Goal: Information Seeking & Learning: Learn about a topic

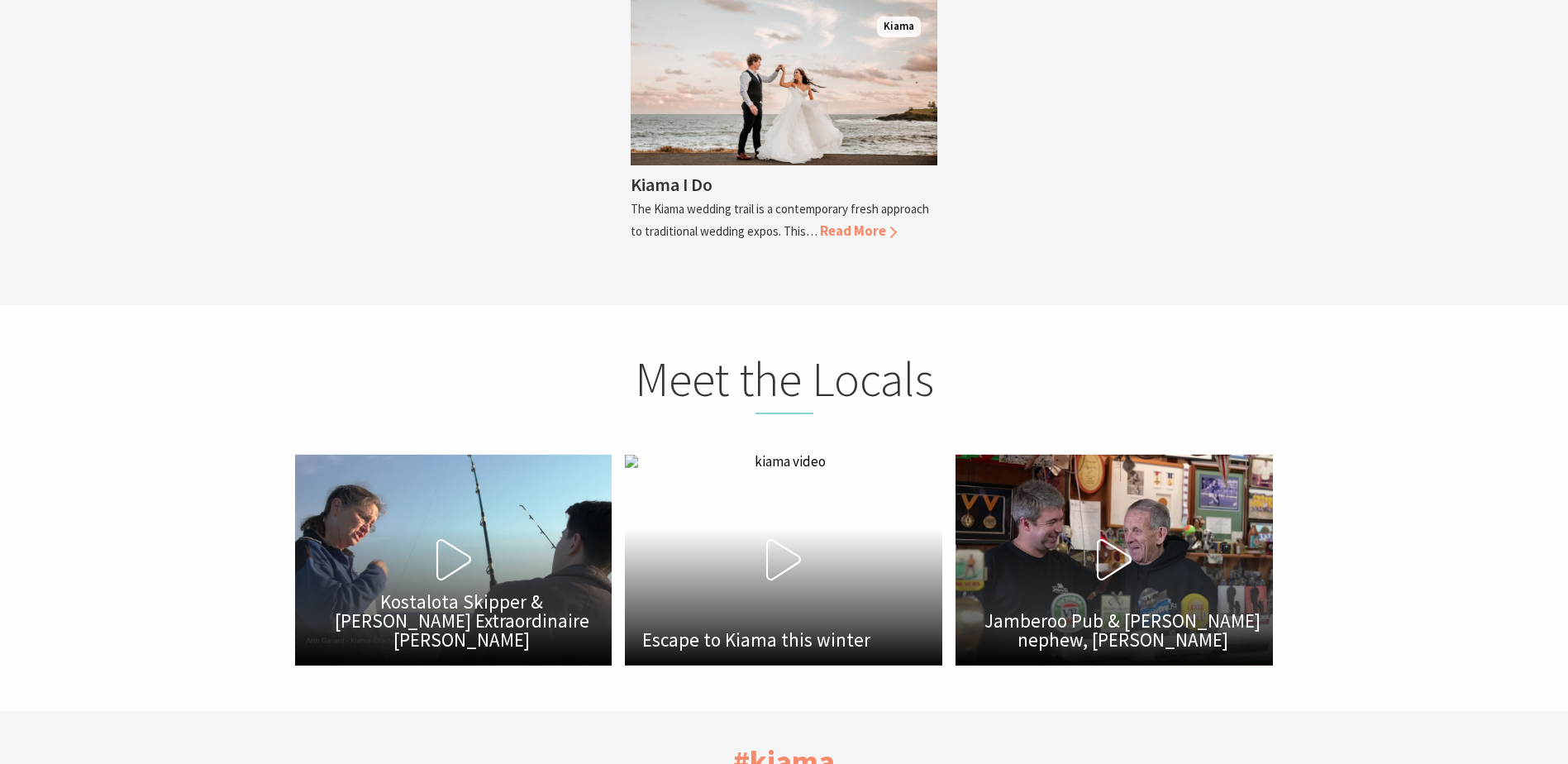
scroll to position [4131, 0]
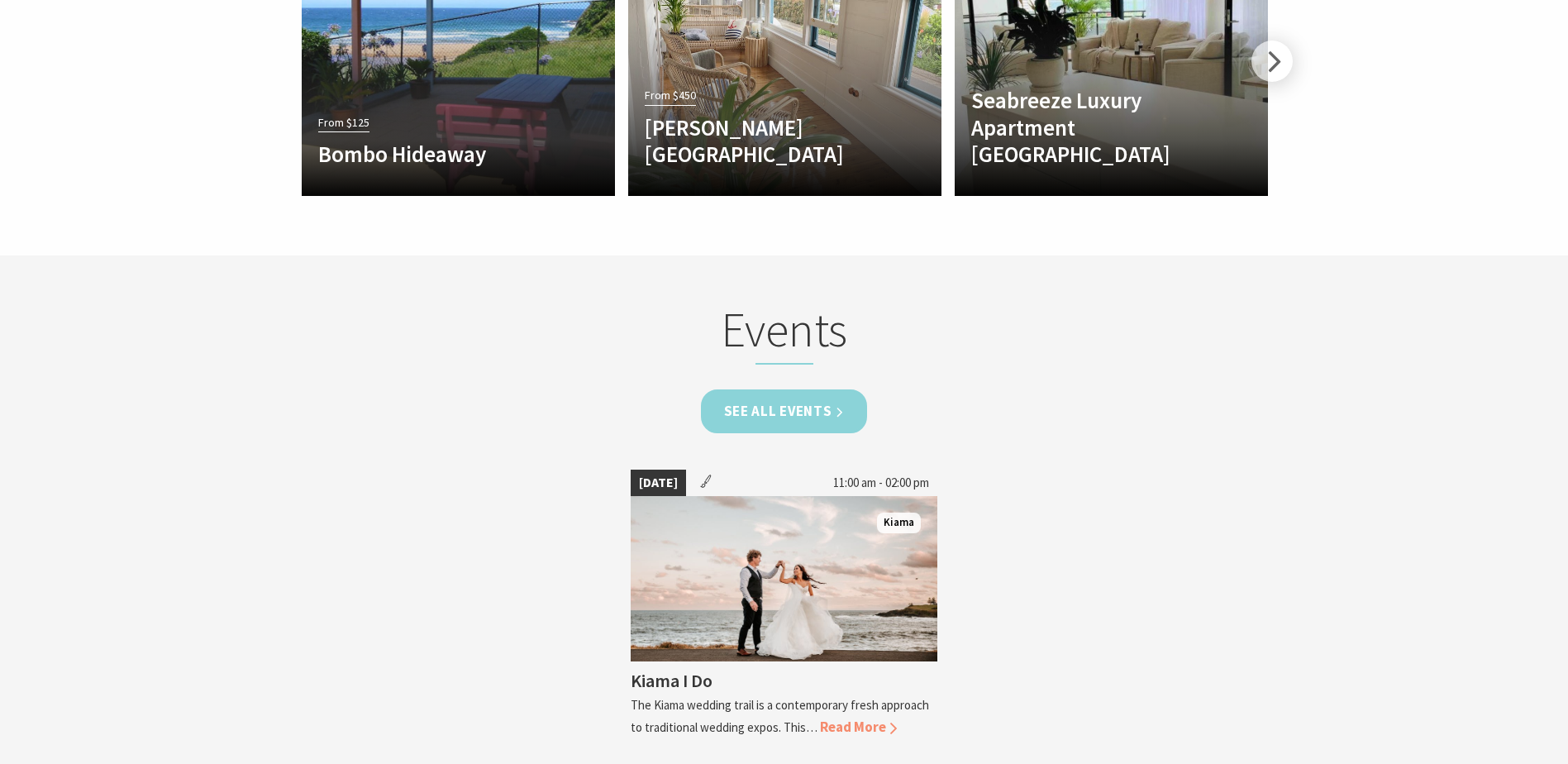
click at [814, 390] on link "See all Events" at bounding box center [784, 412] width 167 height 44
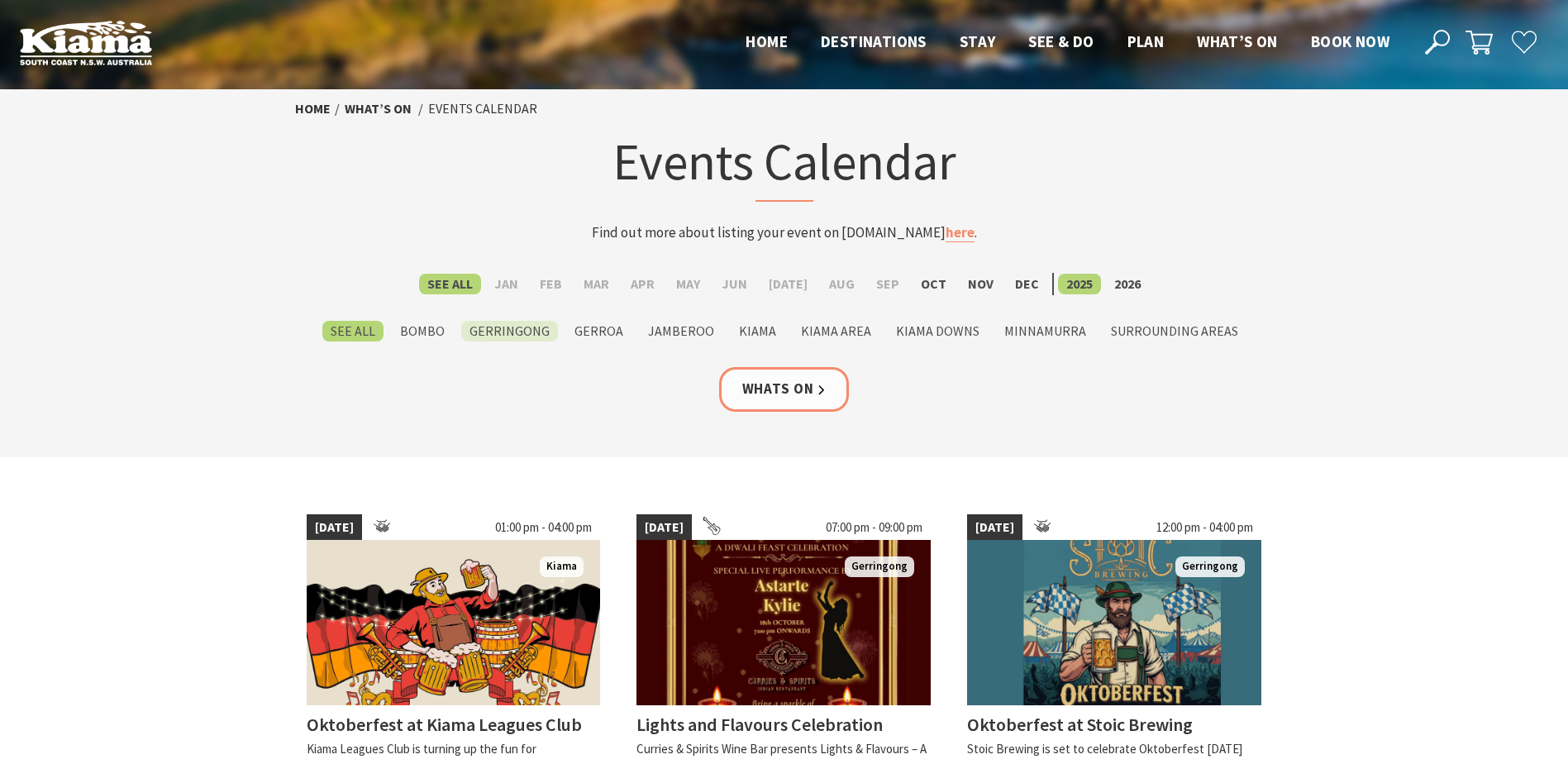
click at [521, 337] on label "Gerringong" at bounding box center [509, 331] width 97 height 21
click at [0, 0] on input "Gerringong" at bounding box center [0, 0] width 0 height 0
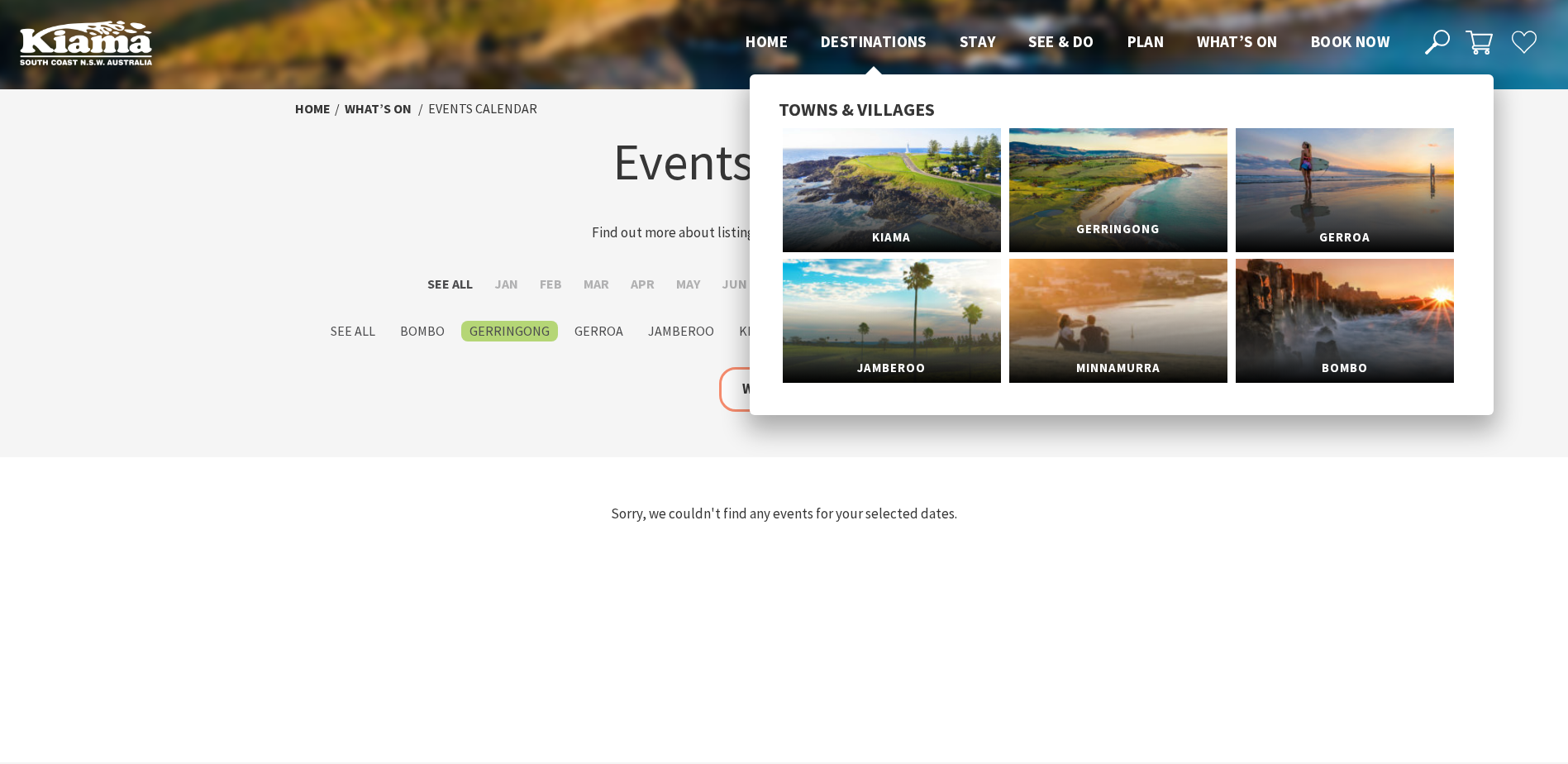
click at [1119, 225] on span "Gerringong" at bounding box center [1119, 230] width 218 height 31
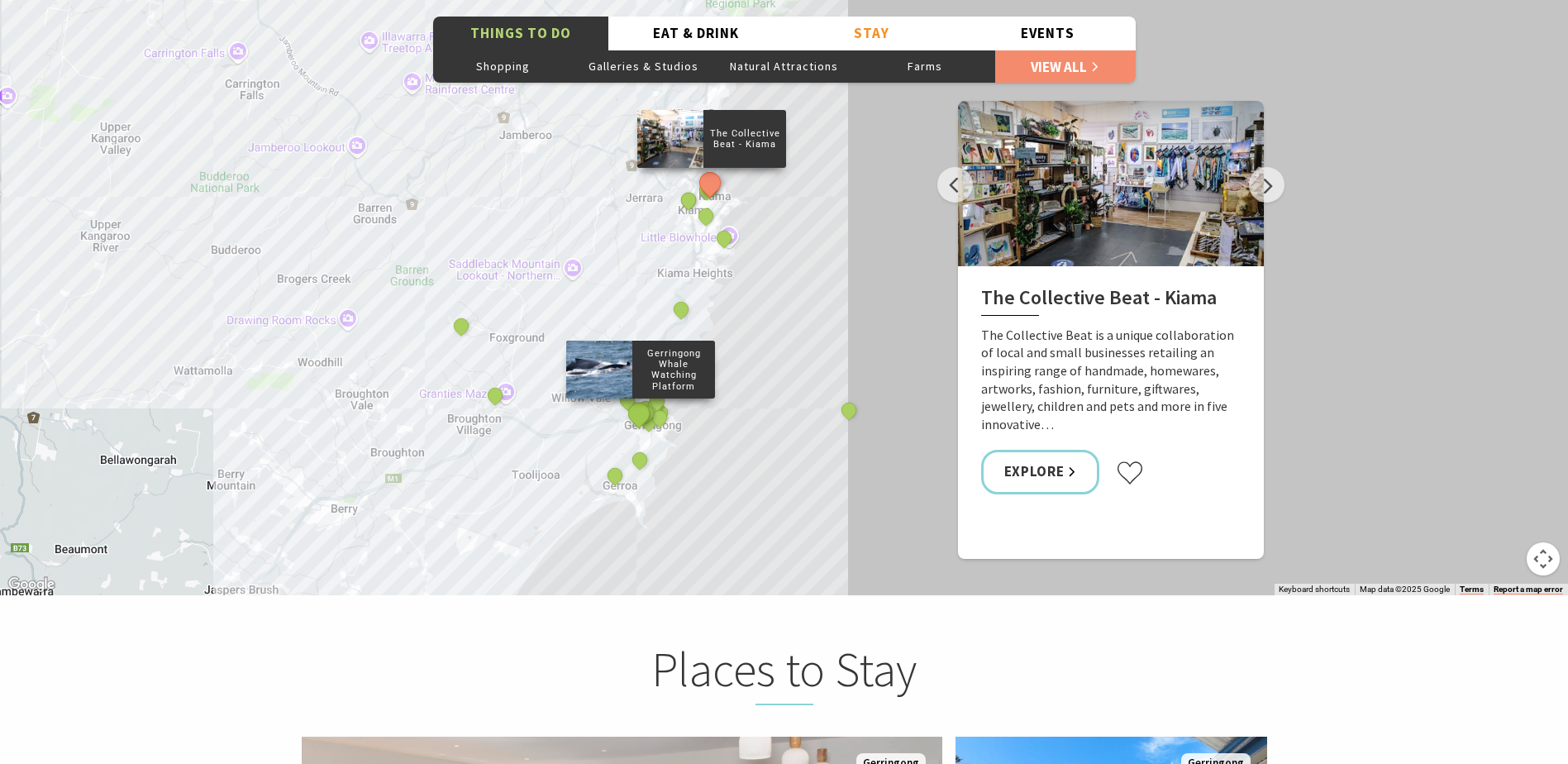
scroll to position [2812, 0]
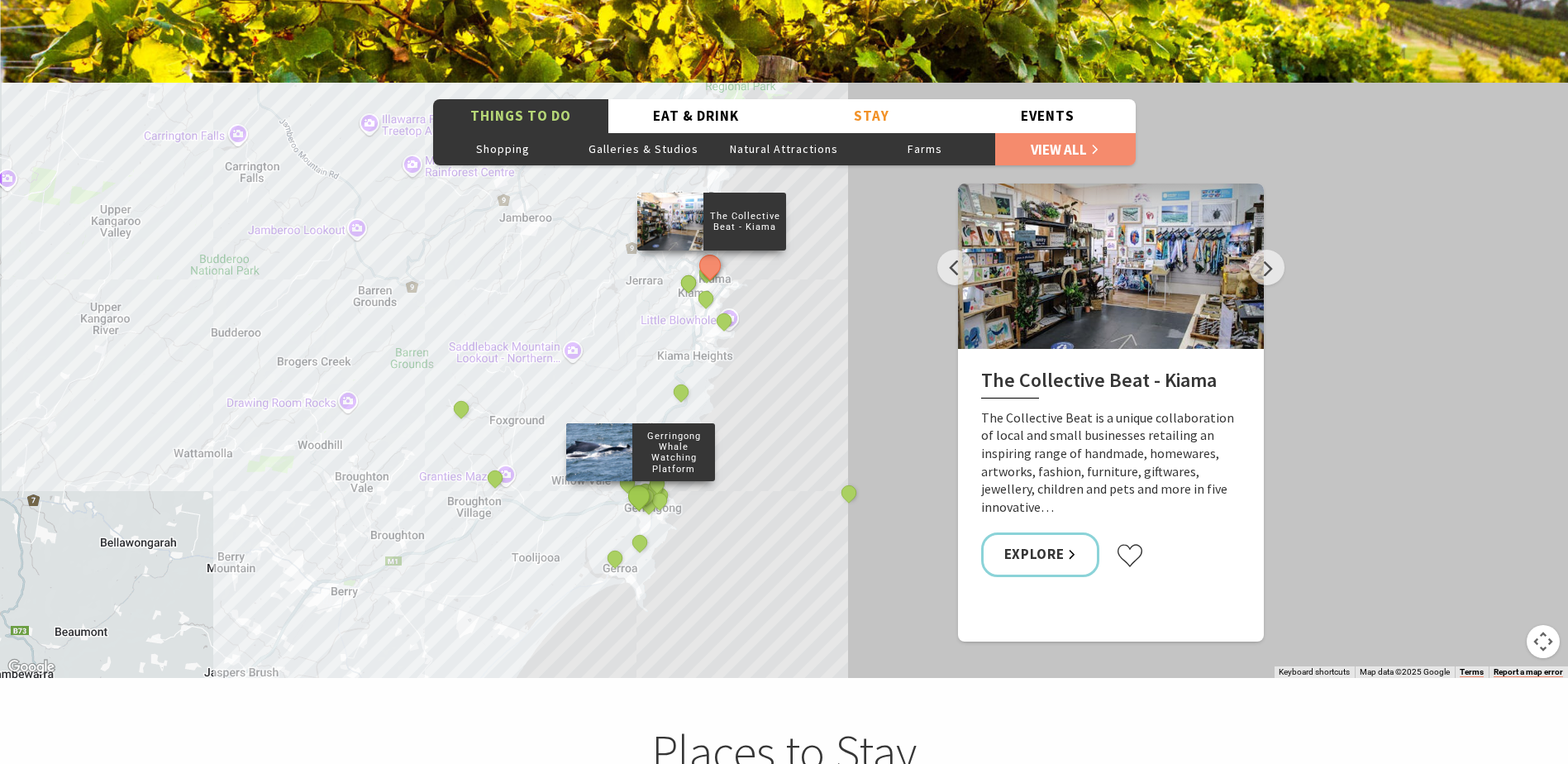
click at [635, 481] on button "See detail about Gerringong Whale Watching Platform" at bounding box center [638, 497] width 31 height 31
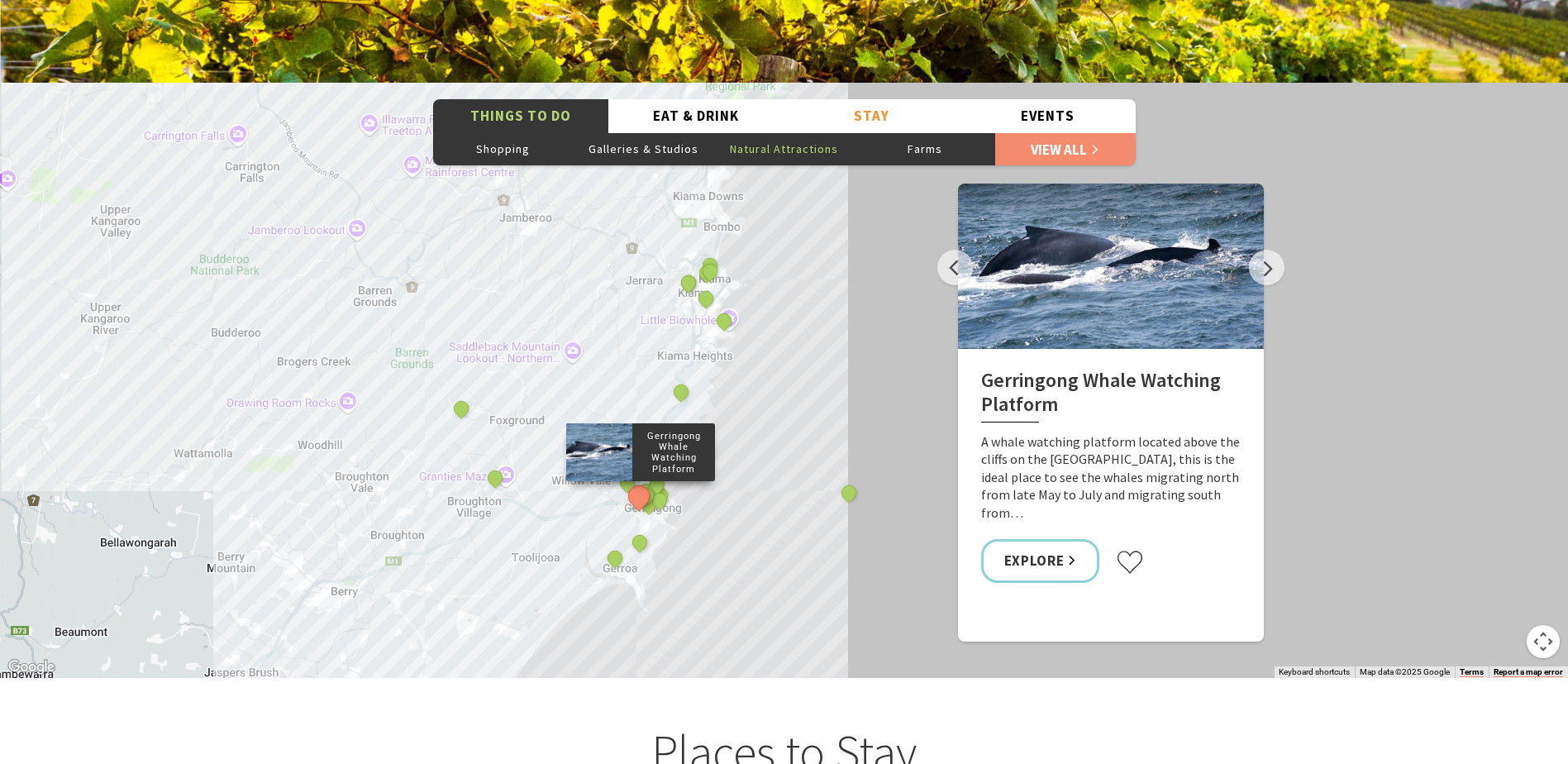
click at [802, 133] on button "Natural Attractions" at bounding box center [784, 149] width 141 height 33
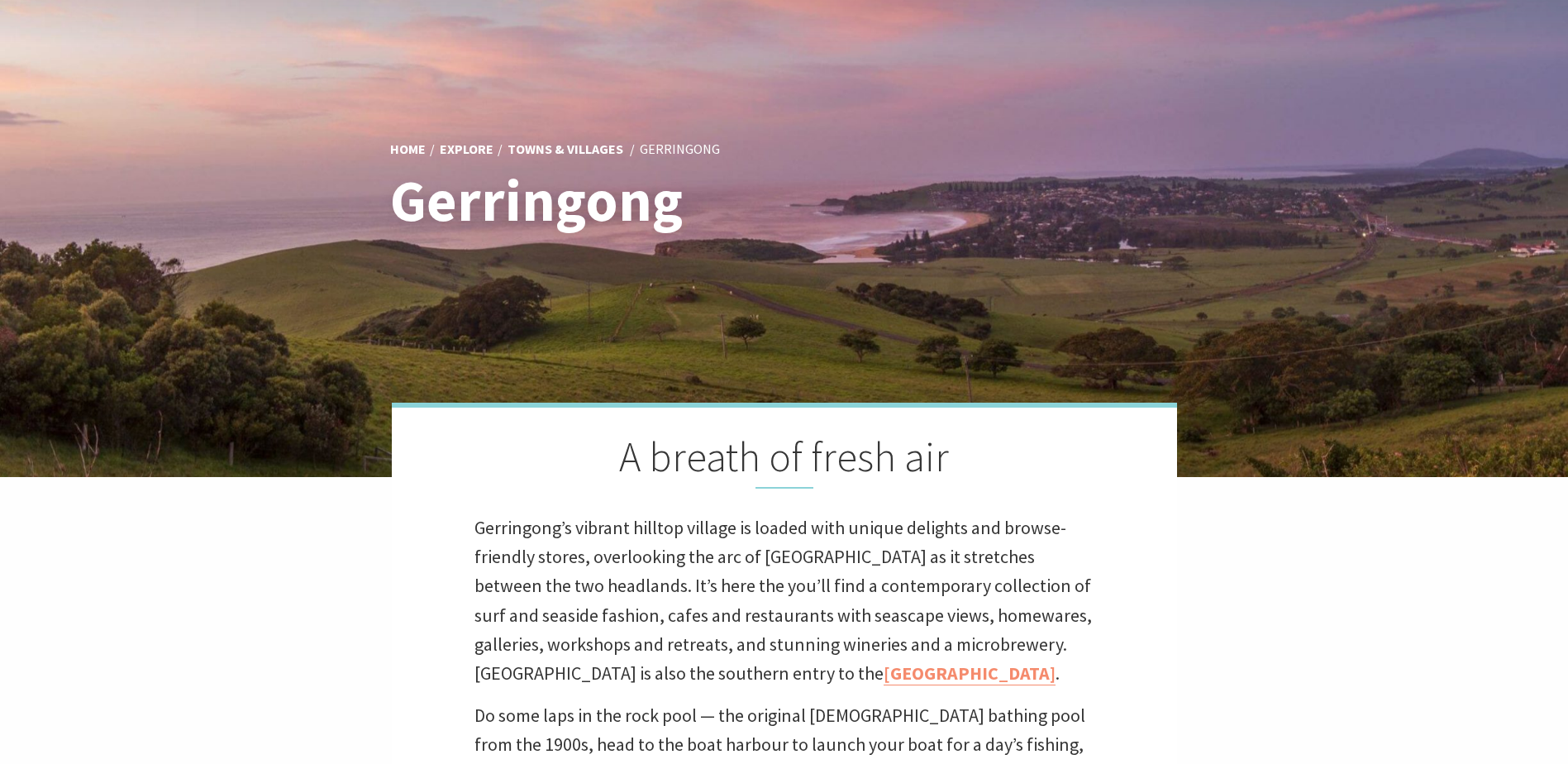
scroll to position [0, 0]
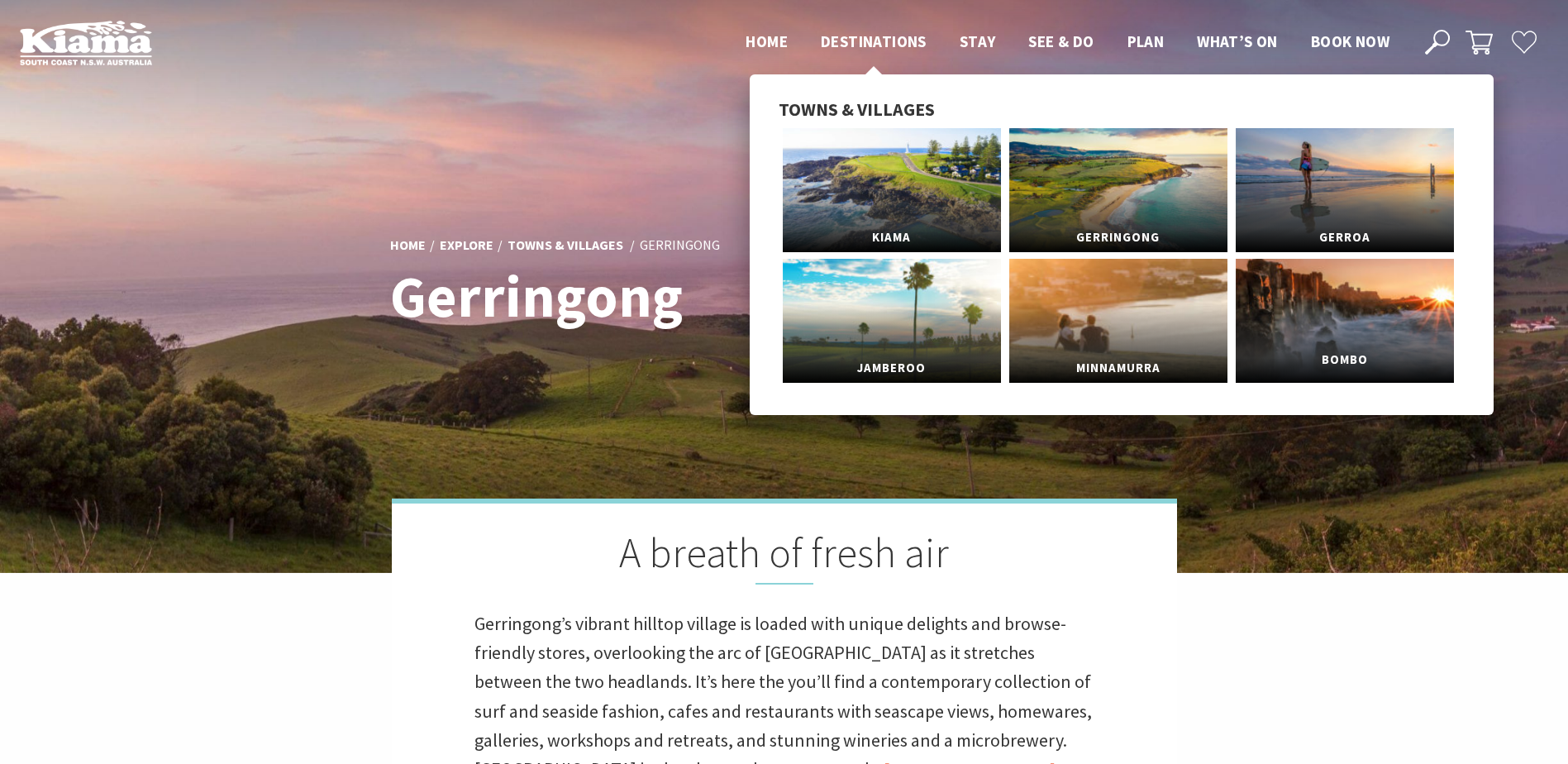
click at [1343, 349] on span "Bombo" at bounding box center [1345, 361] width 218 height 31
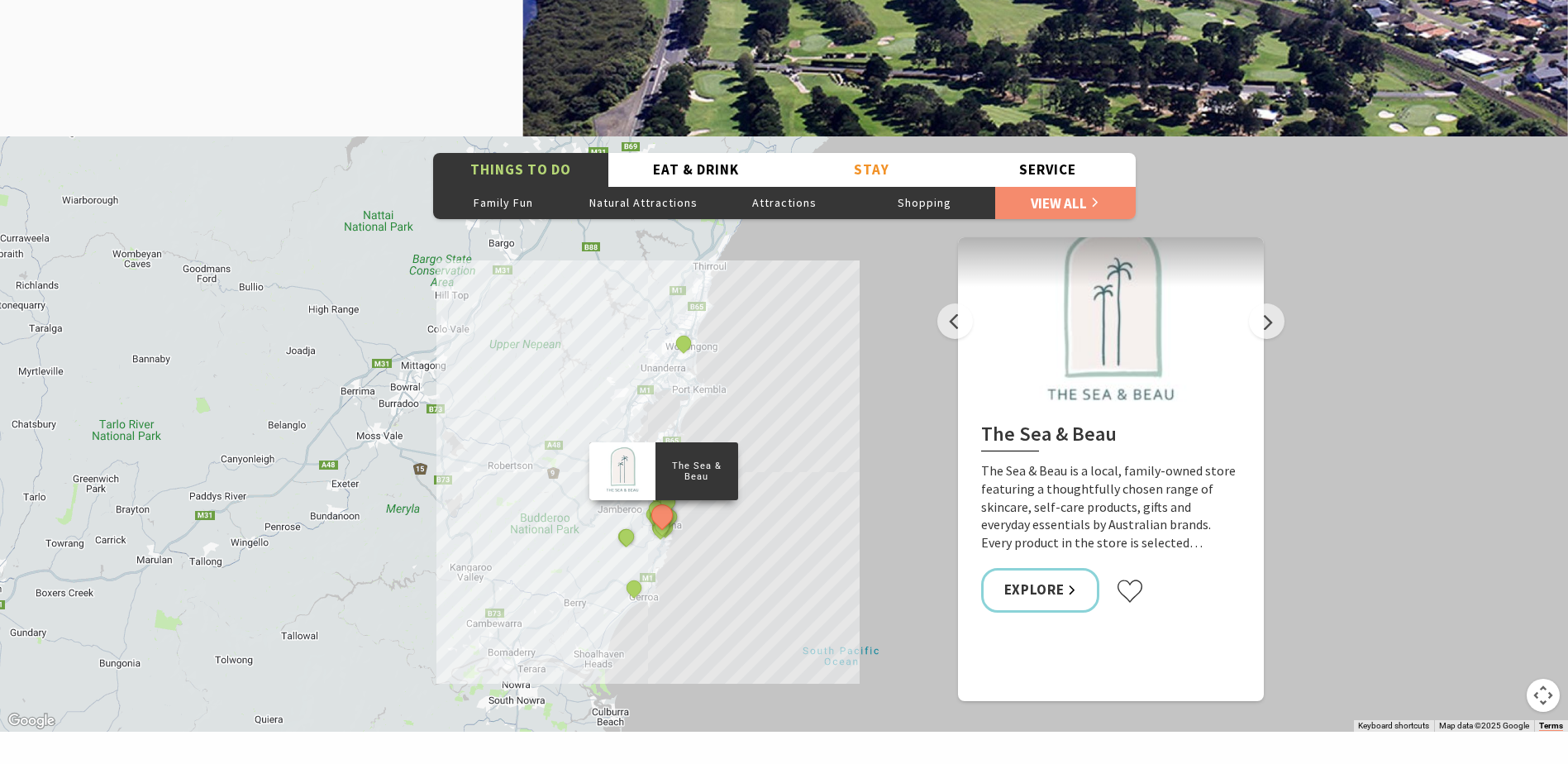
scroll to position [2233, 0]
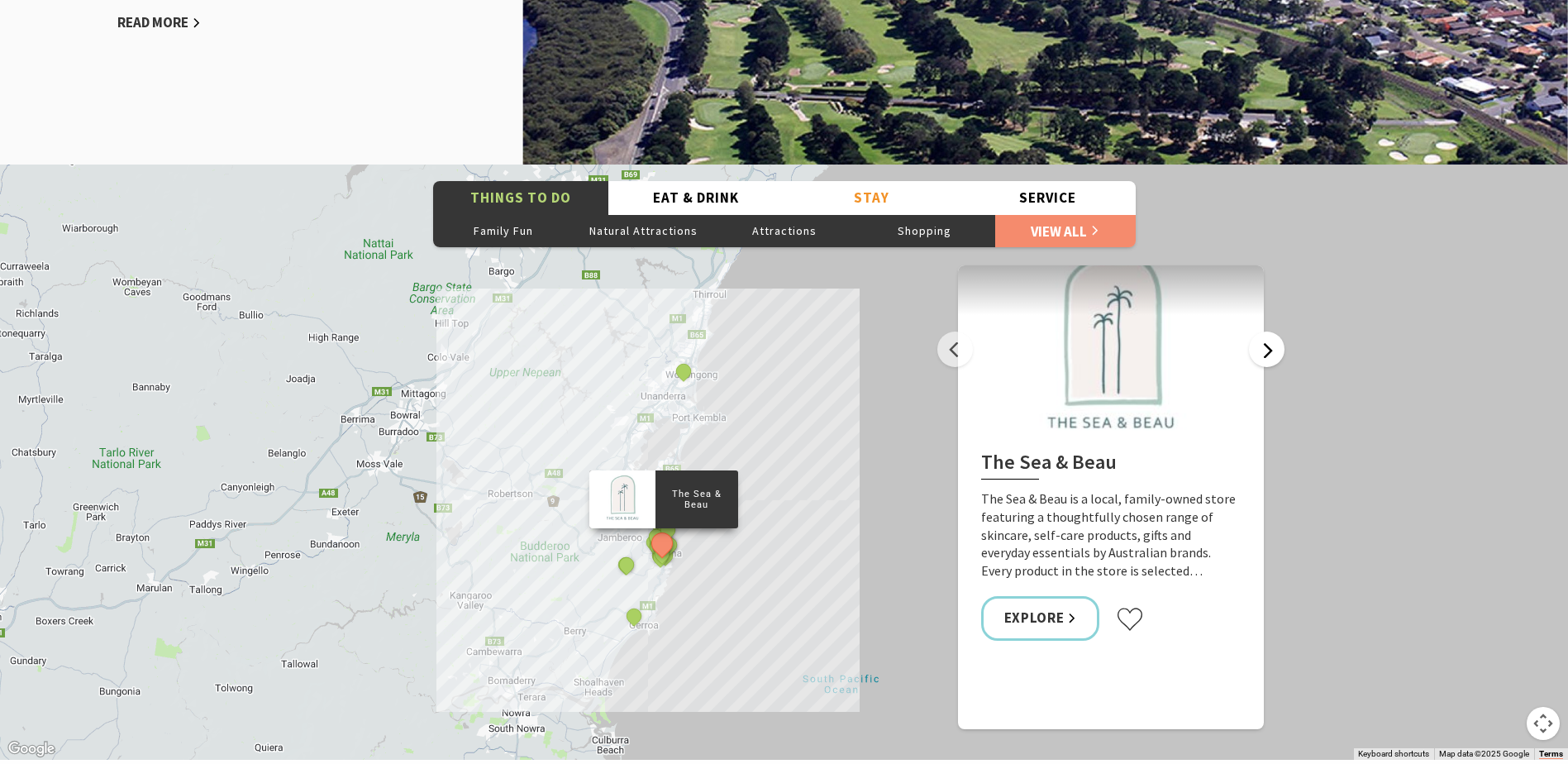
click at [1275, 346] on button "Next" at bounding box center [1267, 349] width 35 height 35
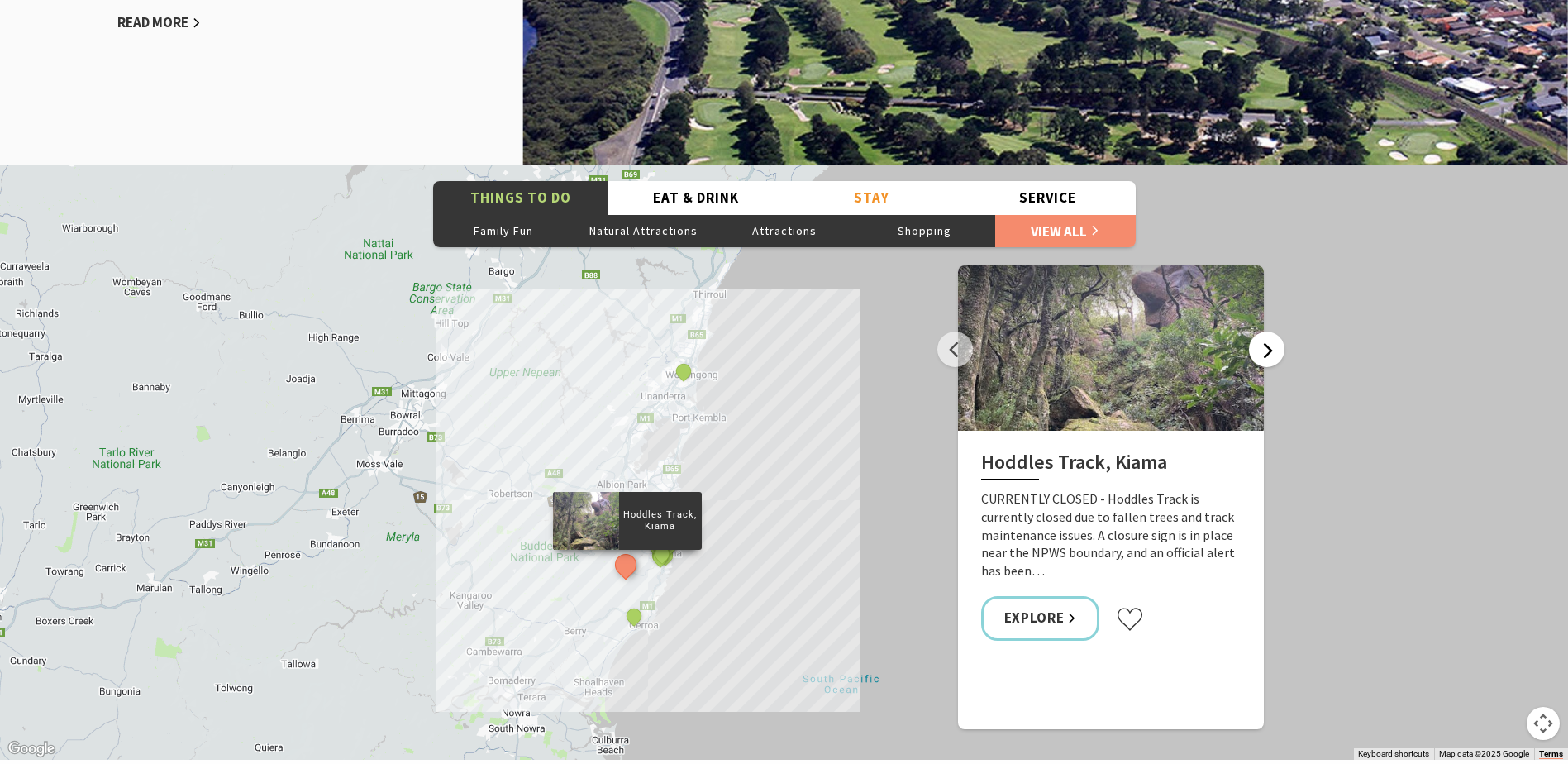
click at [1275, 346] on button "Next" at bounding box center [1267, 349] width 35 height 35
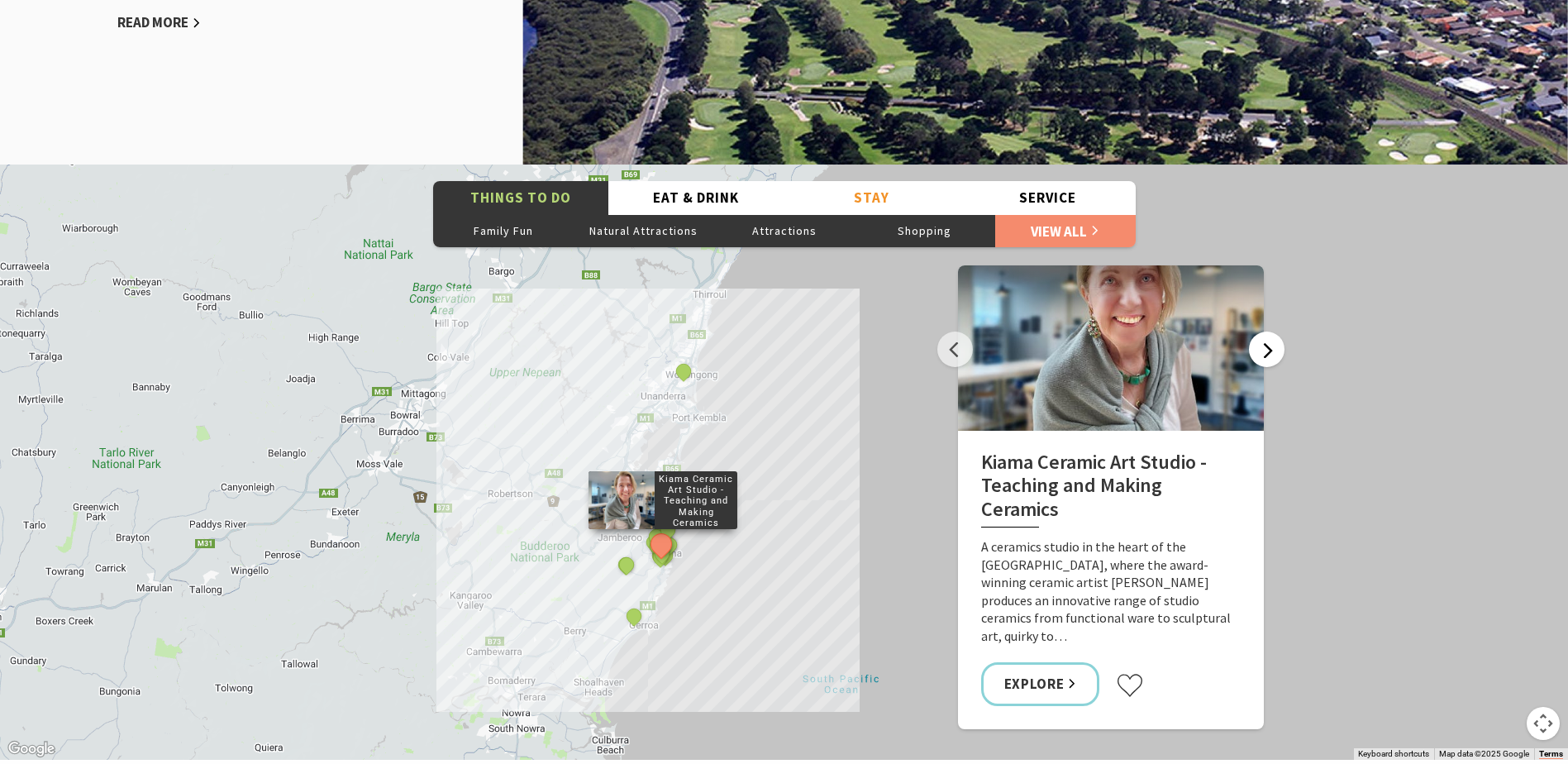
click at [1268, 352] on button "Next" at bounding box center [1267, 349] width 35 height 35
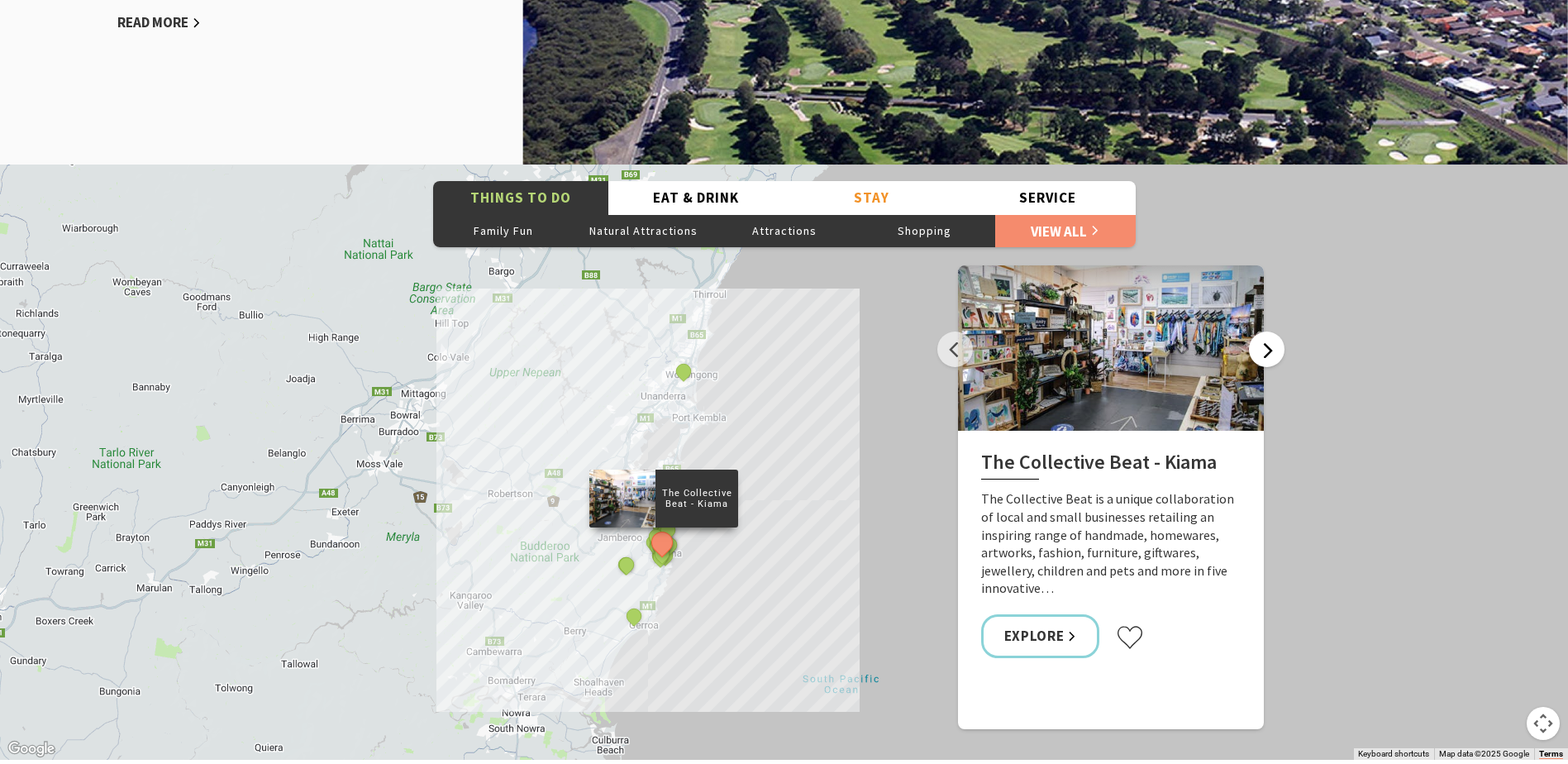
click at [1268, 352] on button "Next" at bounding box center [1267, 349] width 35 height 35
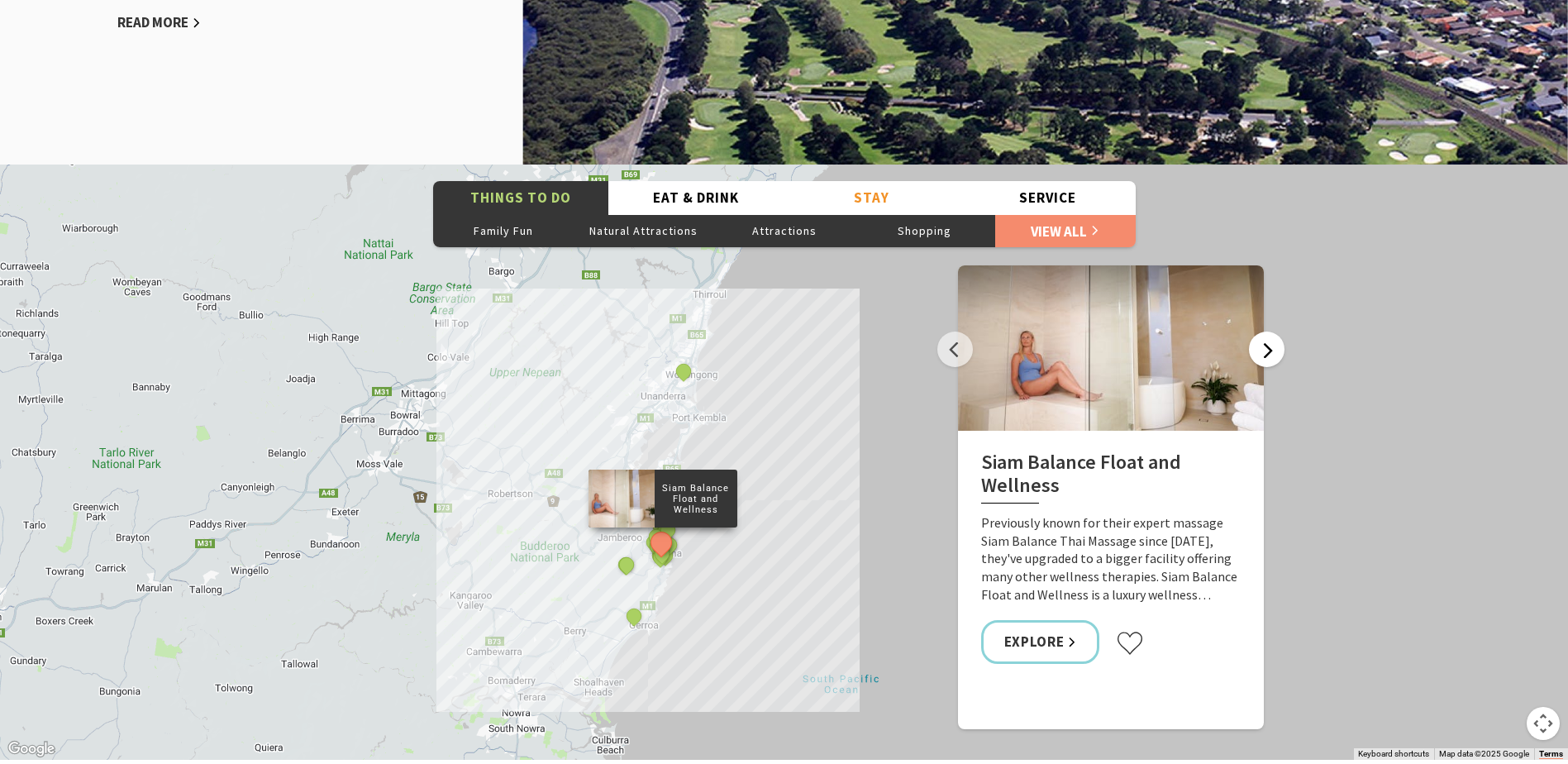
click at [1268, 352] on button "Next" at bounding box center [1267, 349] width 35 height 35
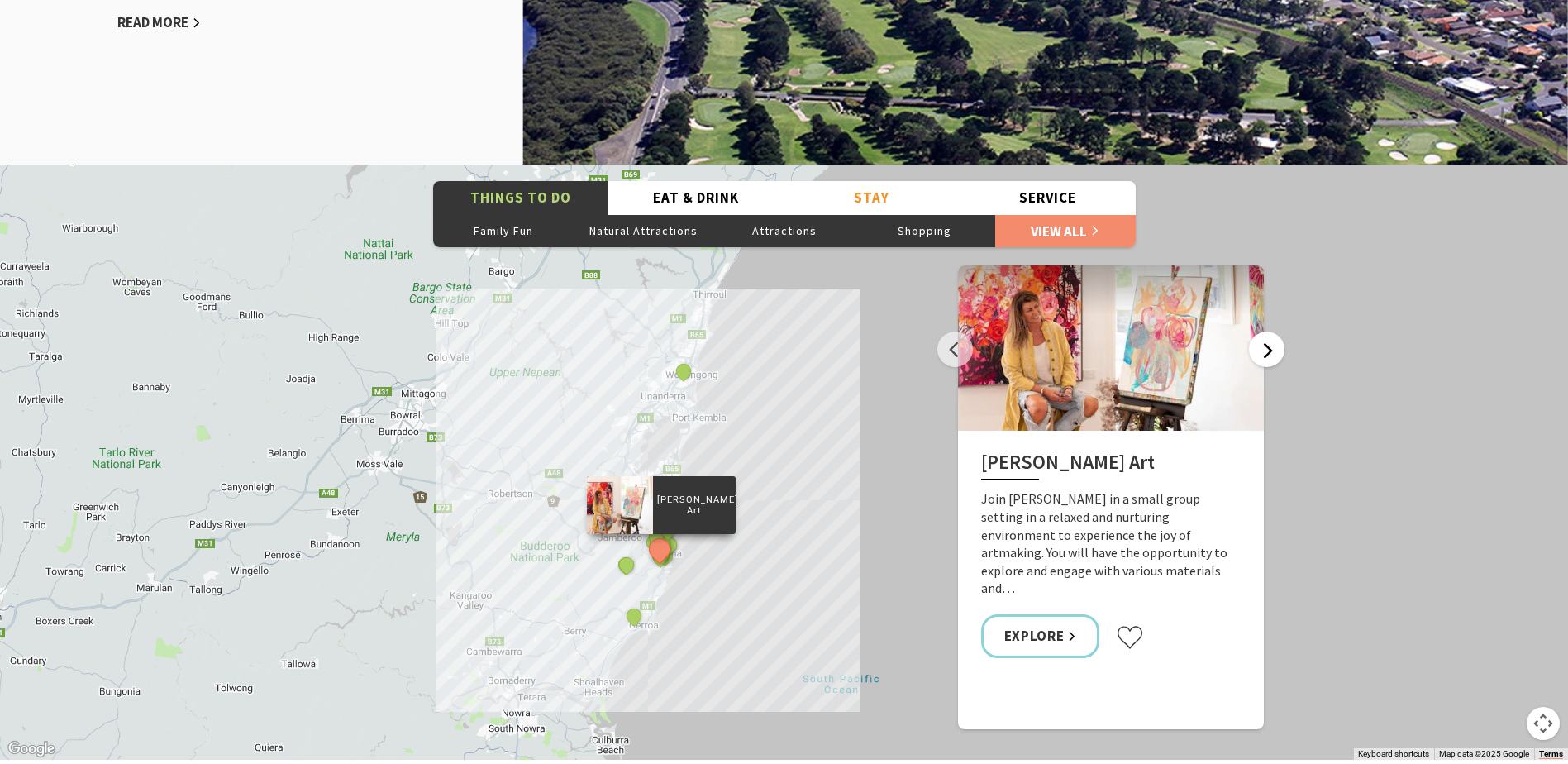
click at [1268, 352] on button "Next" at bounding box center [1267, 349] width 35 height 35
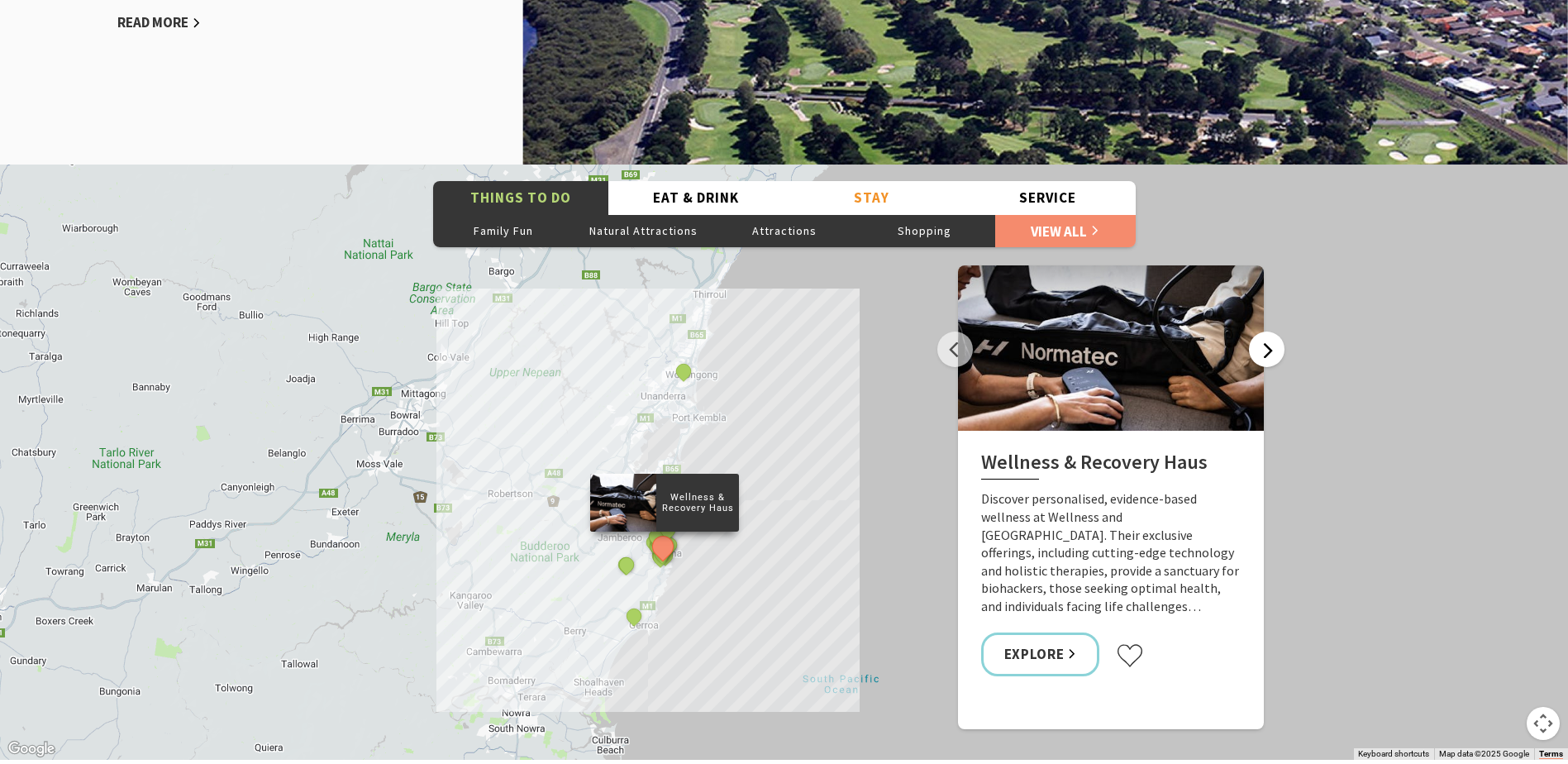
click at [1268, 352] on button "Next" at bounding box center [1267, 349] width 35 height 35
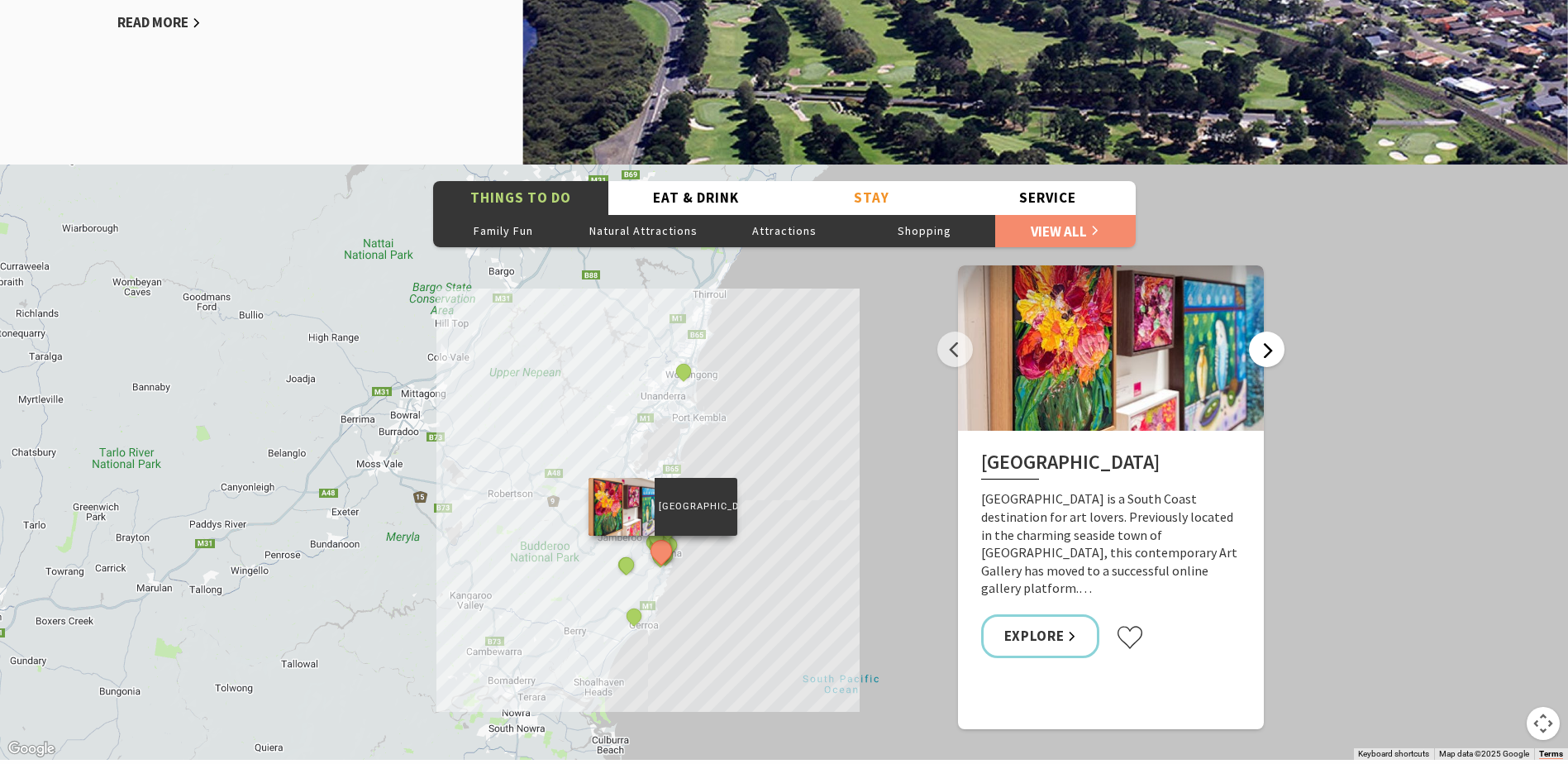
click at [1268, 352] on button "Next" at bounding box center [1267, 349] width 35 height 35
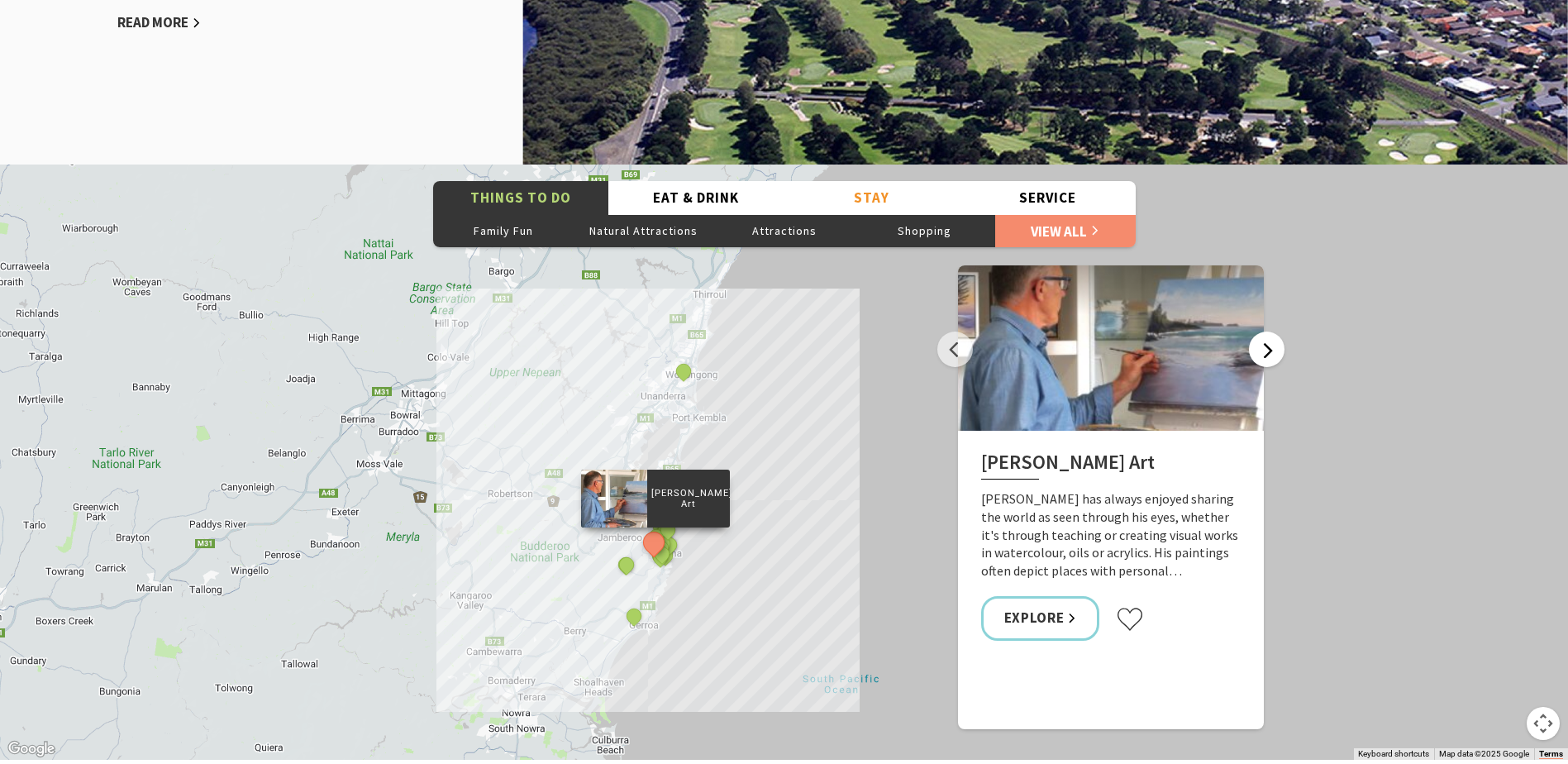
click at [1268, 351] on button "Next" at bounding box center [1267, 349] width 35 height 35
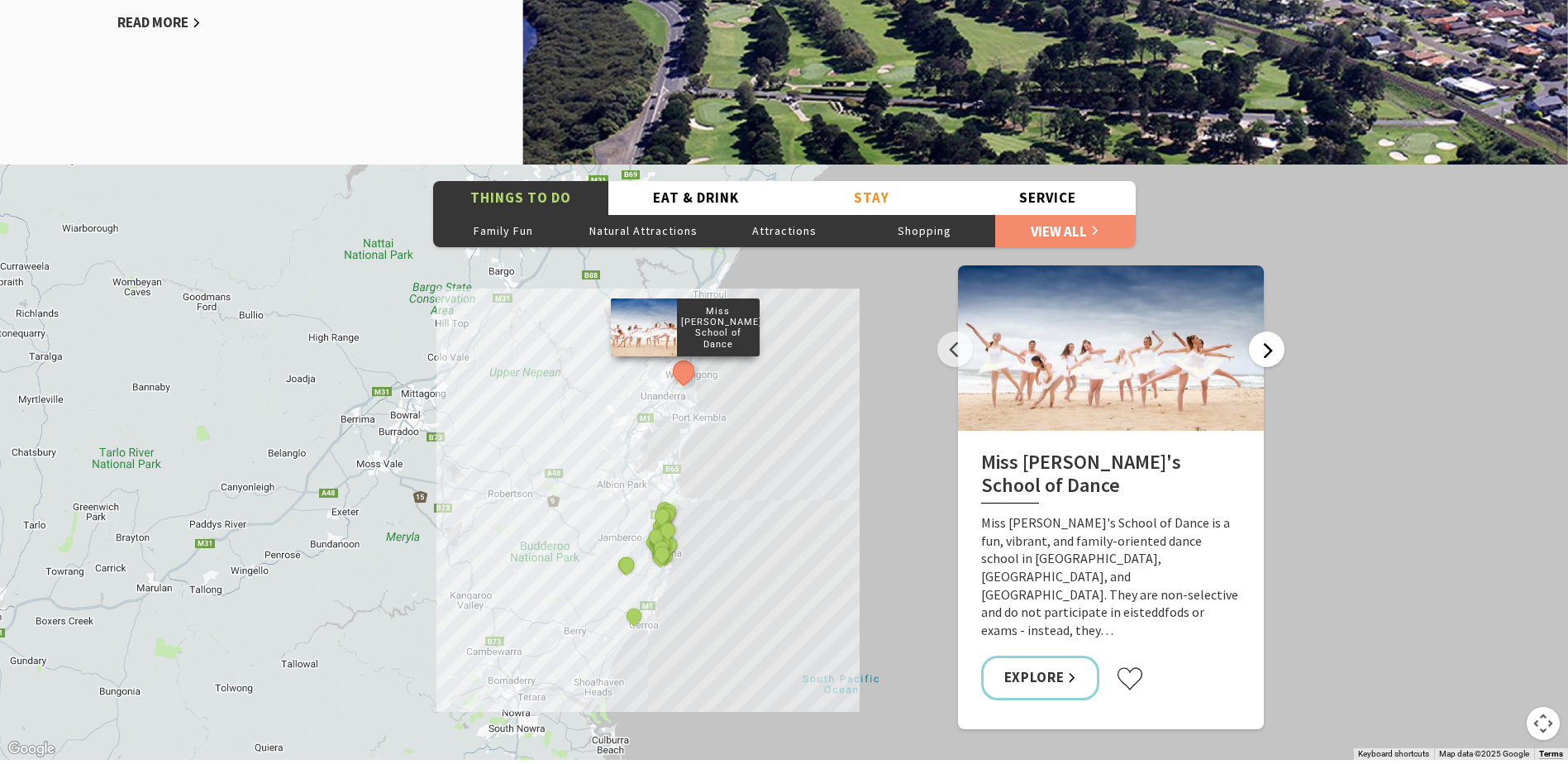
click at [1268, 351] on button "Next" at bounding box center [1267, 349] width 35 height 35
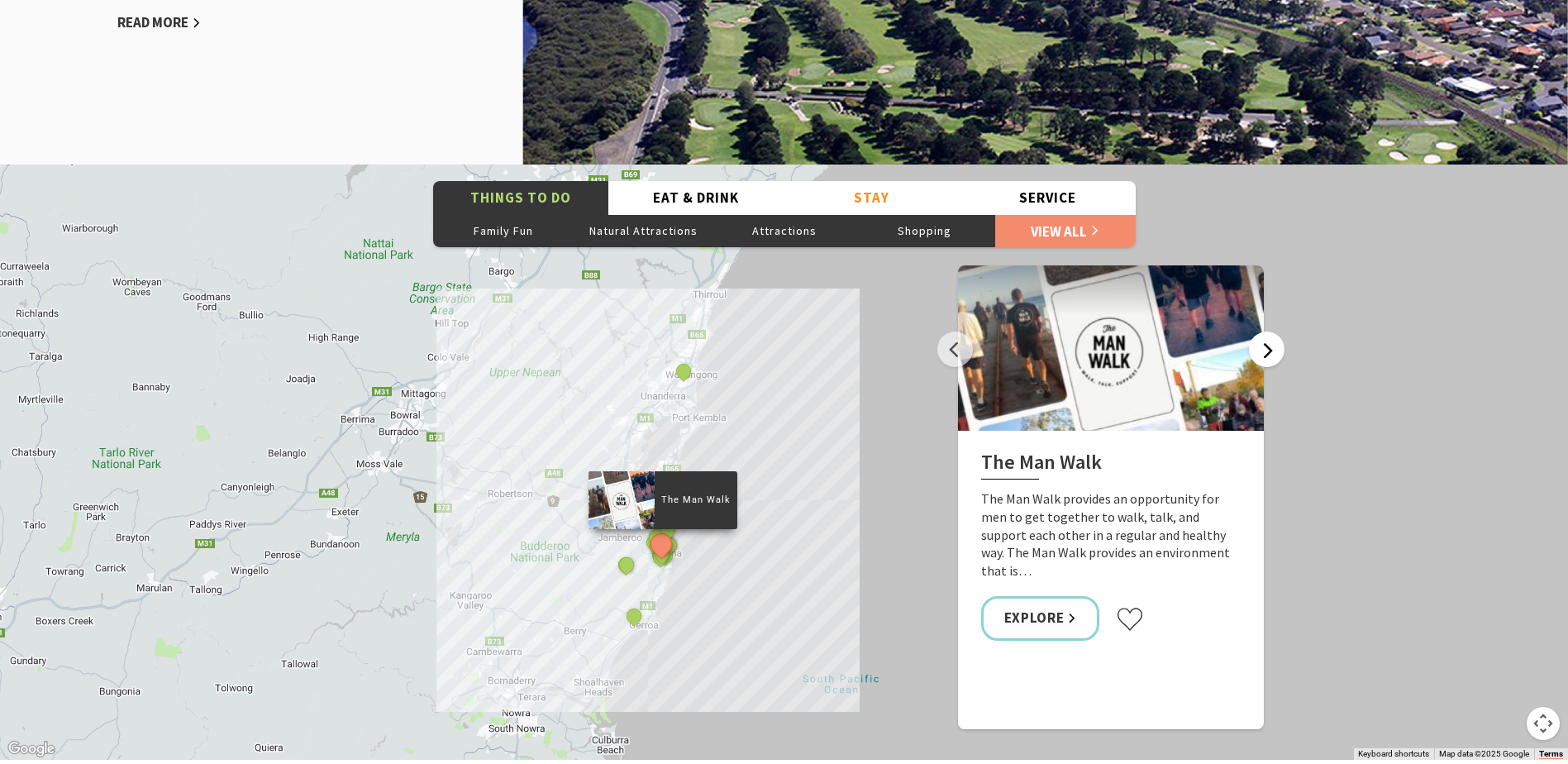
click at [1268, 351] on button "Next" at bounding box center [1267, 349] width 35 height 35
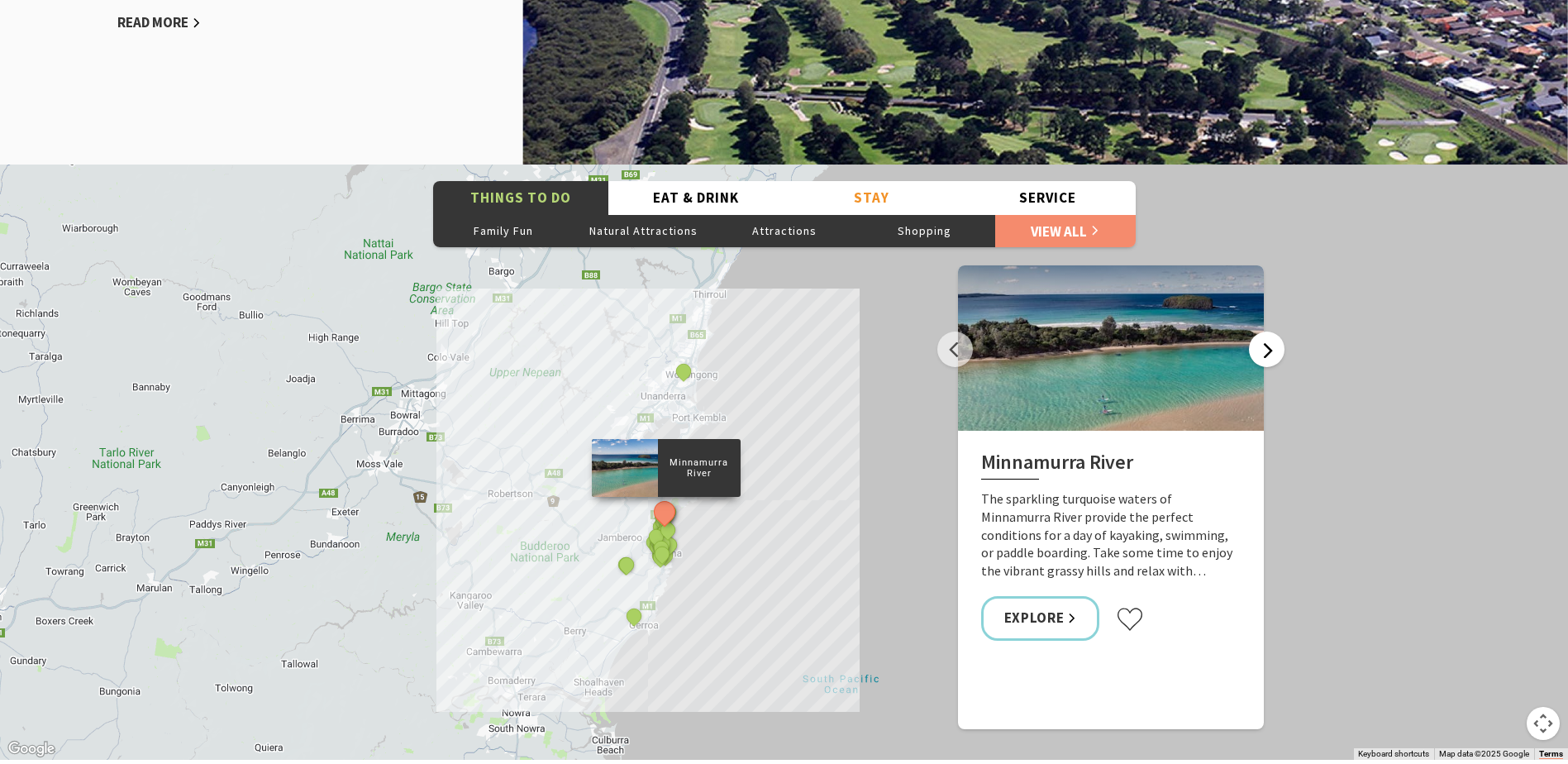
click at [1268, 351] on button "Next" at bounding box center [1267, 349] width 35 height 35
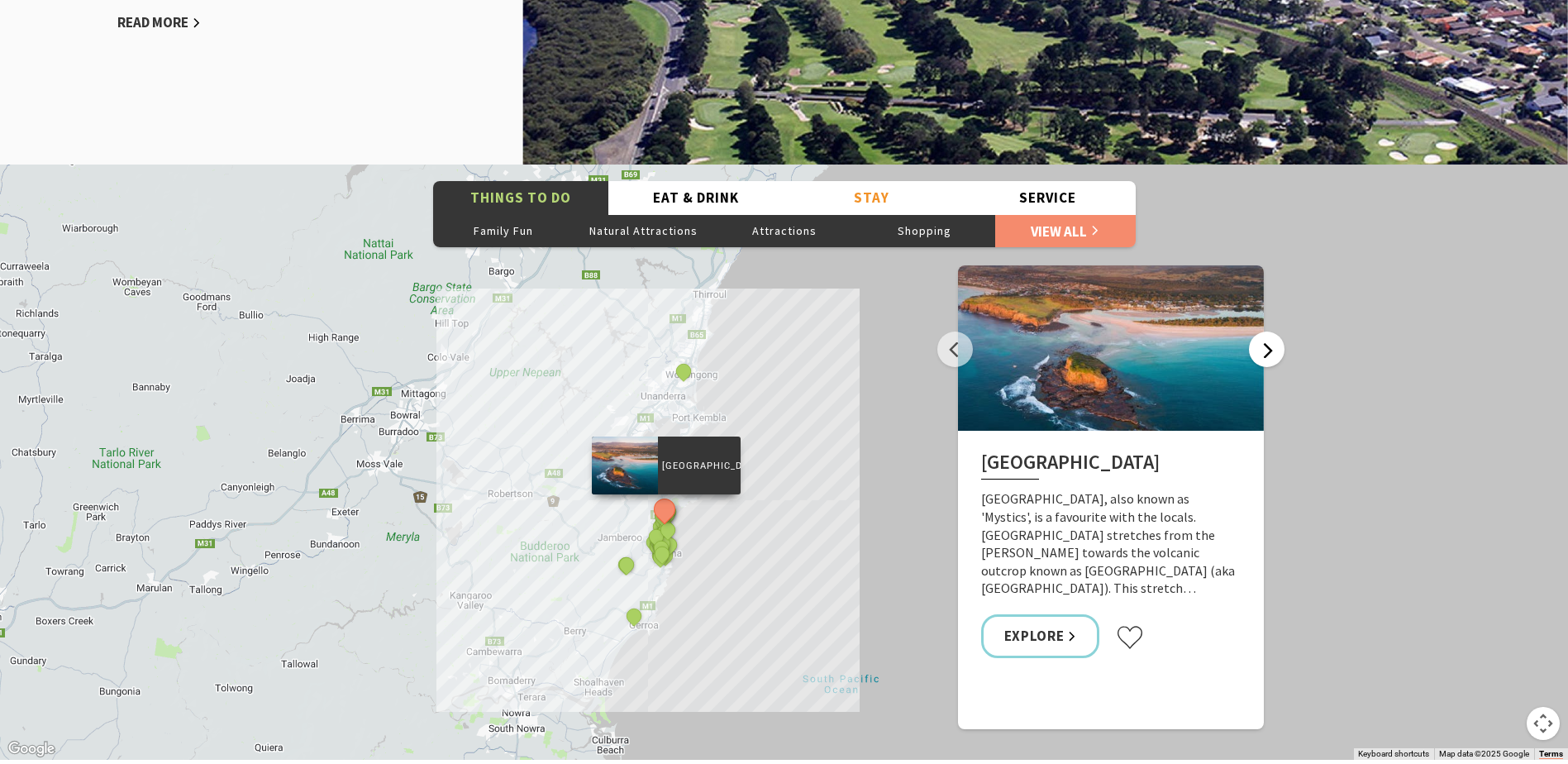
click at [1268, 351] on button "Next" at bounding box center [1267, 349] width 35 height 35
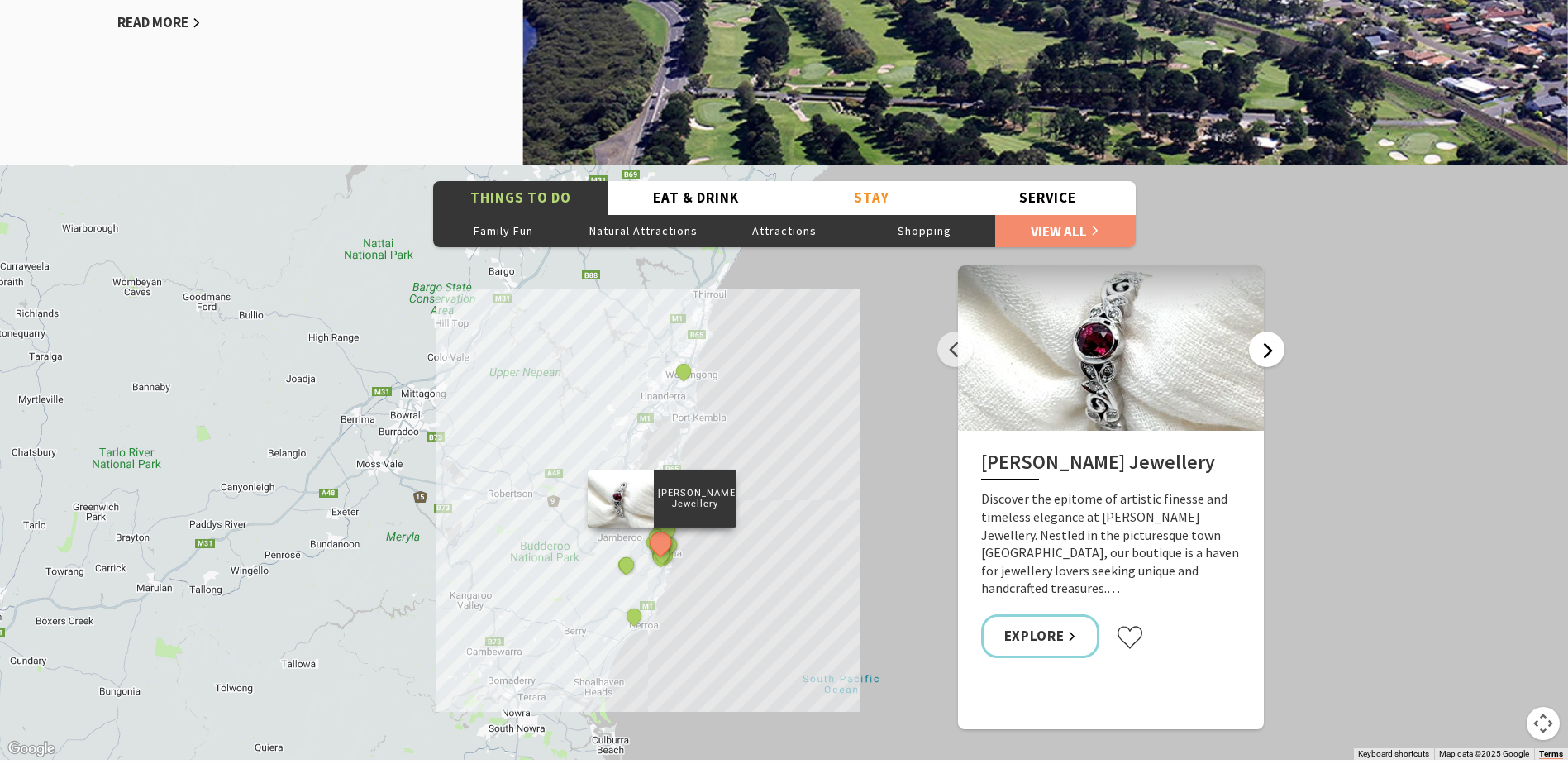
click at [1268, 351] on button "Next" at bounding box center [1267, 349] width 35 height 35
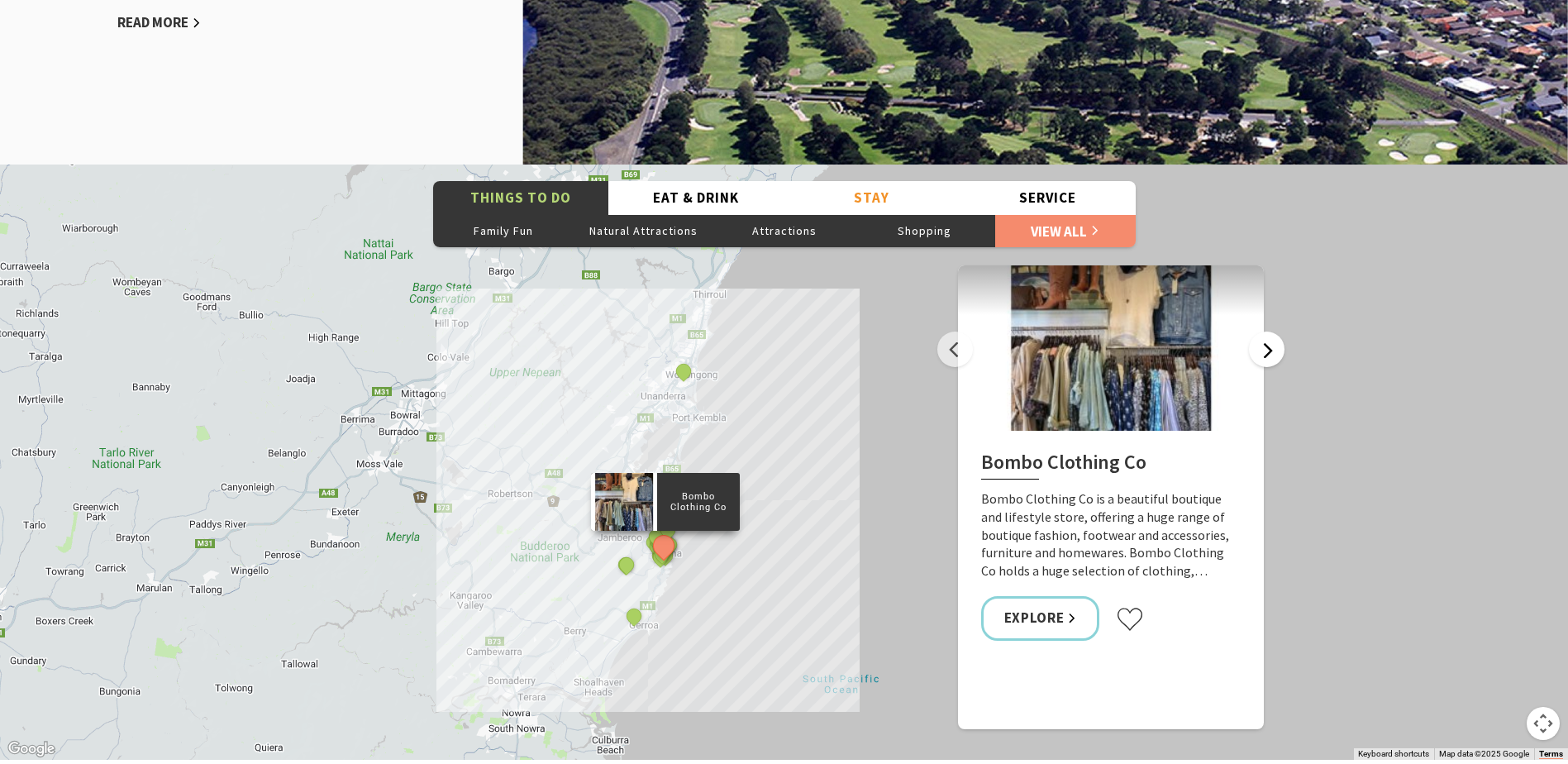
click at [1268, 351] on button "Next" at bounding box center [1267, 349] width 35 height 35
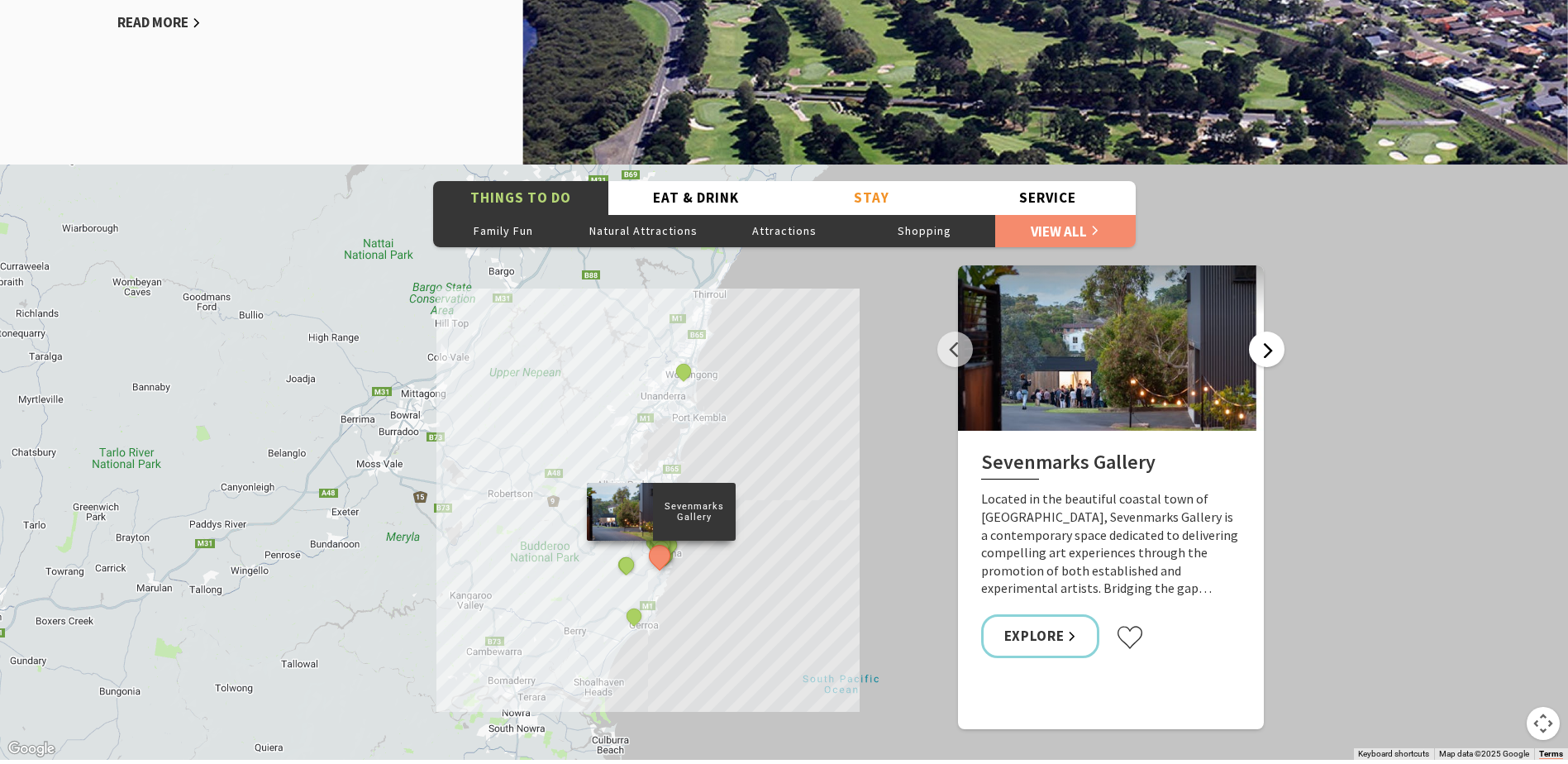
click at [1268, 351] on button "Next" at bounding box center [1267, 349] width 35 height 35
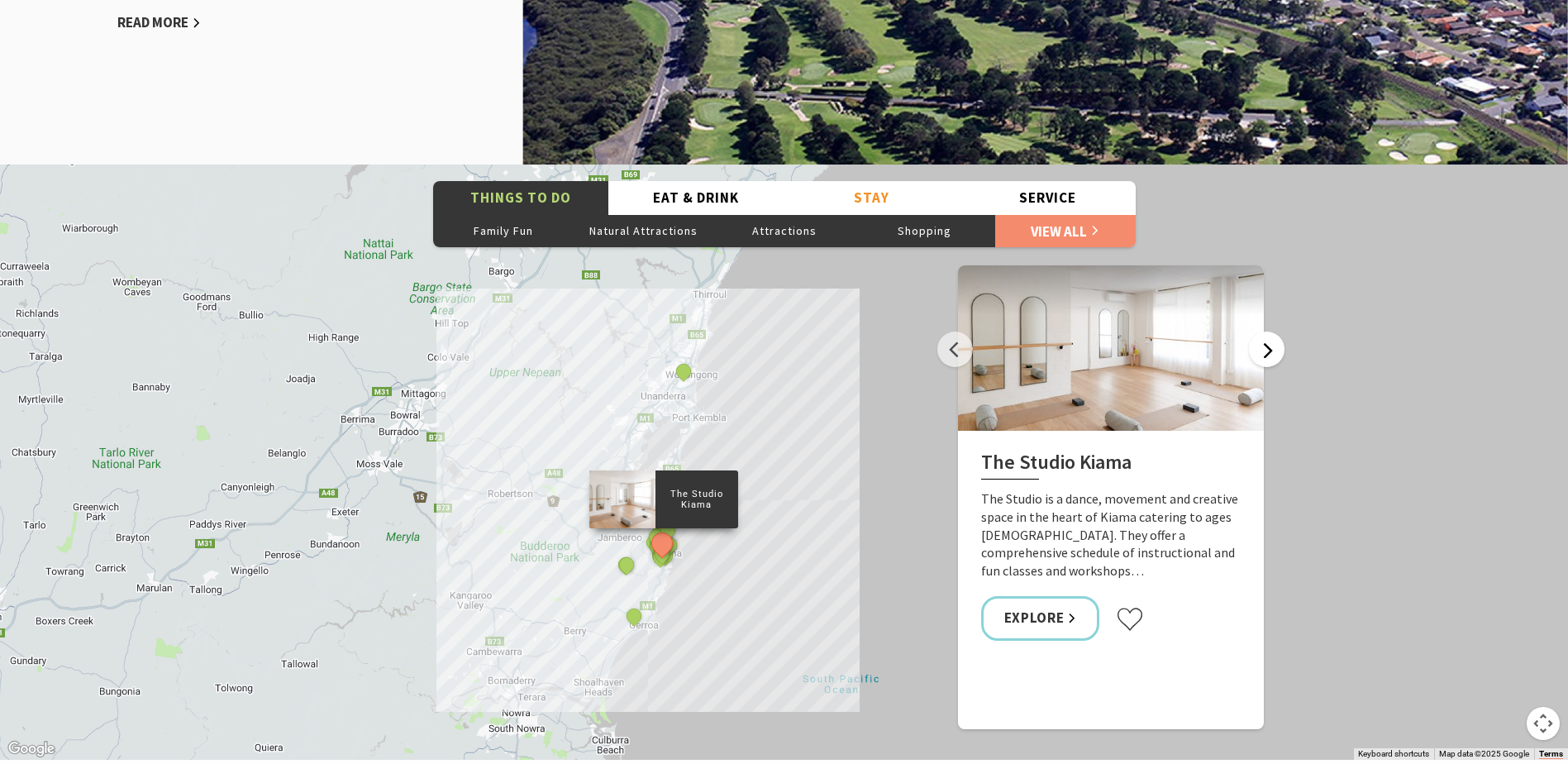
click at [1274, 342] on button "Next" at bounding box center [1267, 349] width 35 height 35
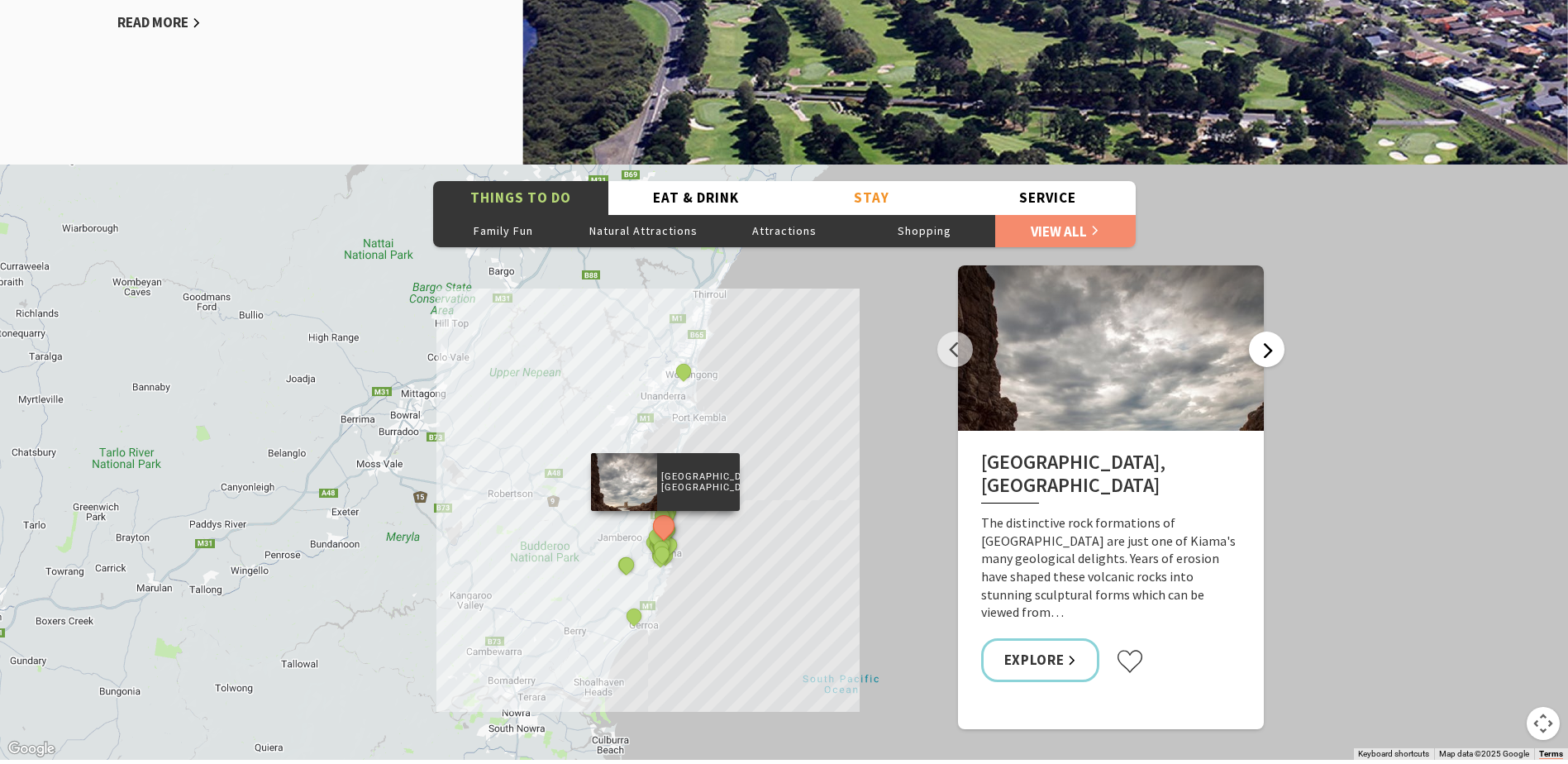
click at [1272, 342] on button "Next" at bounding box center [1267, 349] width 35 height 35
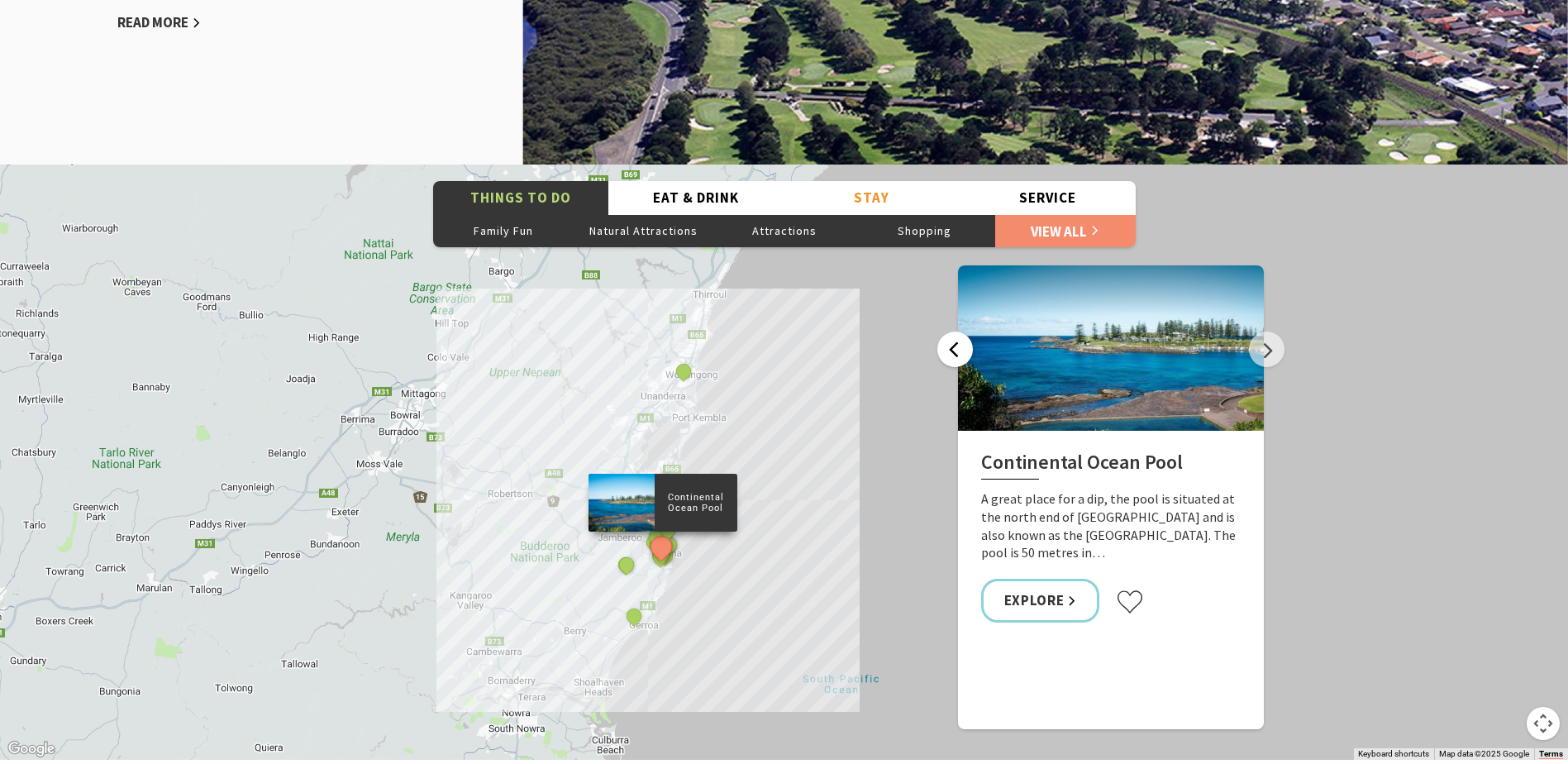
click at [968, 350] on button "Previous" at bounding box center [954, 349] width 35 height 35
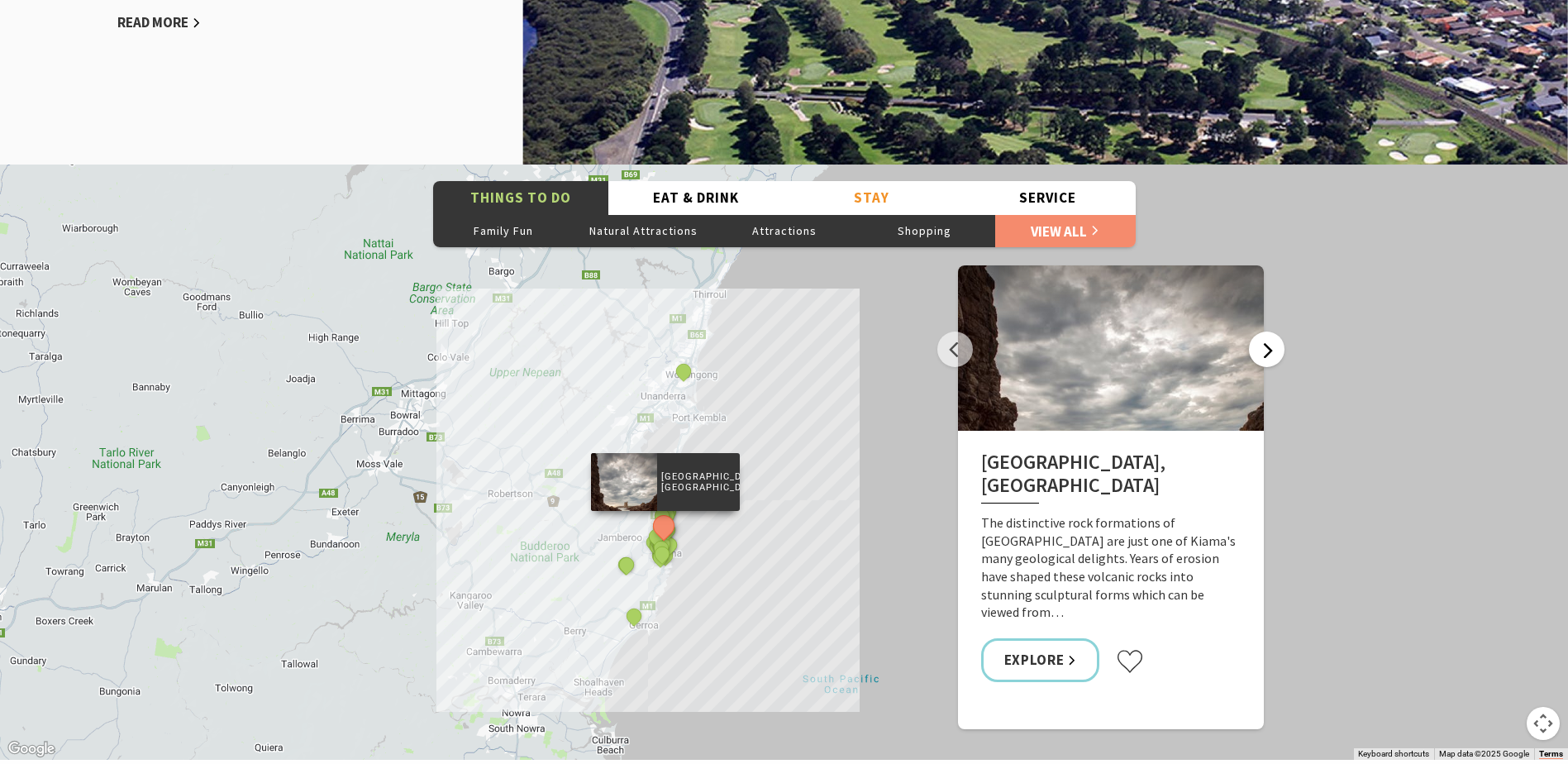
drag, startPoint x: 1270, startPoint y: 354, endPoint x: 1278, endPoint y: 355, distance: 8.1
click at [1269, 354] on button "Next" at bounding box center [1267, 349] width 35 height 35
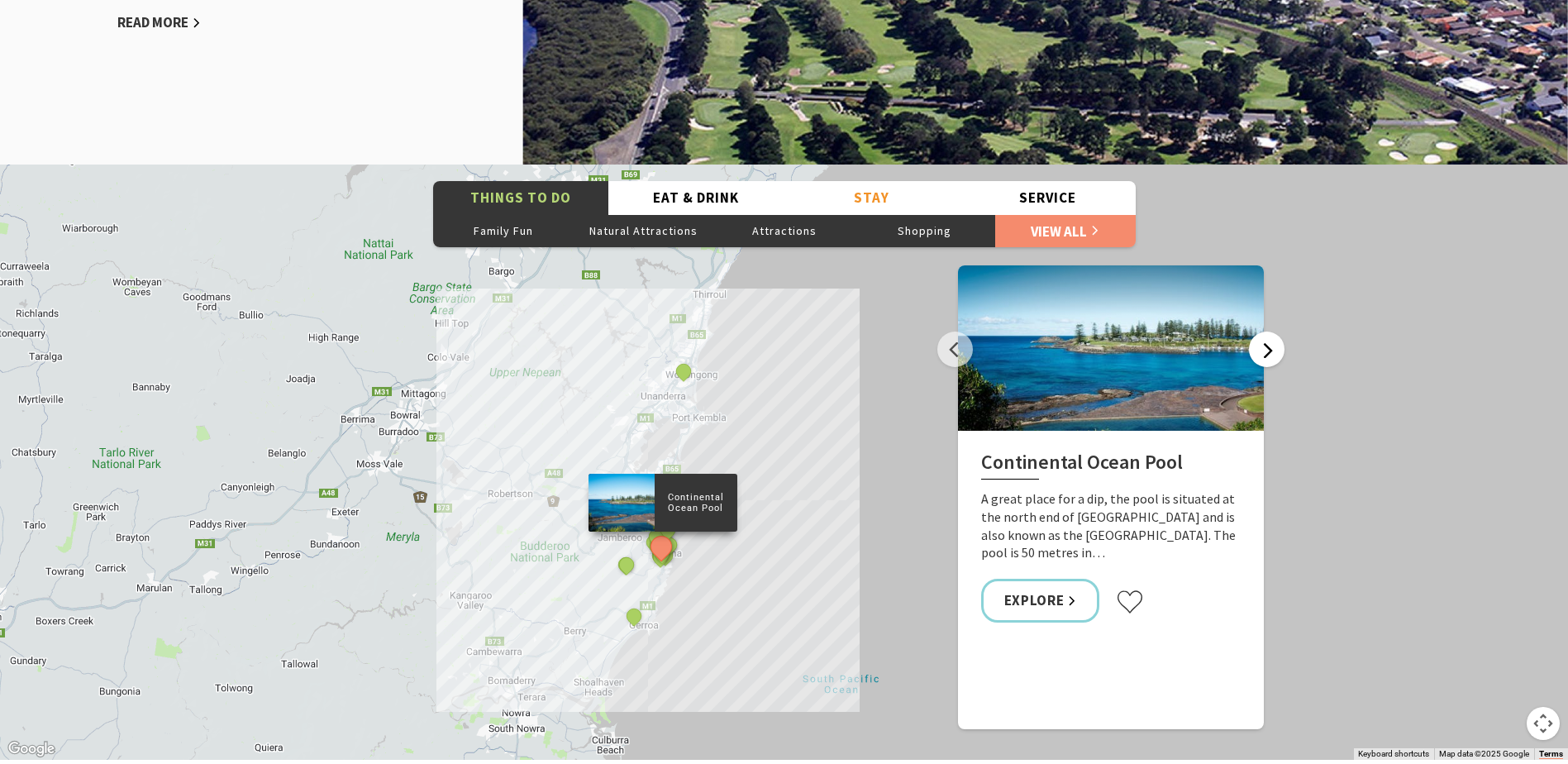
click at [1278, 355] on button "Next" at bounding box center [1267, 349] width 35 height 35
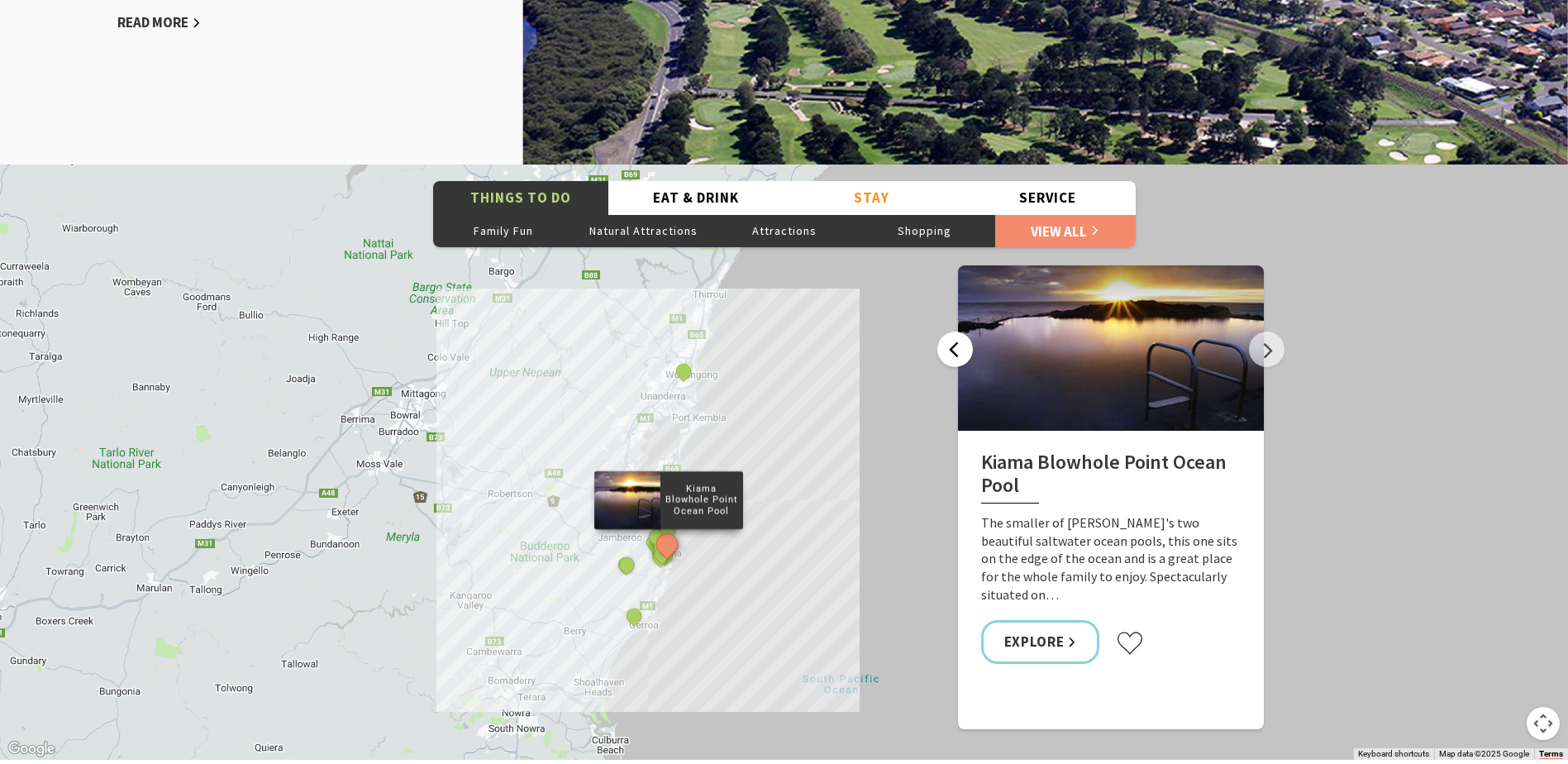
click at [964, 346] on button "Previous" at bounding box center [954, 349] width 35 height 35
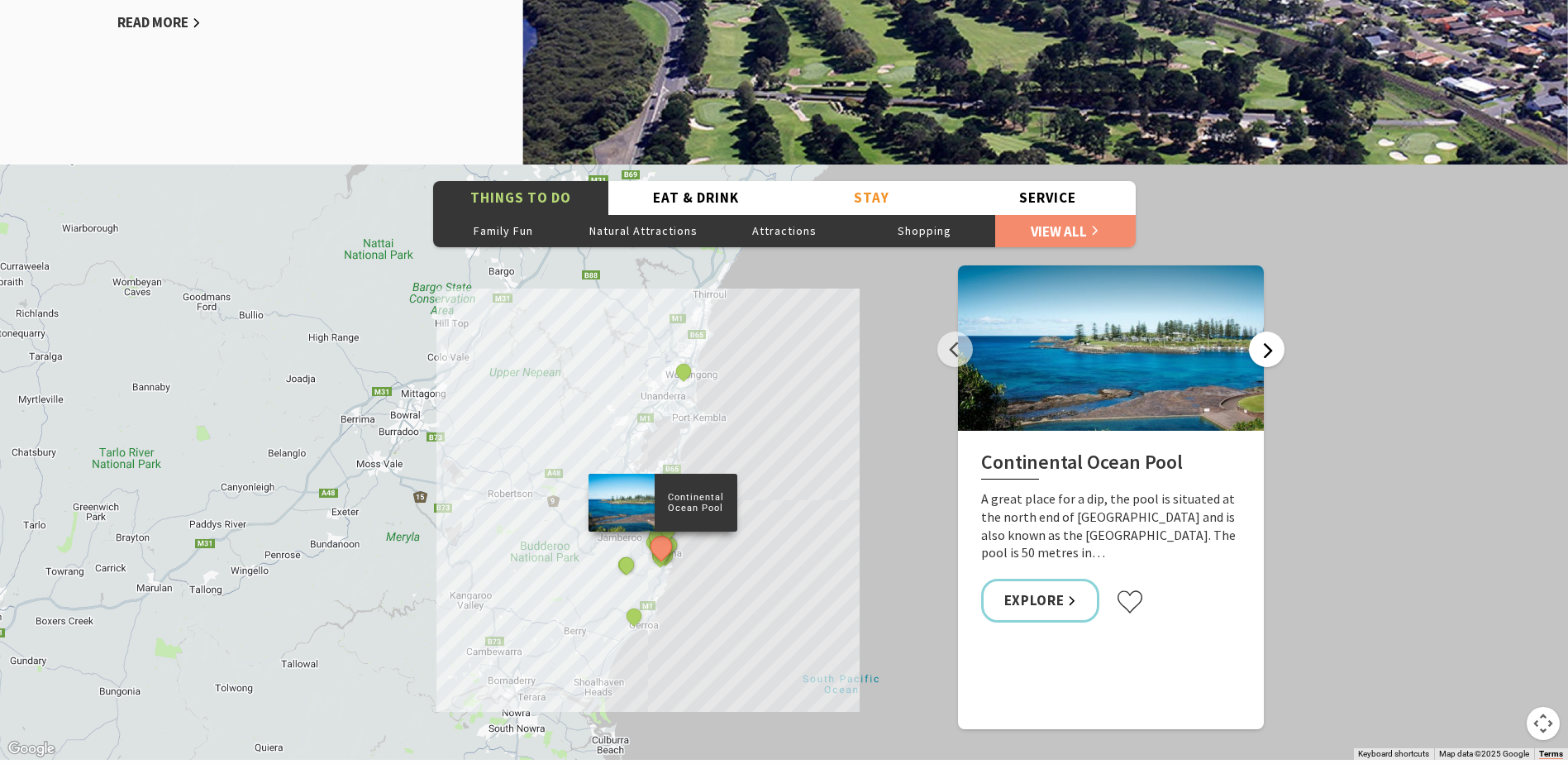
click at [1275, 346] on button "Next" at bounding box center [1267, 349] width 35 height 35
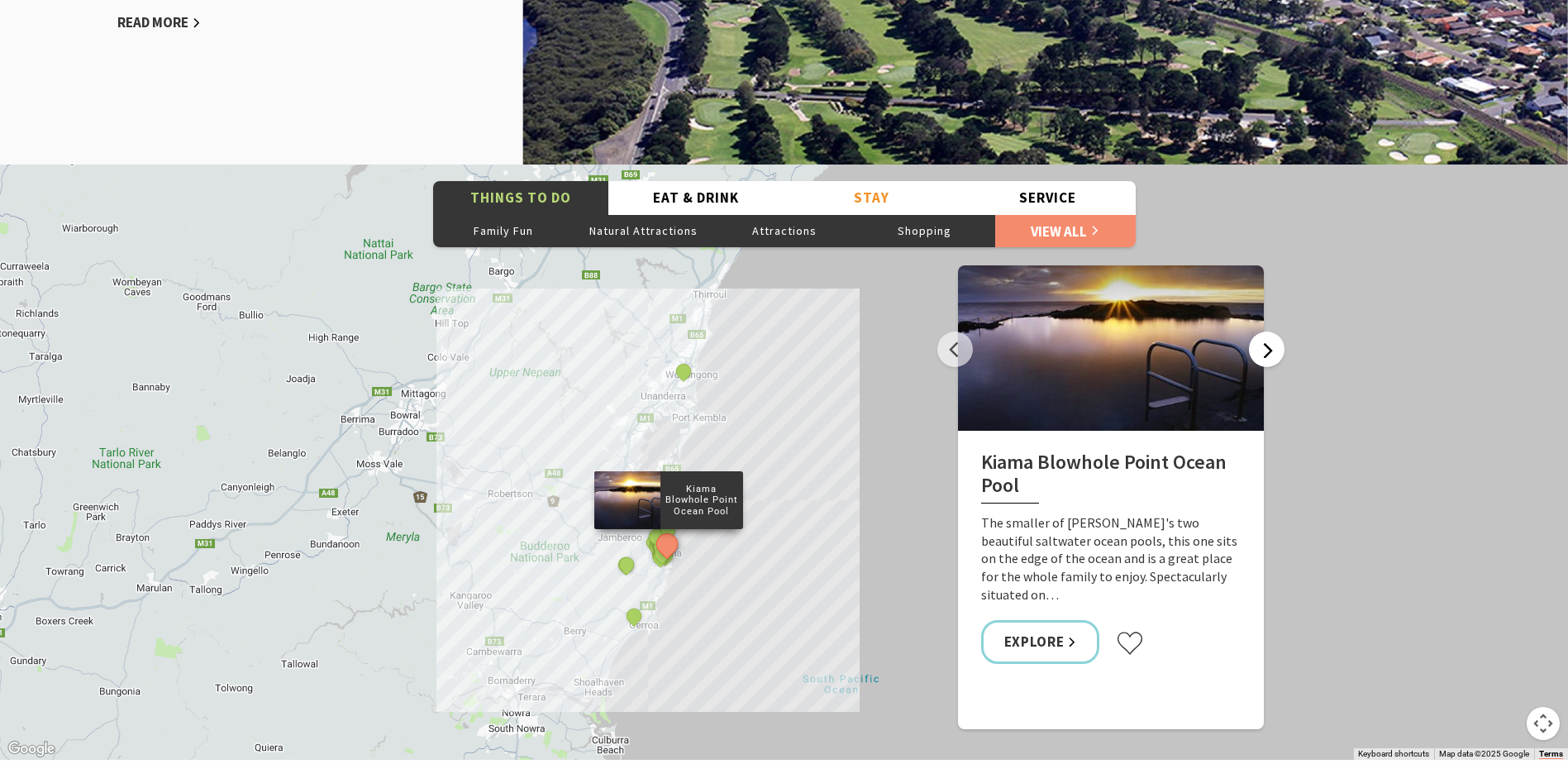
click at [1275, 346] on button "Next" at bounding box center [1267, 349] width 35 height 35
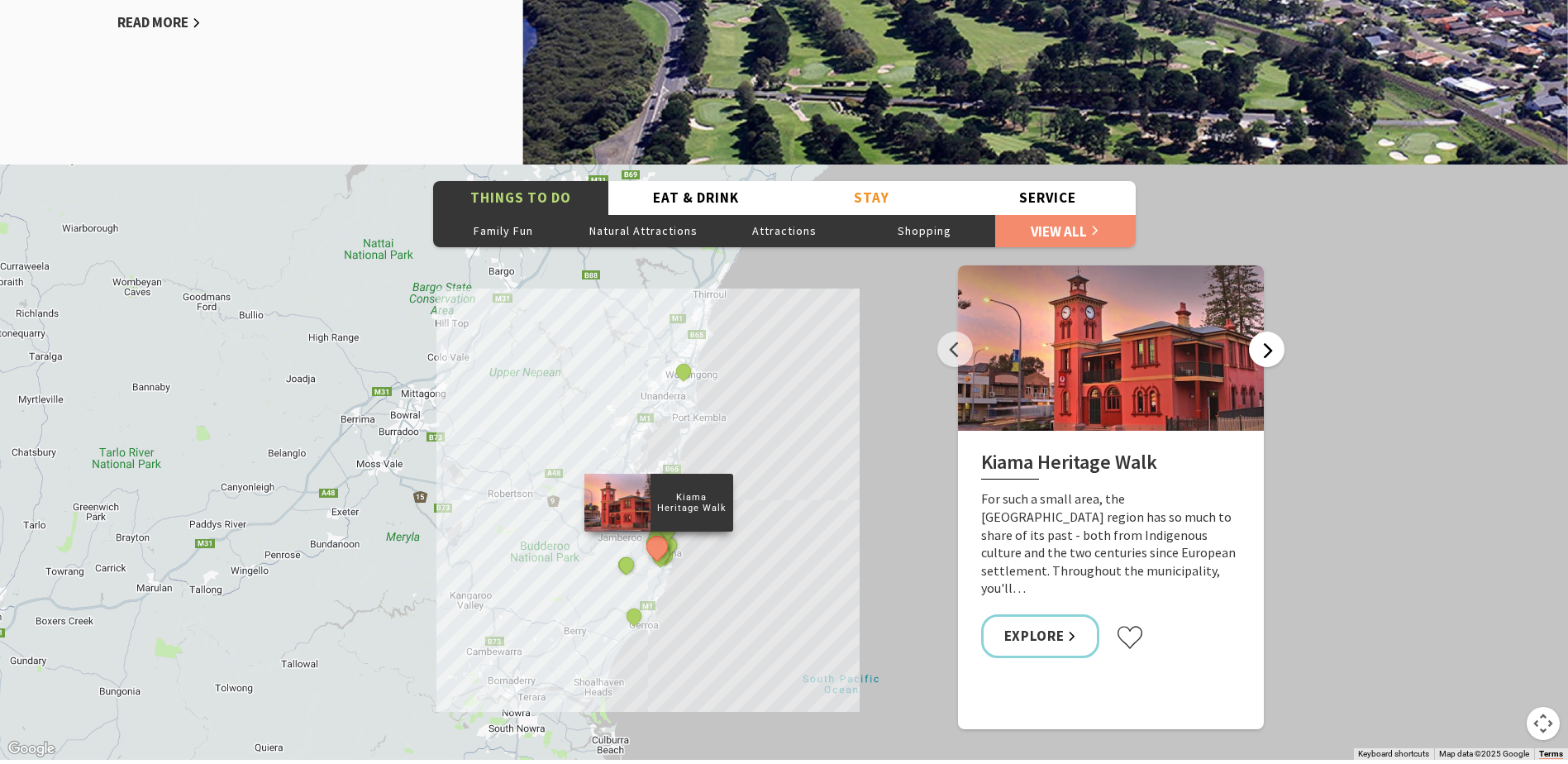
click at [1275, 346] on button "Next" at bounding box center [1267, 349] width 35 height 35
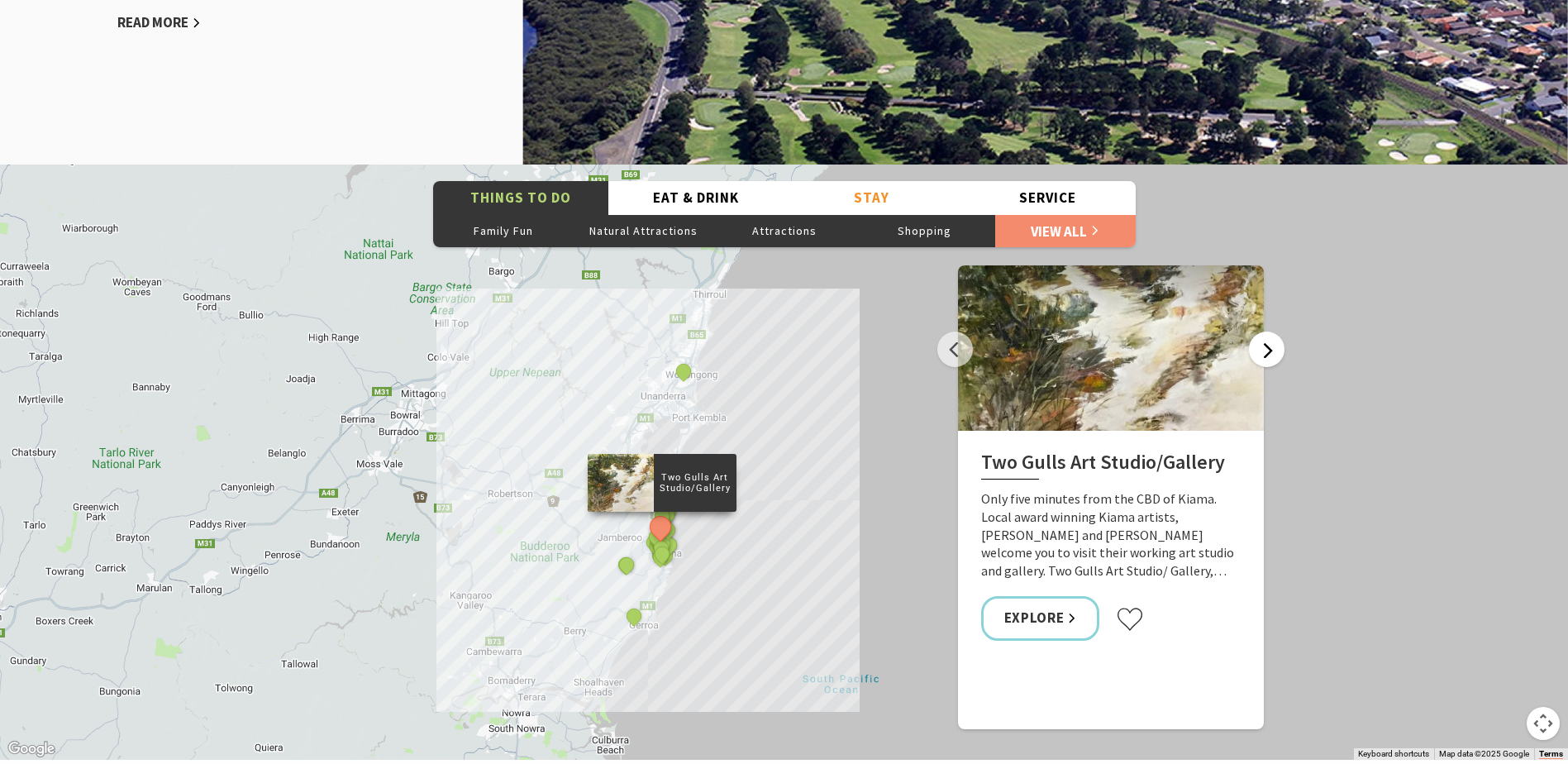
click at [1275, 346] on button "Next" at bounding box center [1267, 349] width 35 height 35
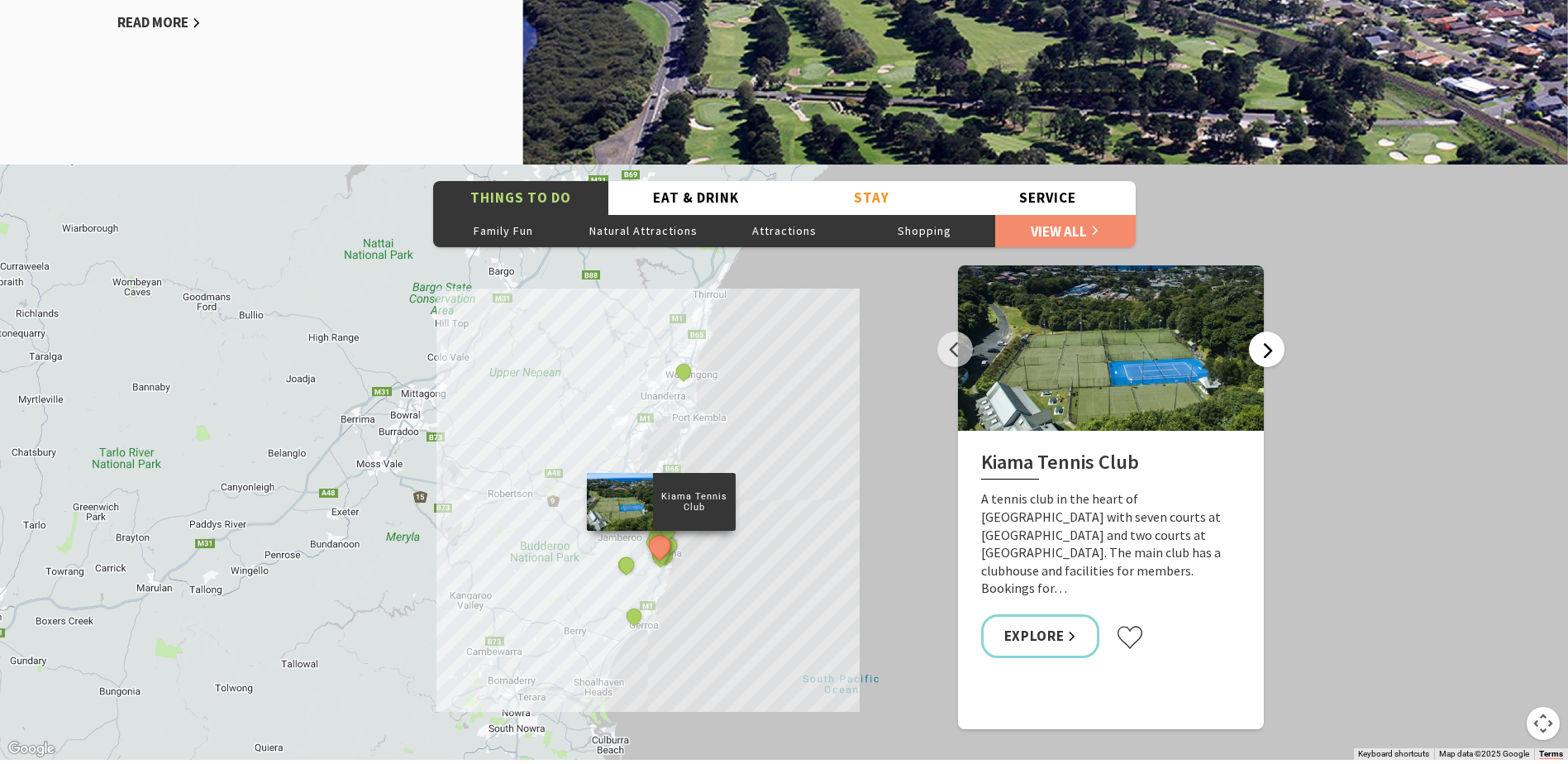
click at [1275, 346] on button "Next" at bounding box center [1267, 349] width 35 height 35
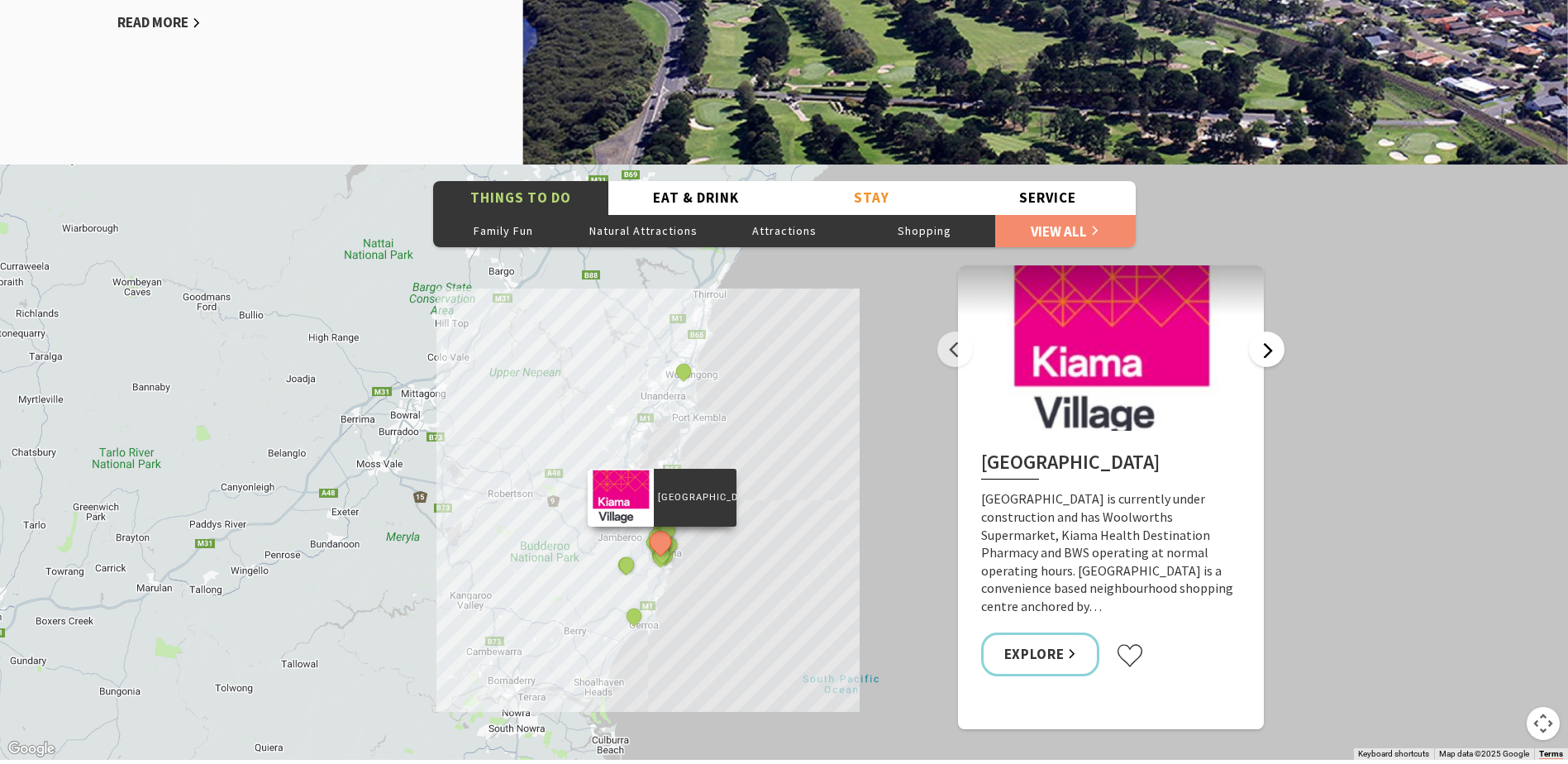
click at [1275, 346] on button "Next" at bounding box center [1267, 349] width 35 height 35
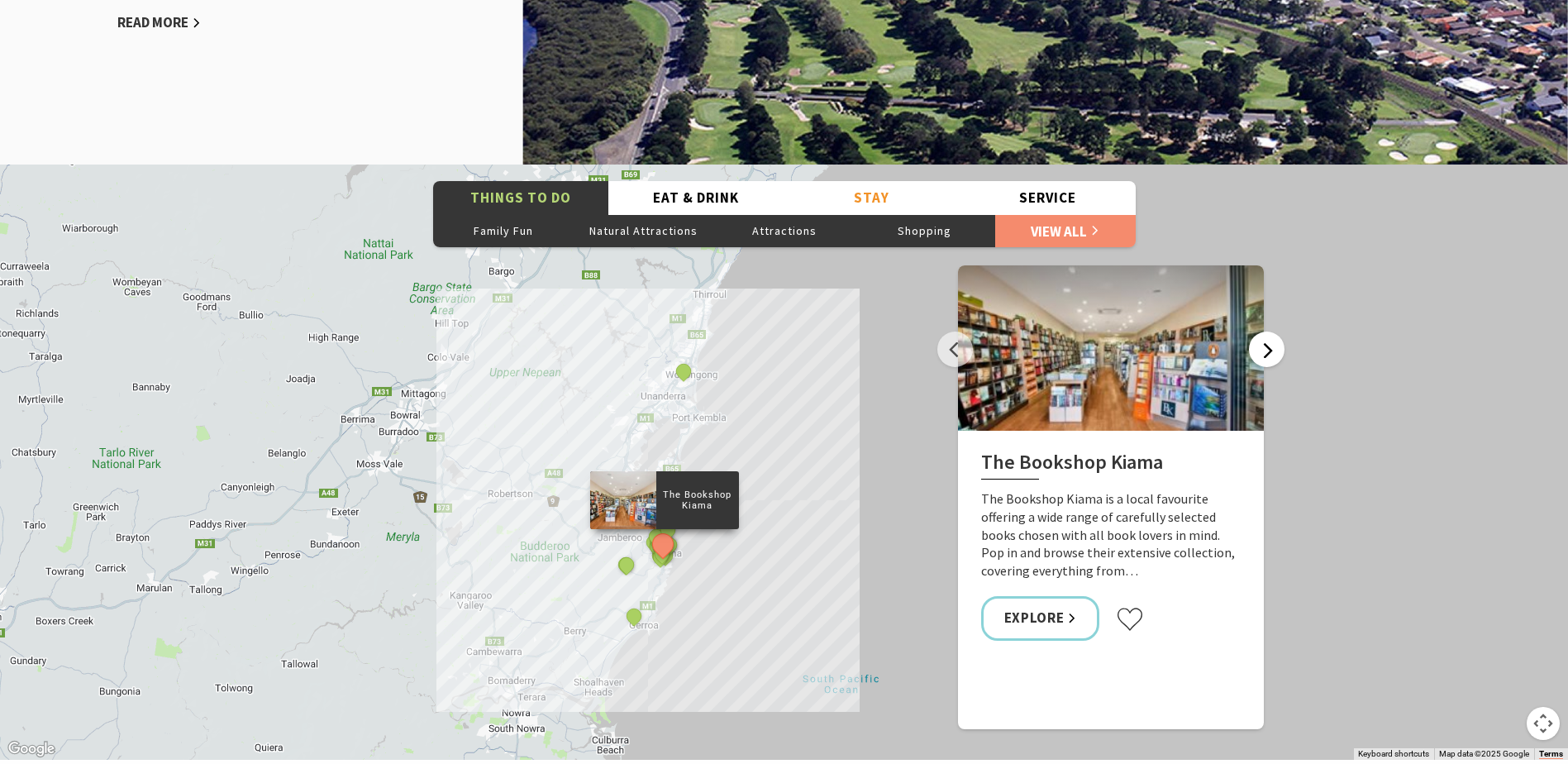
click at [1275, 346] on button "Next" at bounding box center [1267, 349] width 35 height 35
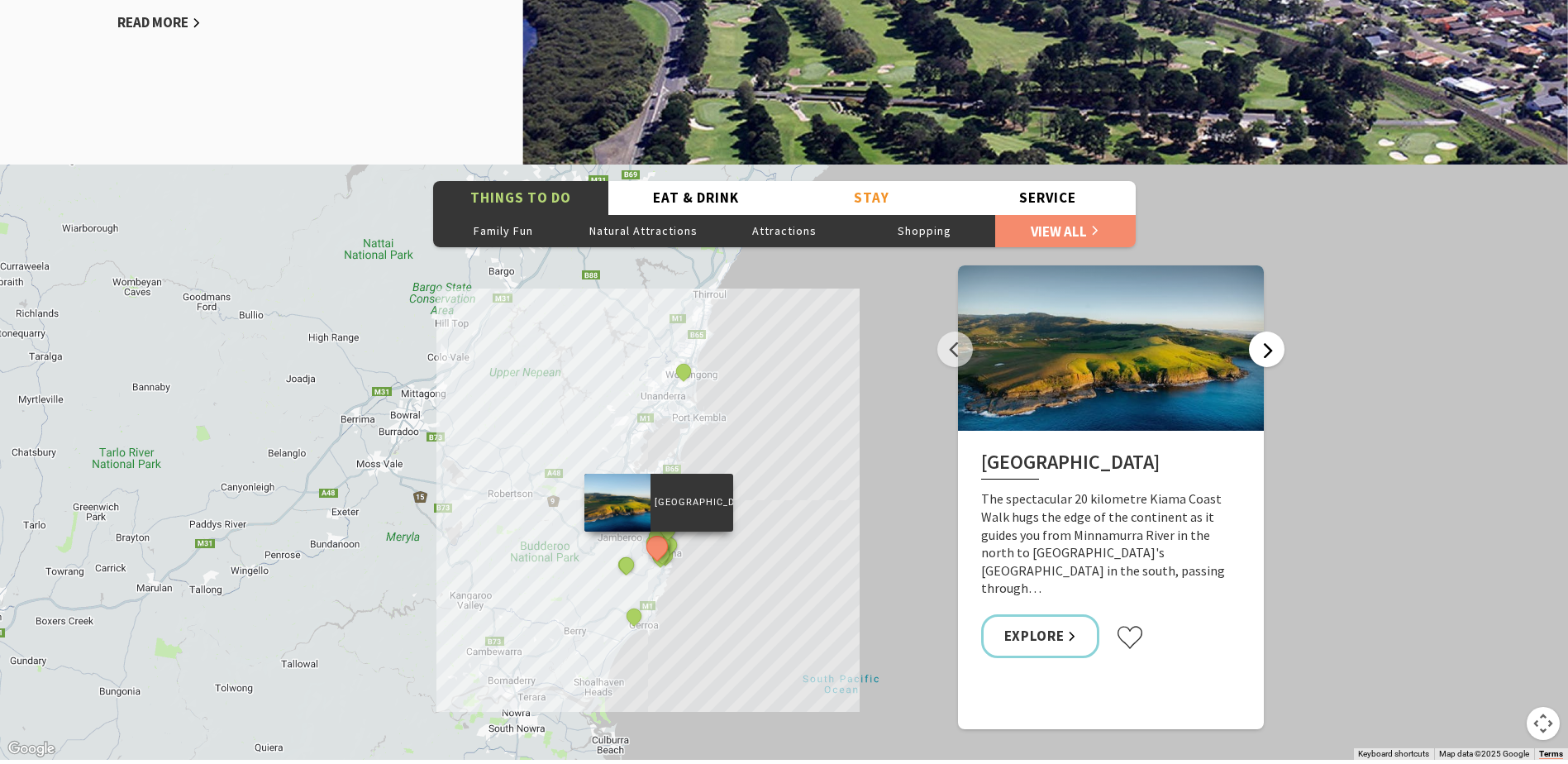
click at [1275, 346] on button "Next" at bounding box center [1267, 349] width 35 height 35
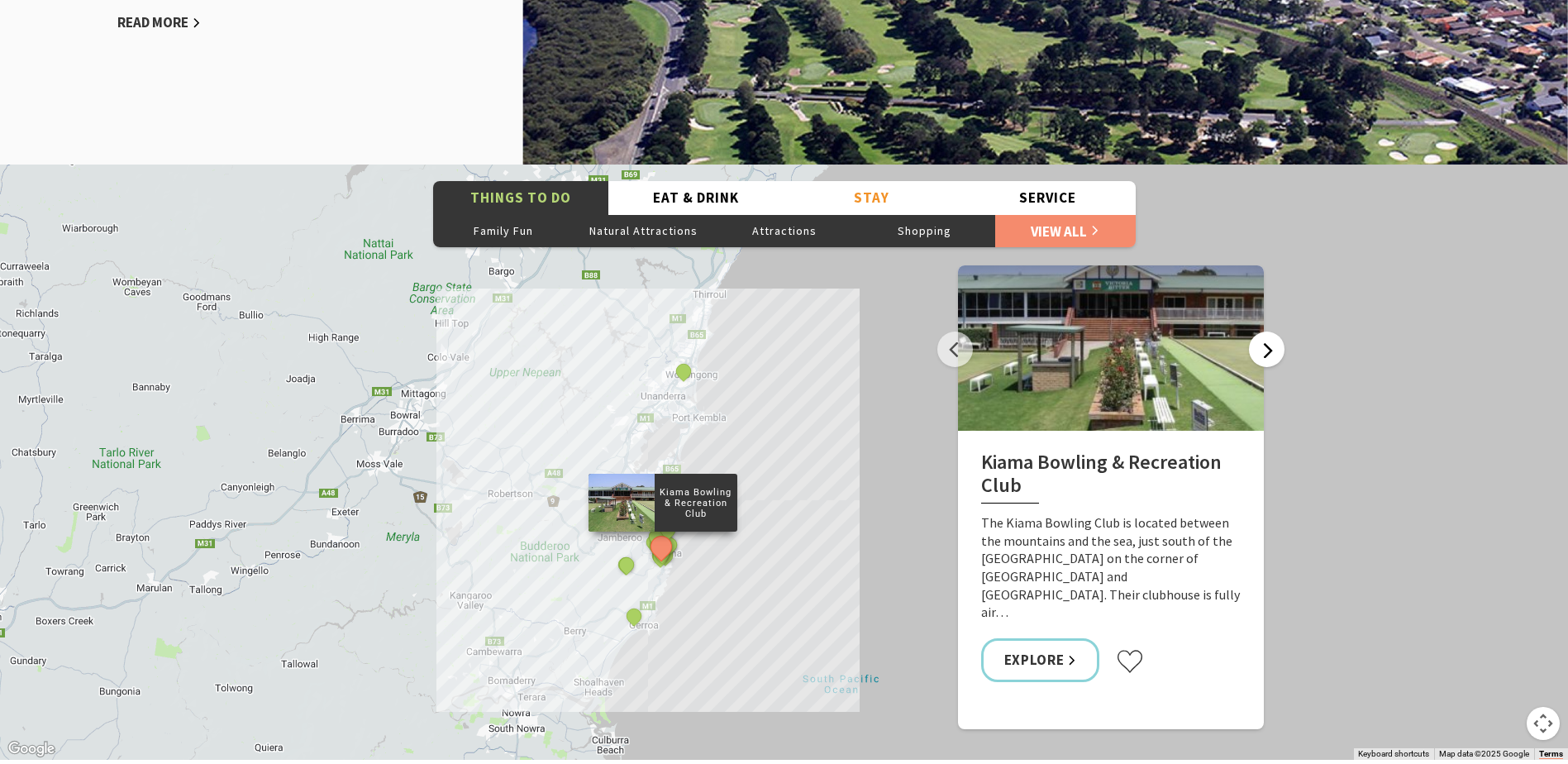
click at [1275, 346] on button "Next" at bounding box center [1267, 349] width 35 height 35
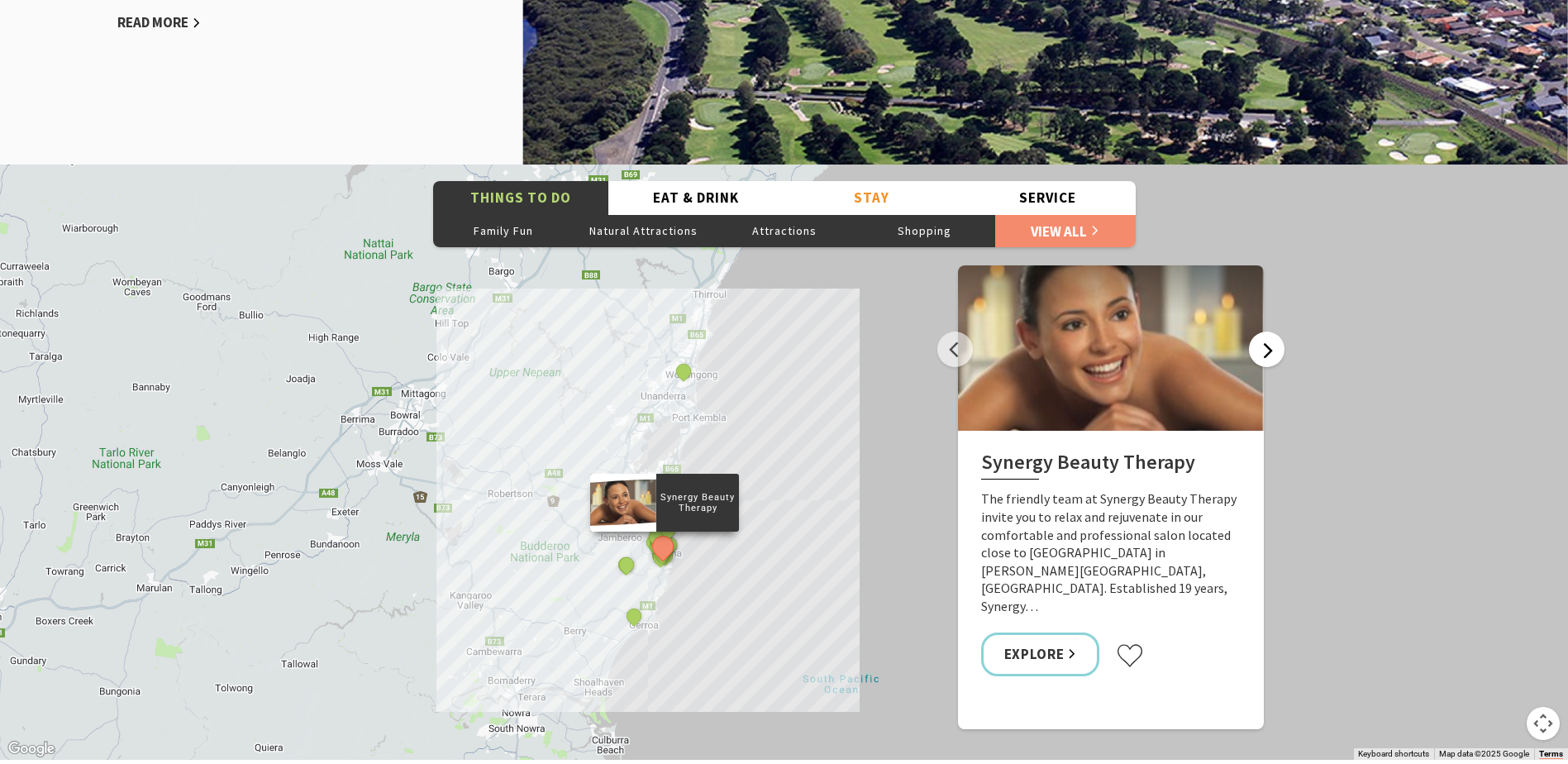
click at [1275, 346] on button "Next" at bounding box center [1267, 349] width 35 height 35
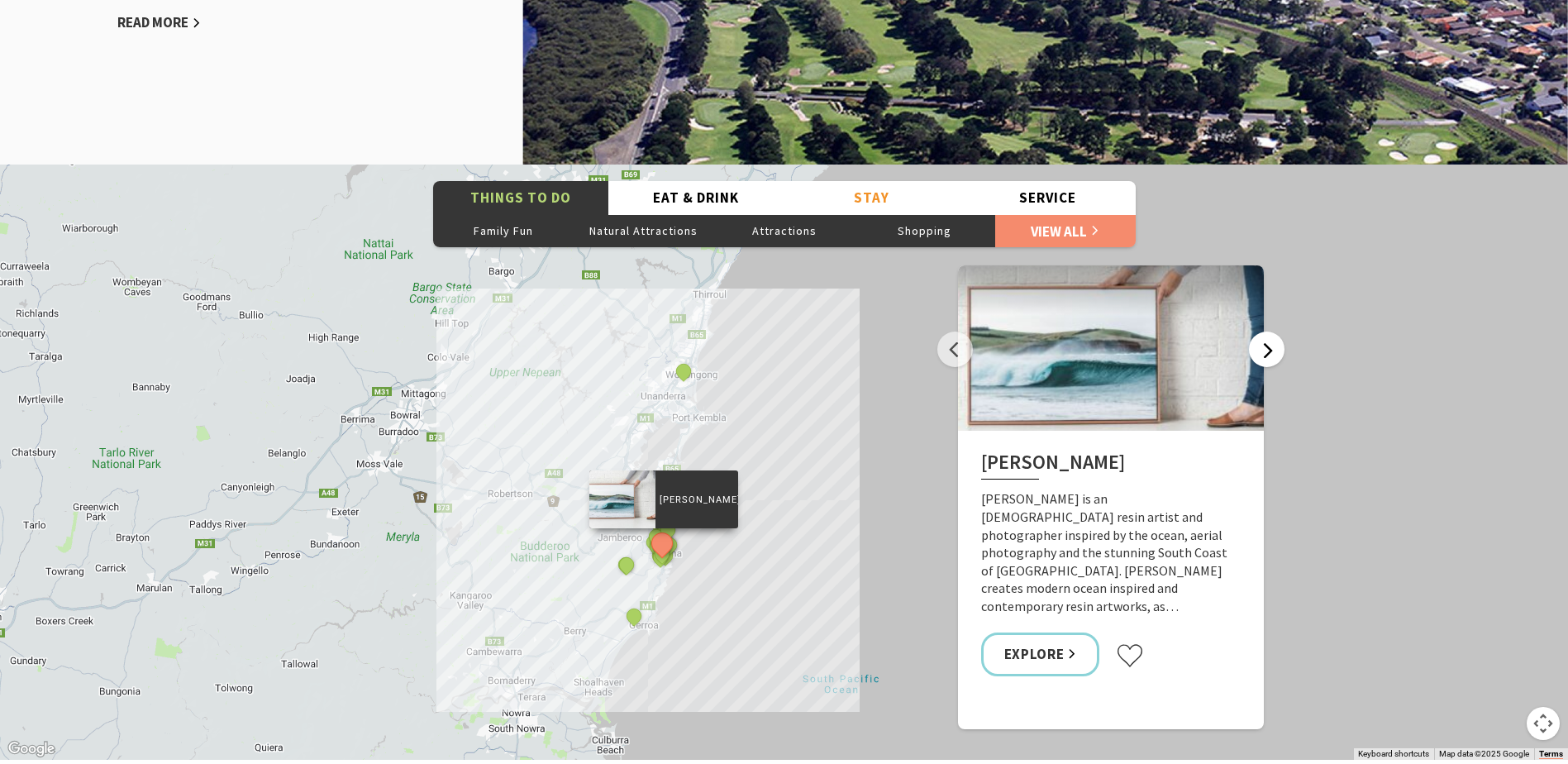
click at [1264, 346] on button "Next" at bounding box center [1267, 349] width 35 height 35
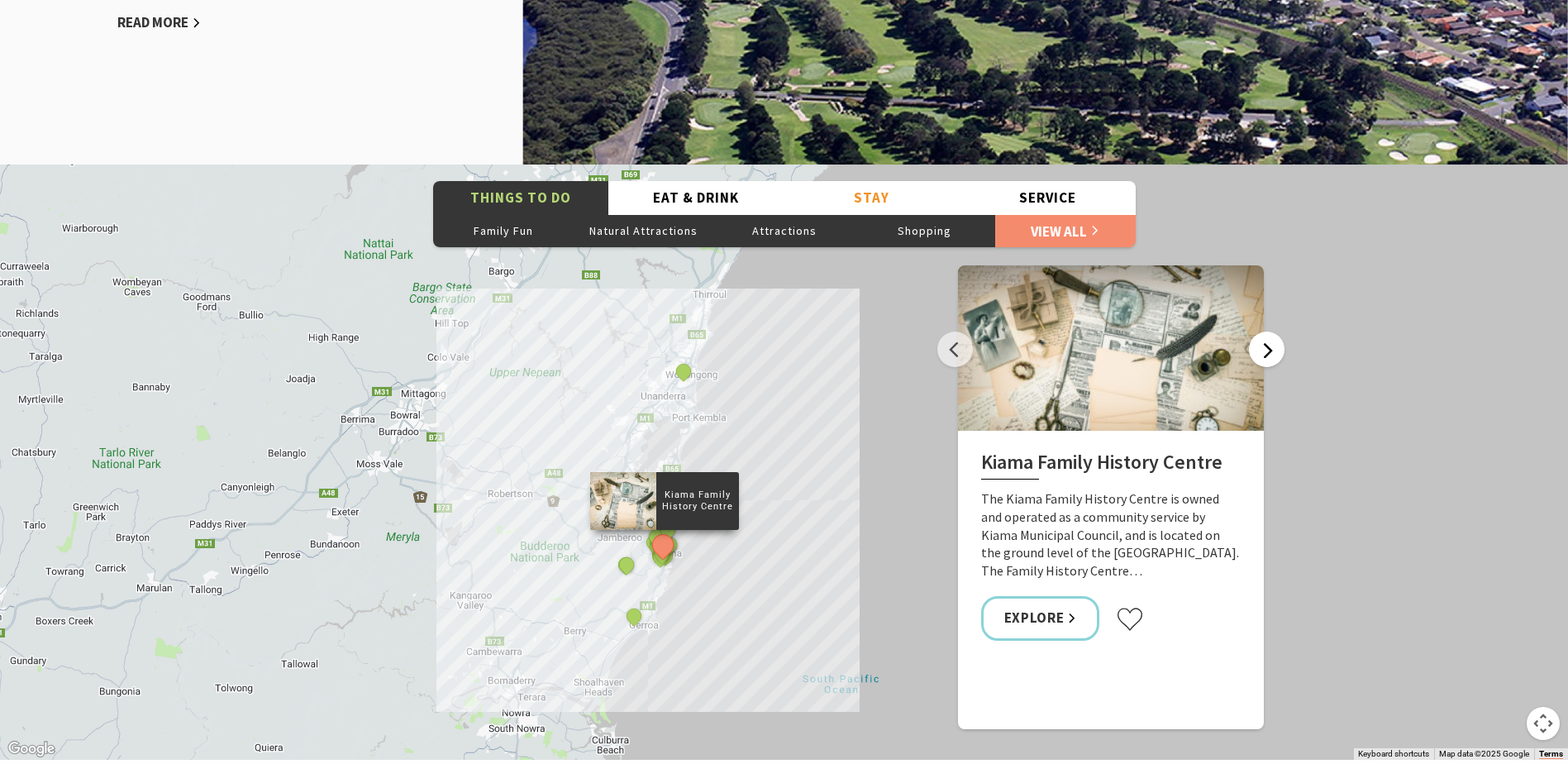
click at [1264, 346] on button "Next" at bounding box center [1267, 349] width 35 height 35
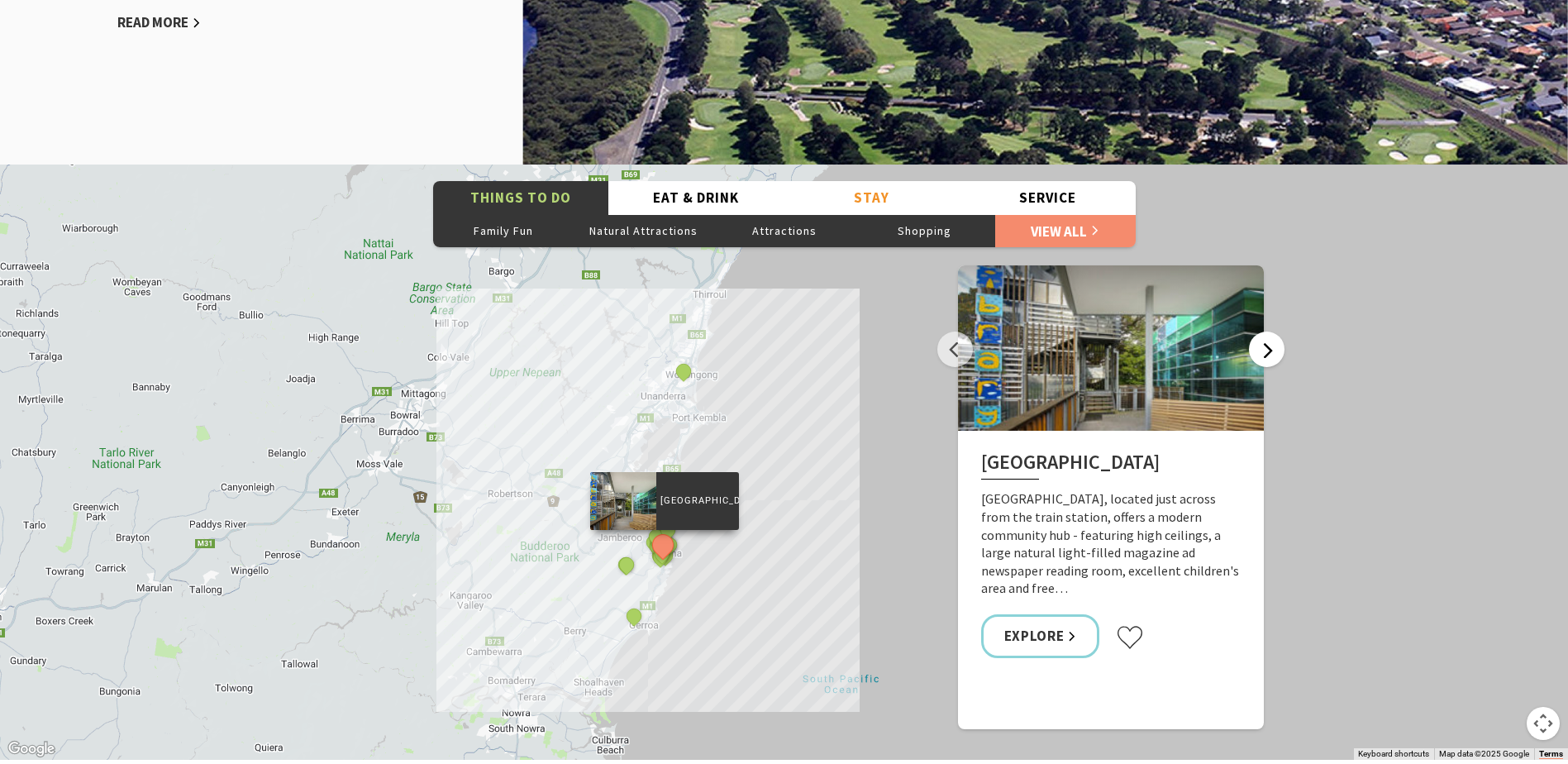
click at [1264, 346] on button "Next" at bounding box center [1267, 349] width 35 height 35
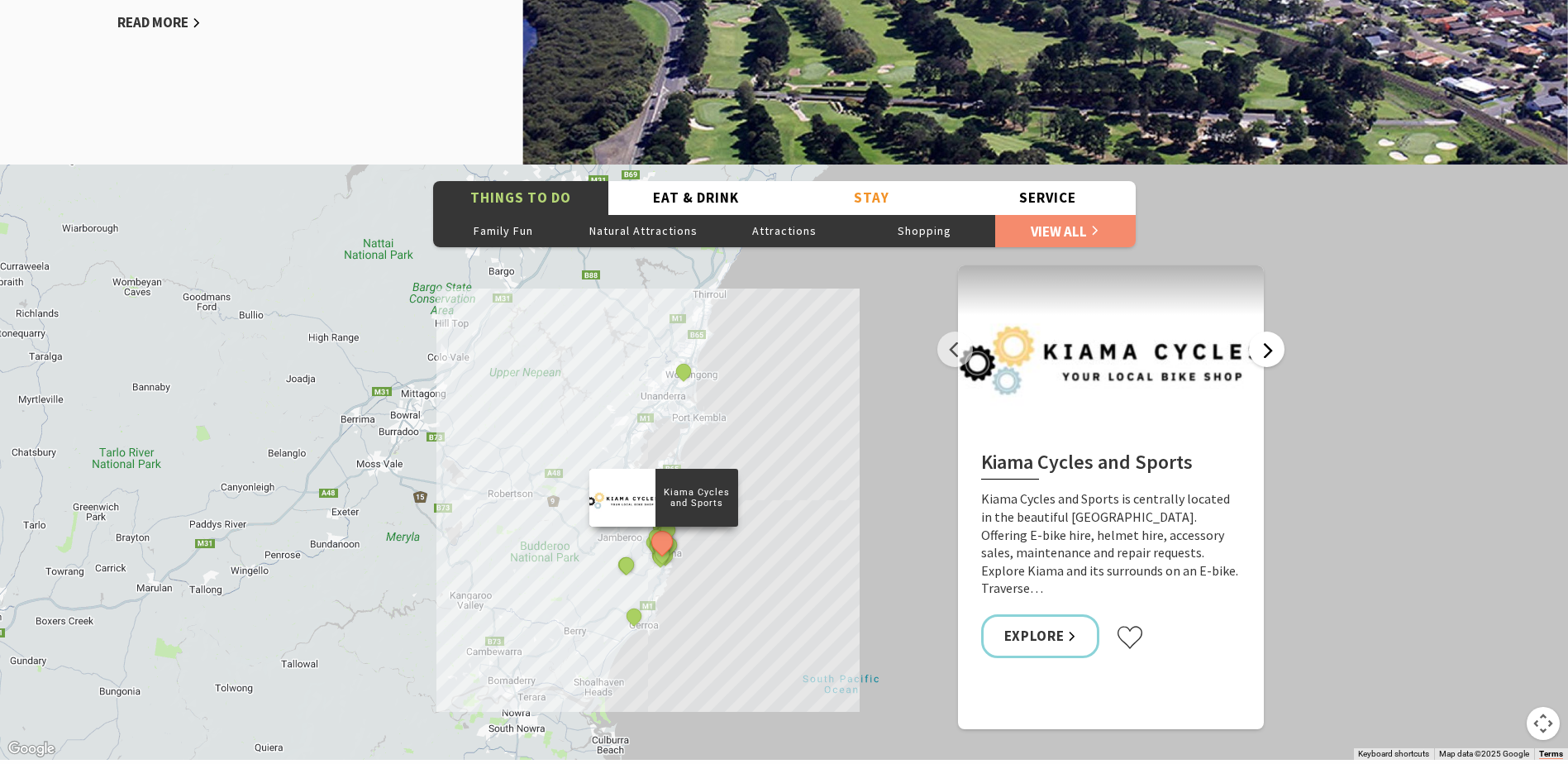
click at [1264, 346] on button "Next" at bounding box center [1267, 349] width 35 height 35
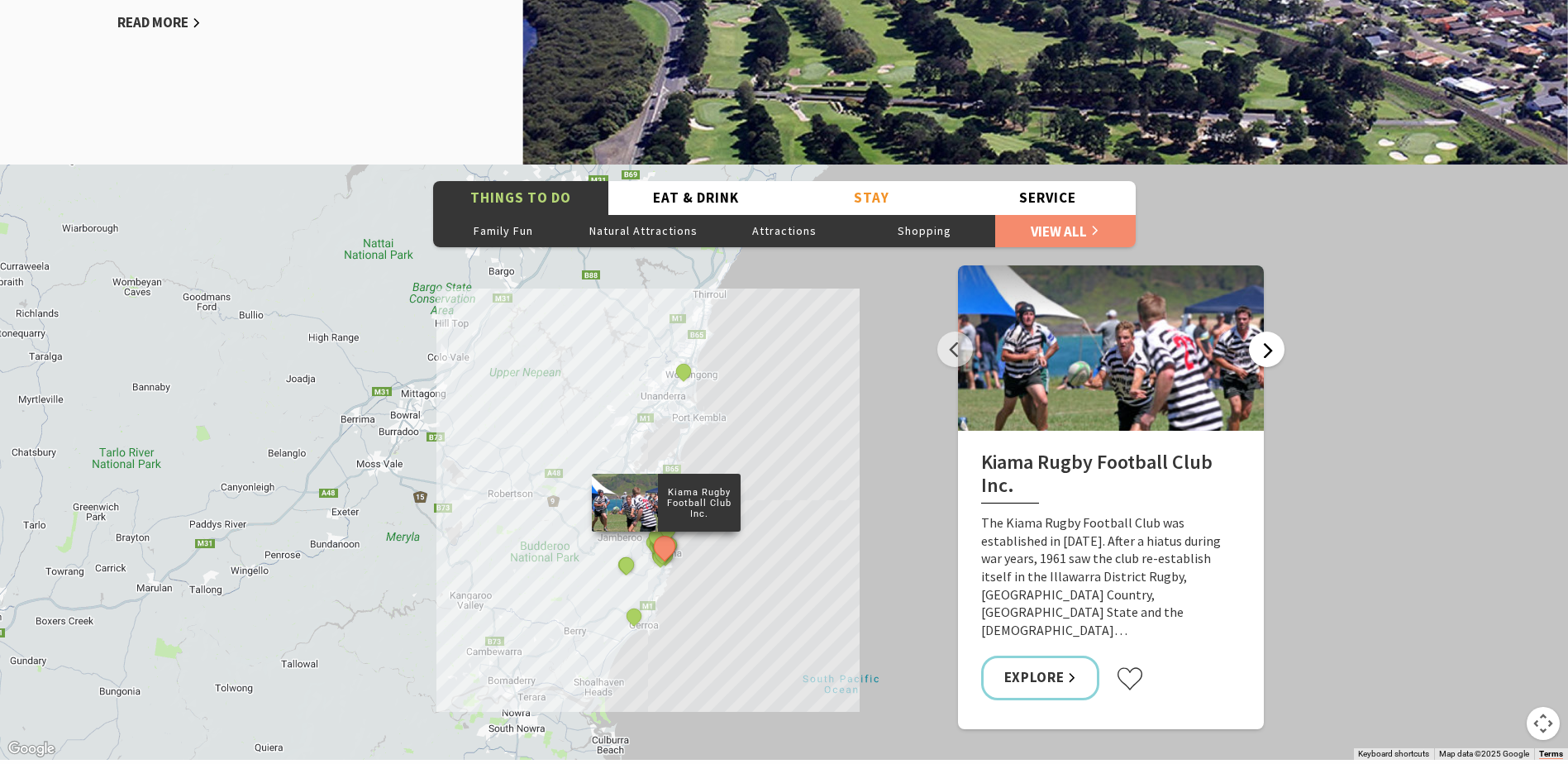
click at [1264, 346] on button "Next" at bounding box center [1267, 349] width 35 height 35
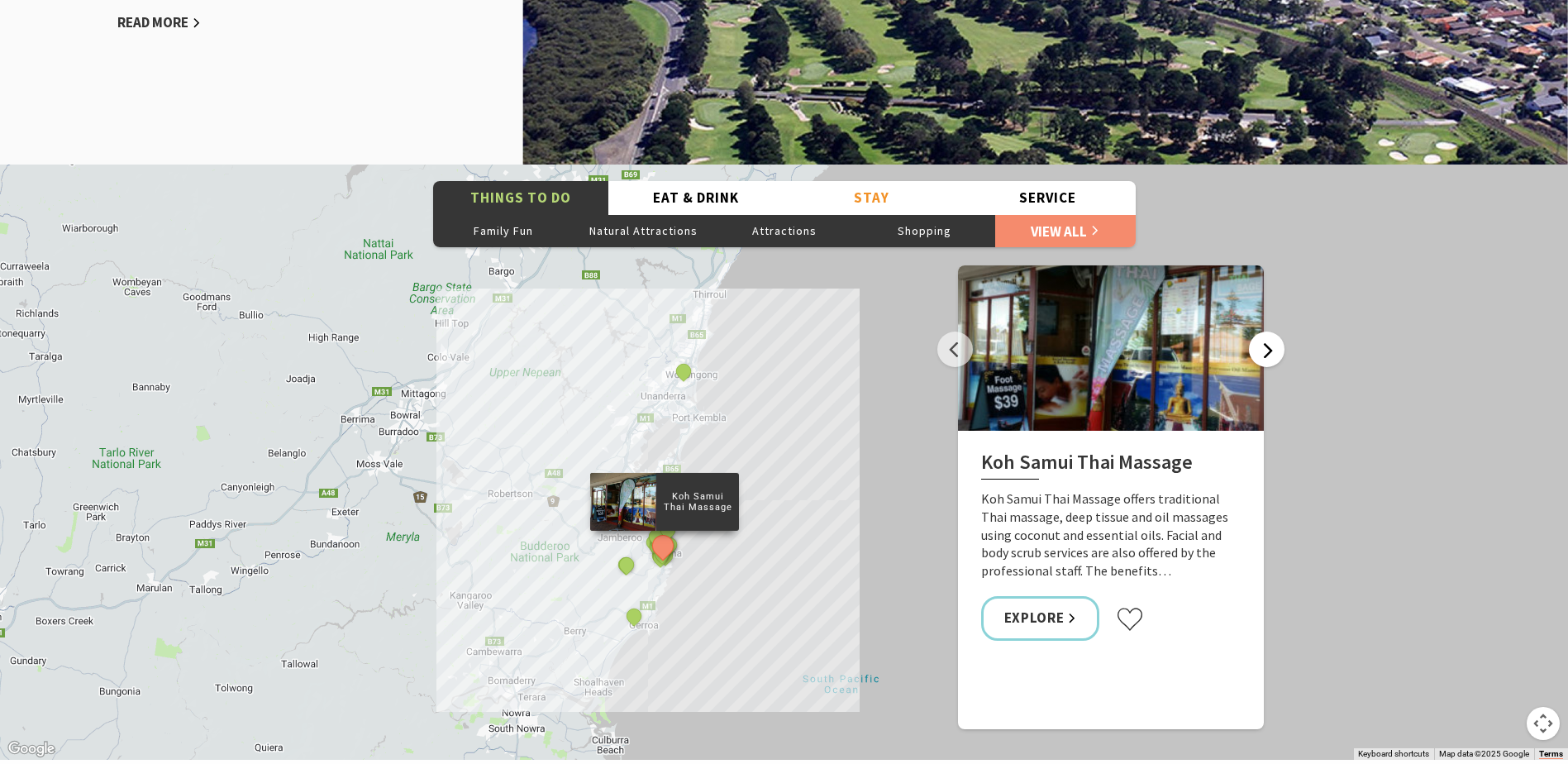
click at [1264, 346] on button "Next" at bounding box center [1267, 349] width 35 height 35
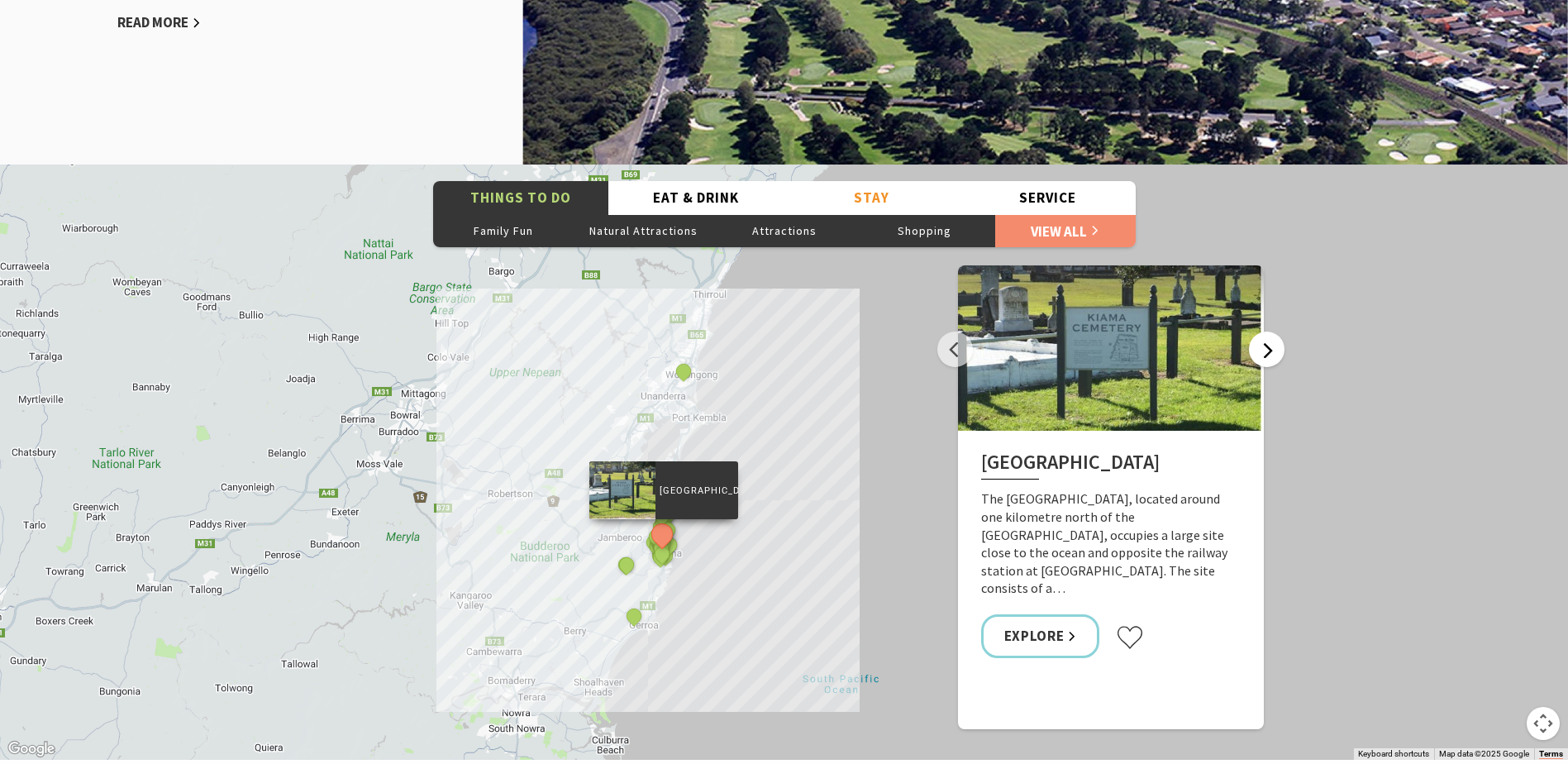
click at [1264, 346] on button "Next" at bounding box center [1267, 349] width 35 height 35
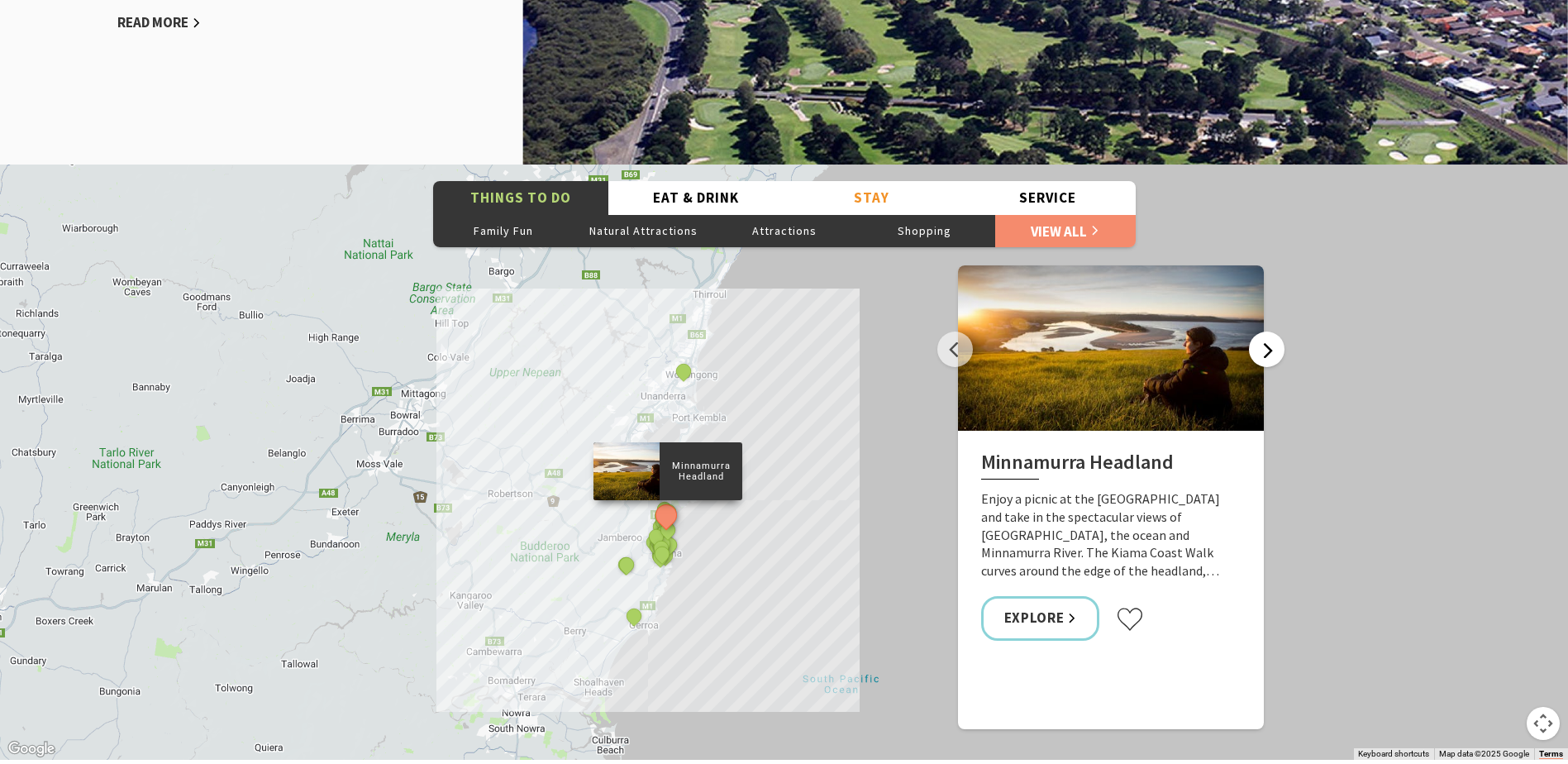
click at [1264, 346] on button "Next" at bounding box center [1267, 349] width 35 height 35
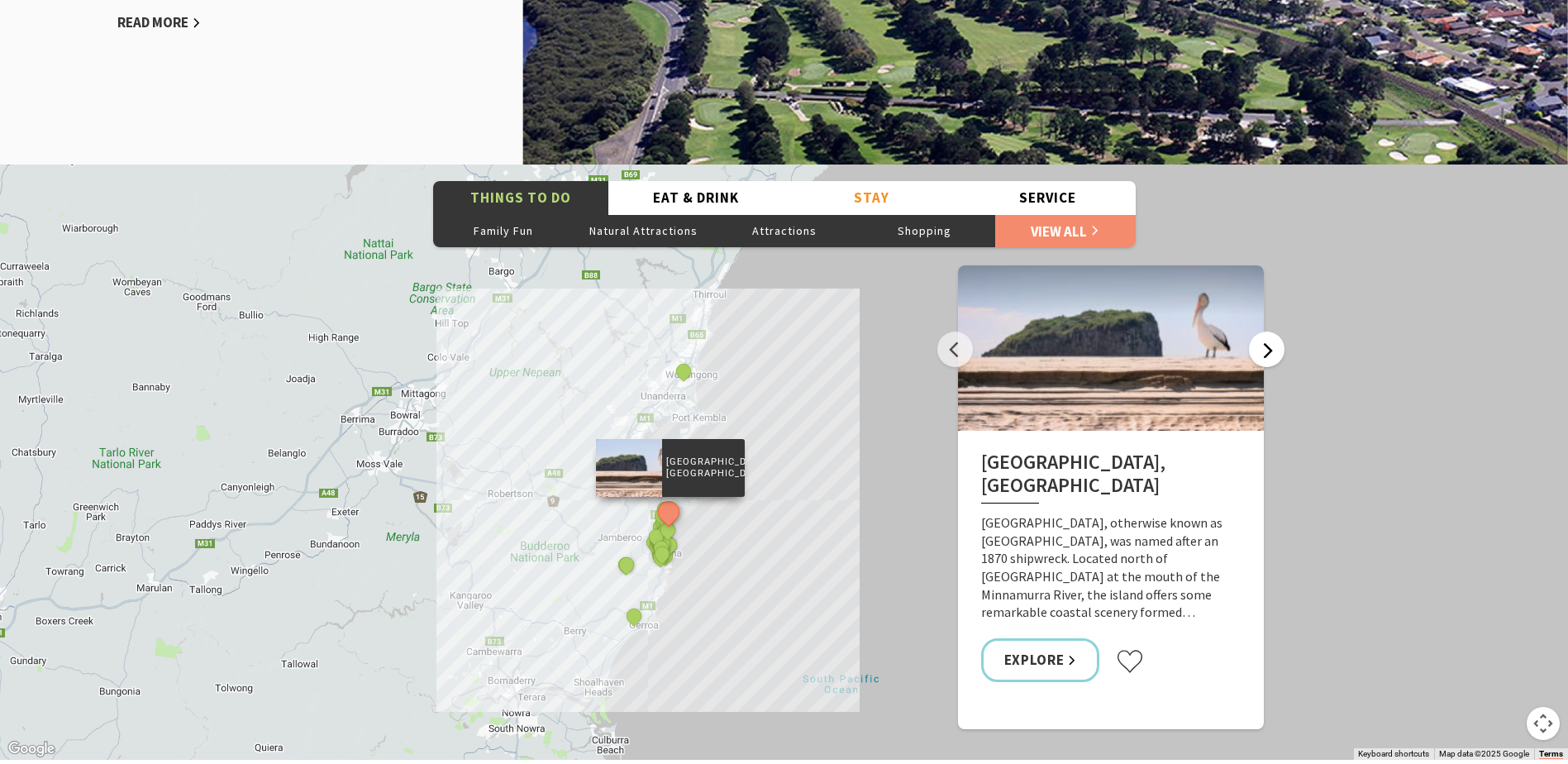
click at [1264, 346] on button "Next" at bounding box center [1267, 349] width 35 height 35
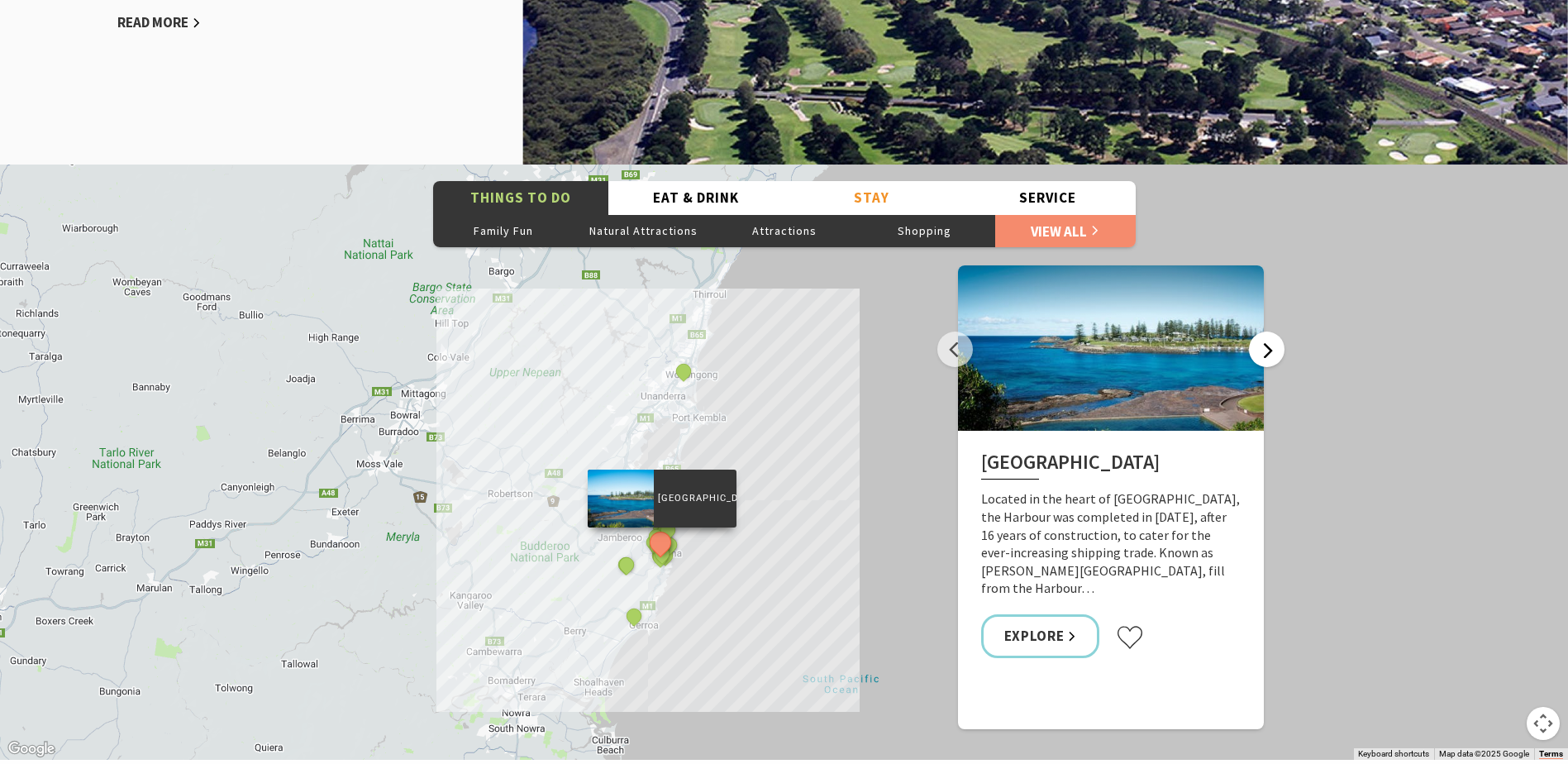
click at [1264, 346] on button "Next" at bounding box center [1267, 349] width 35 height 35
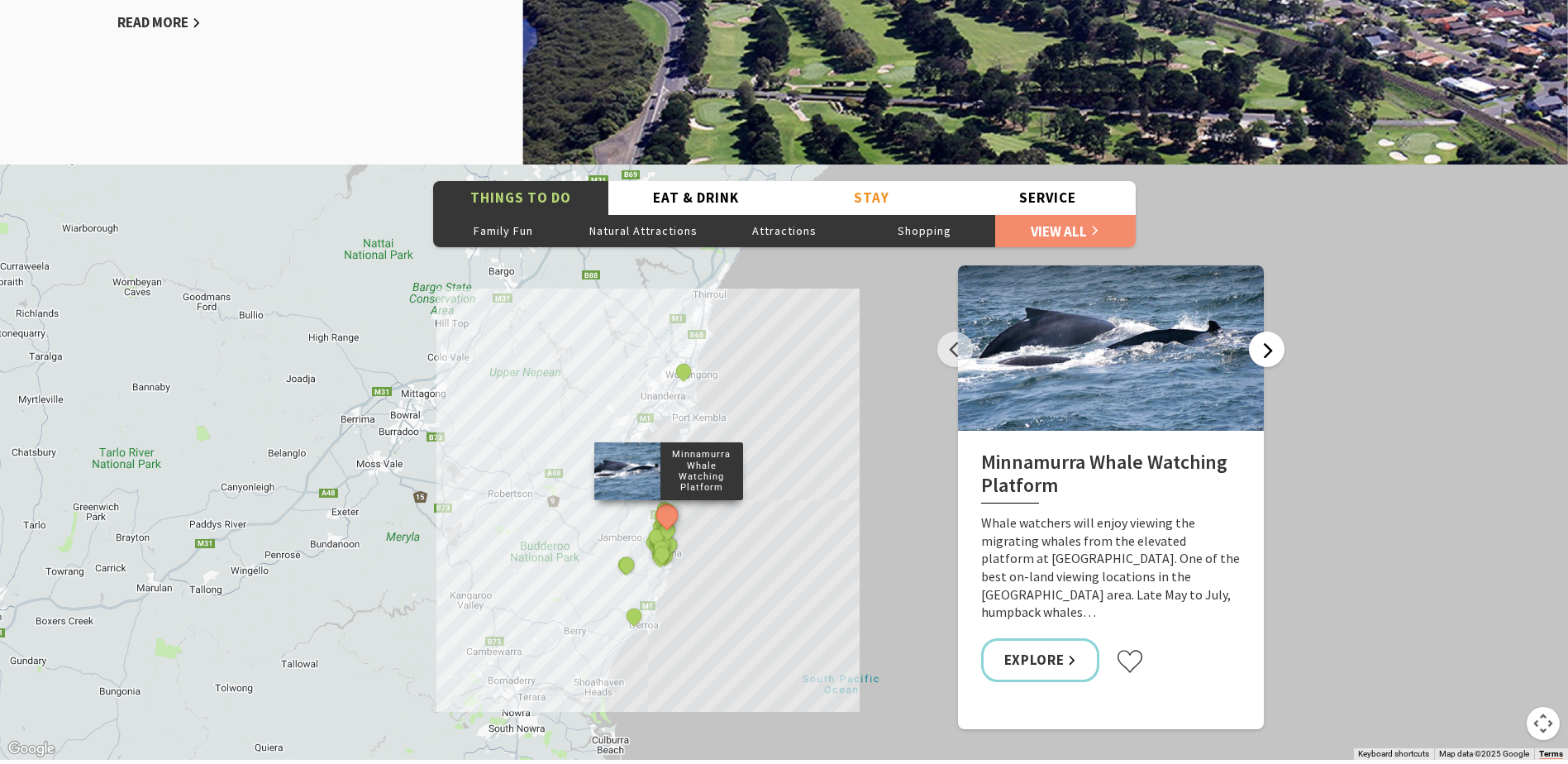
click at [1264, 346] on button "Next" at bounding box center [1267, 349] width 35 height 35
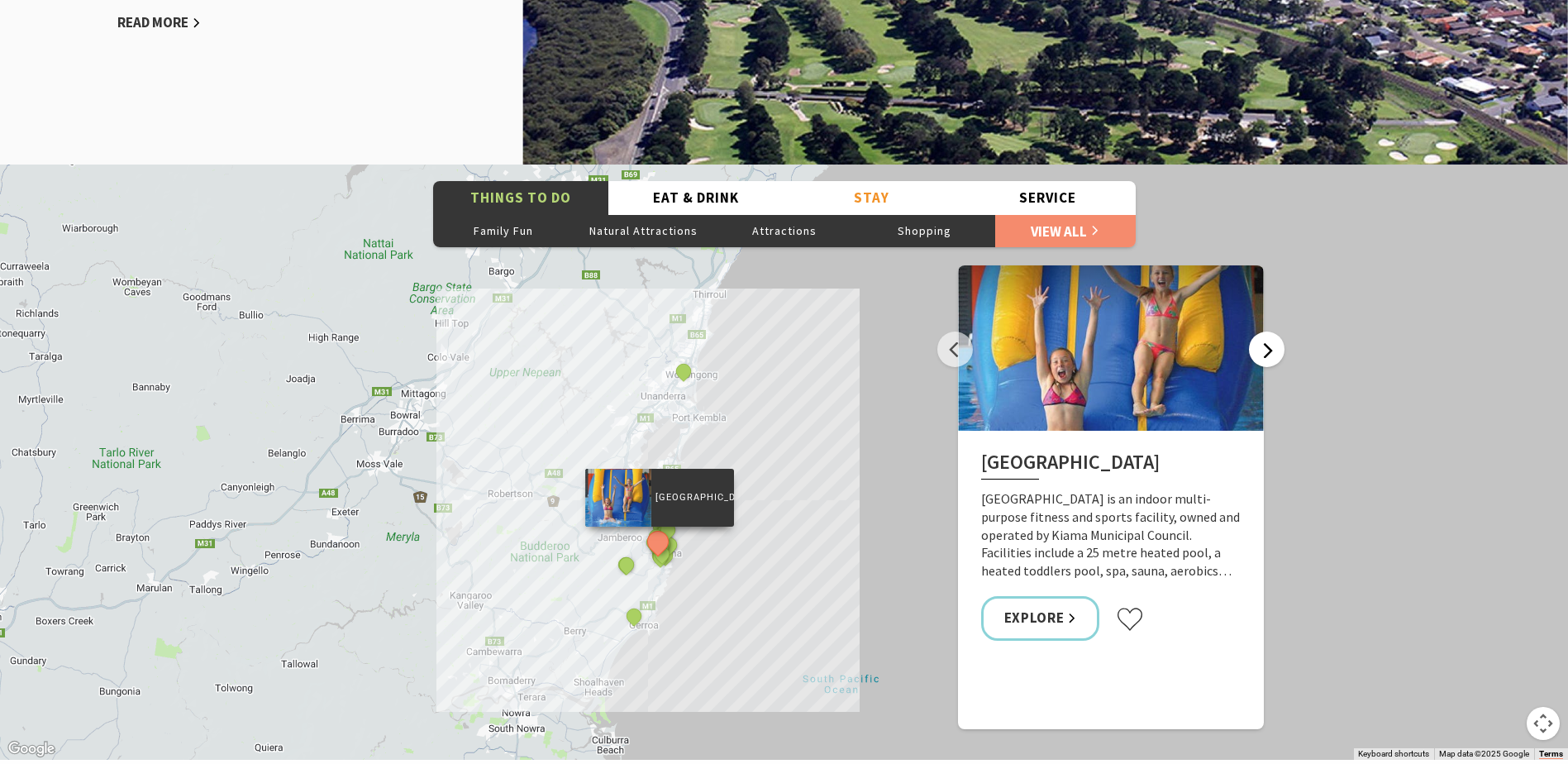
click at [1264, 346] on button "Next" at bounding box center [1267, 349] width 35 height 35
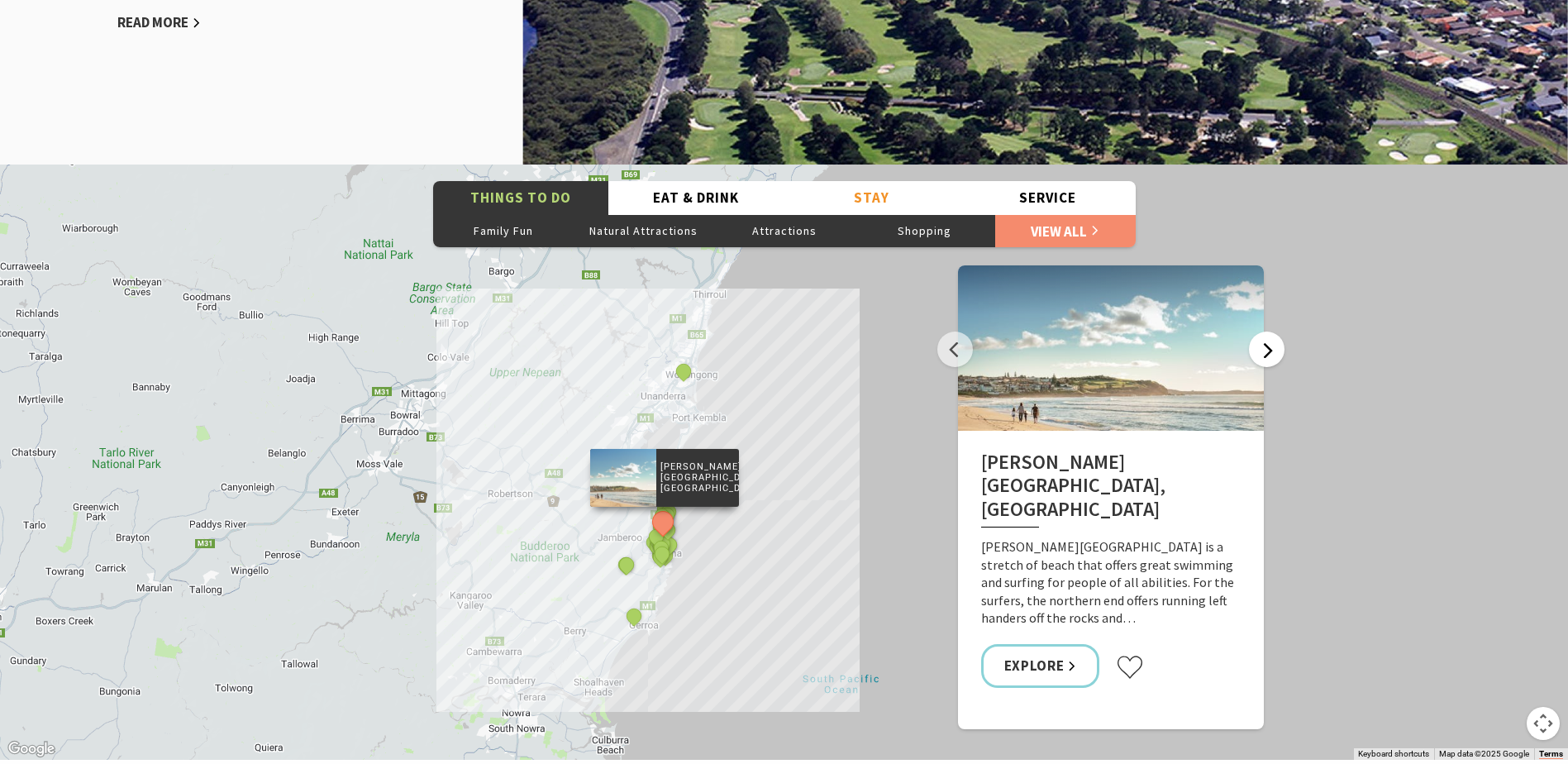
click at [1264, 346] on button "Next" at bounding box center [1267, 349] width 35 height 35
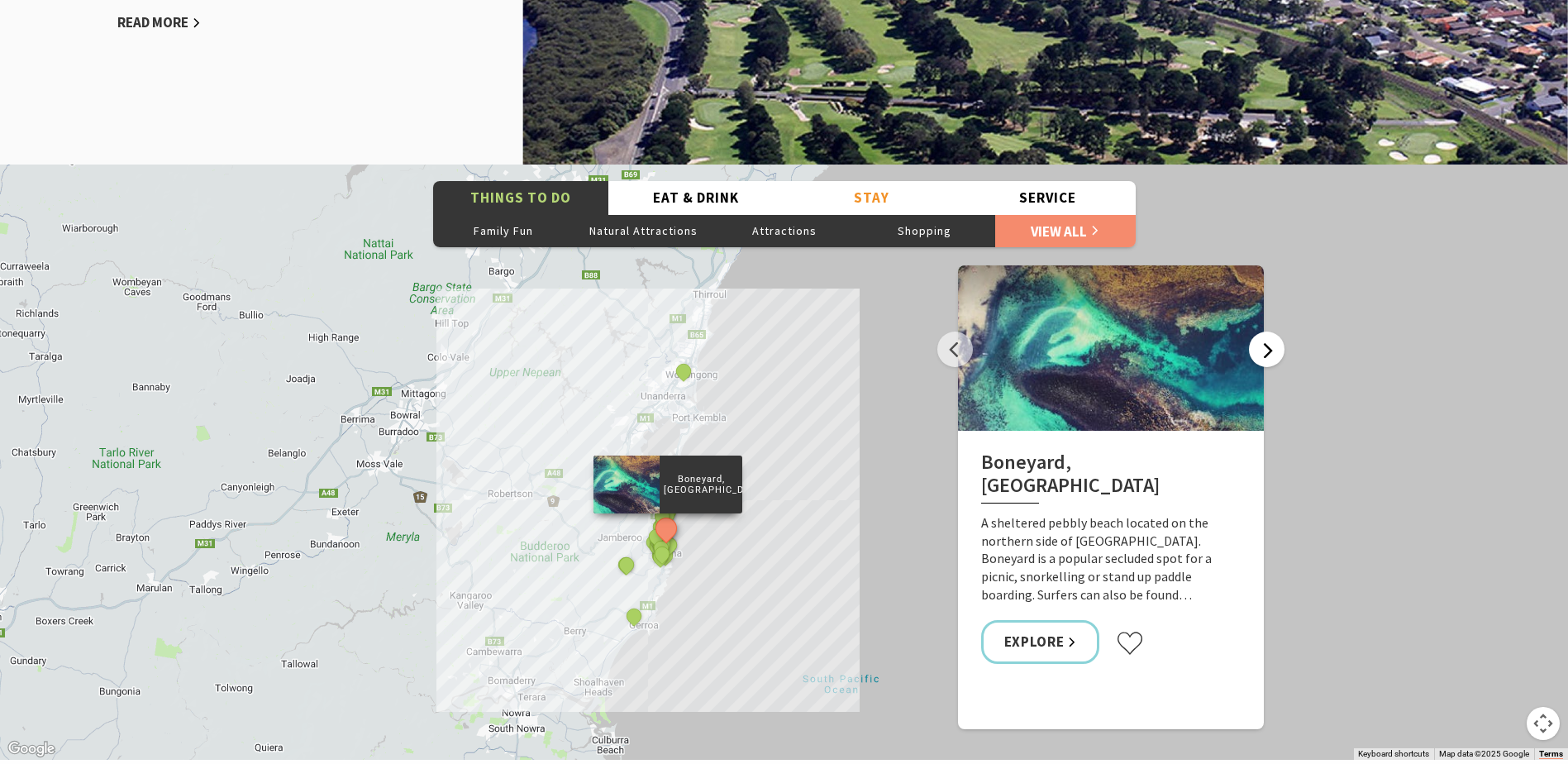
click at [1264, 346] on button "Next" at bounding box center [1267, 349] width 35 height 35
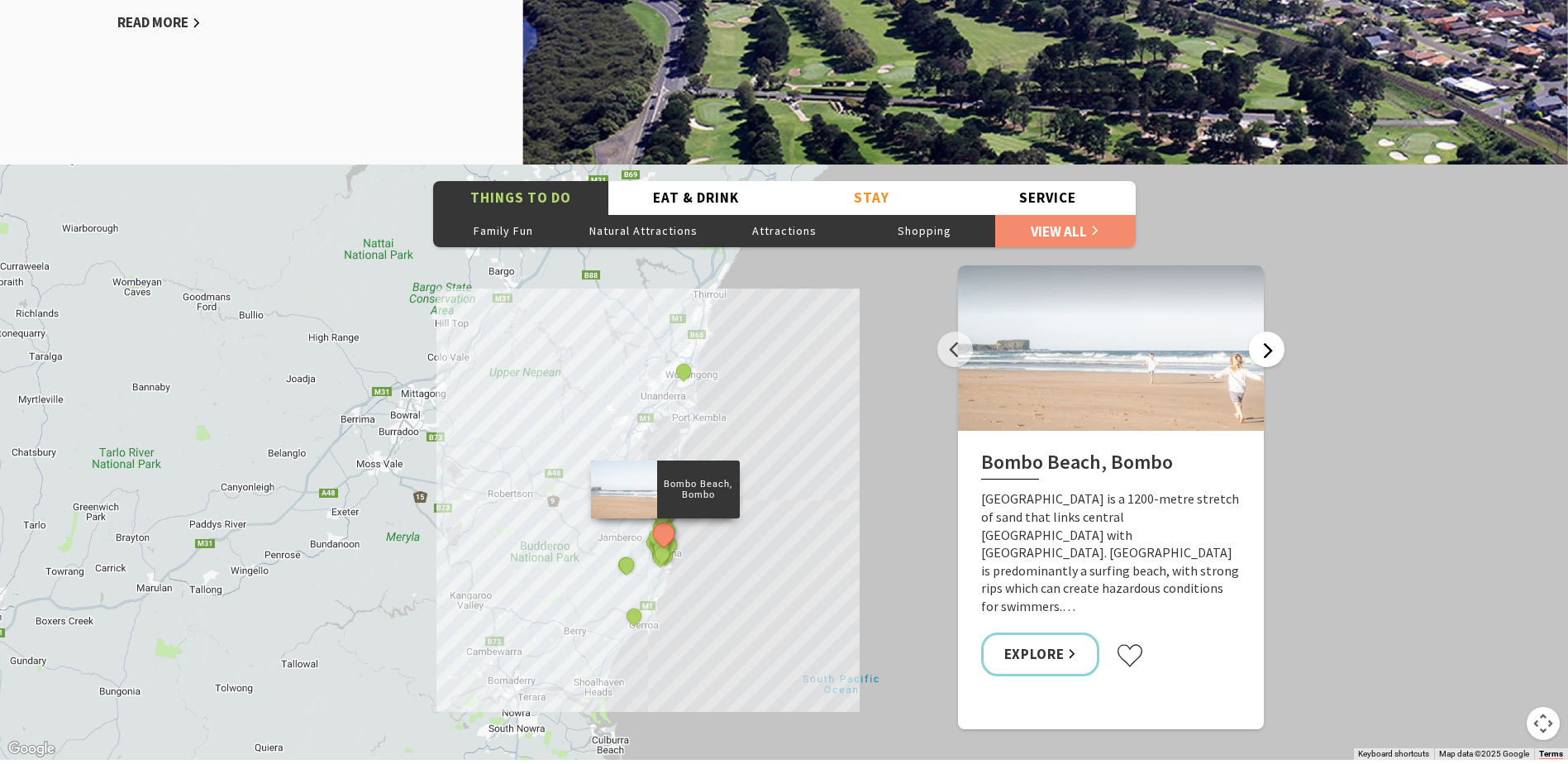
click at [1264, 346] on button "Next" at bounding box center [1267, 349] width 35 height 35
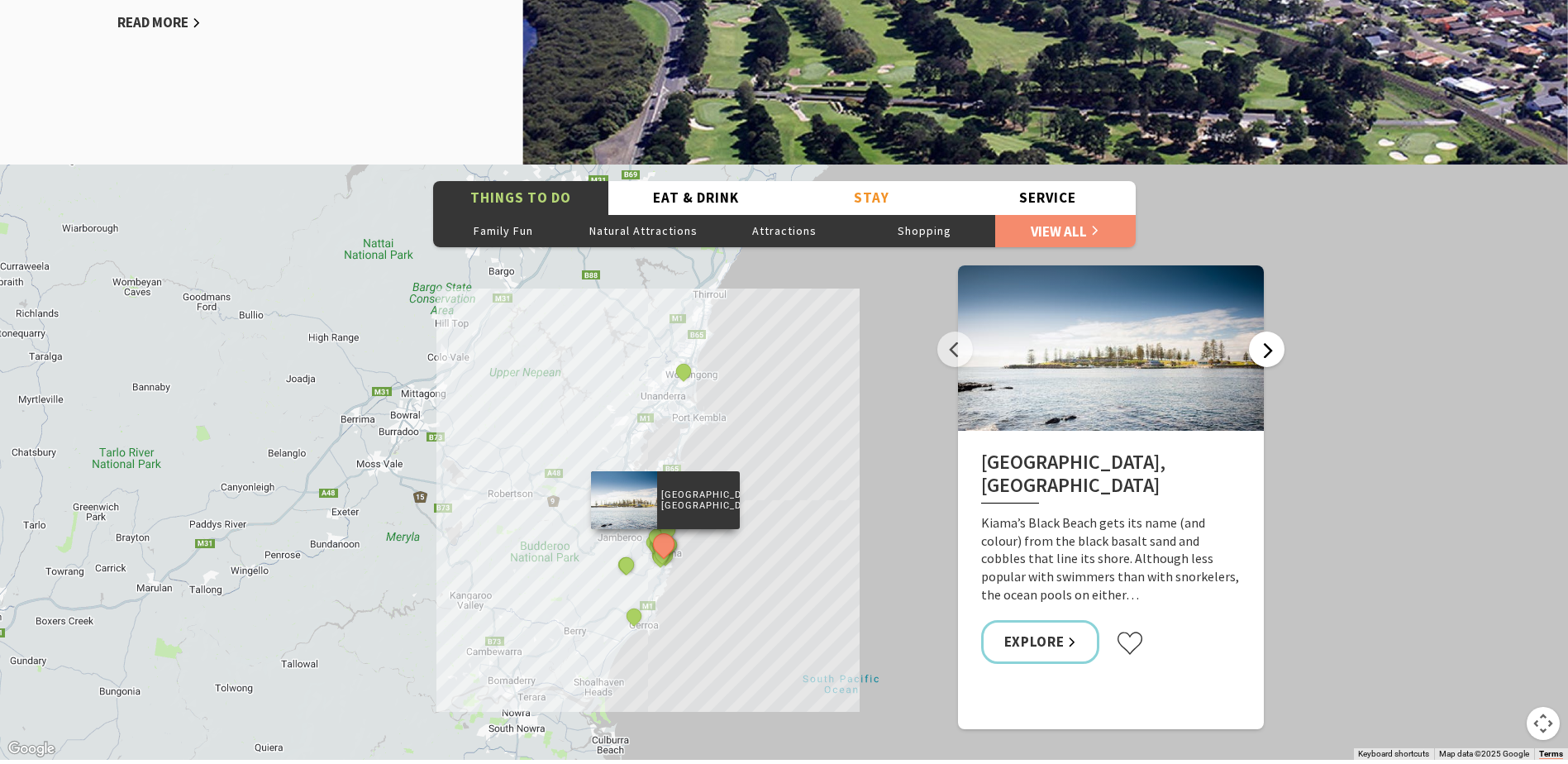
click at [1264, 346] on button "Next" at bounding box center [1267, 349] width 35 height 35
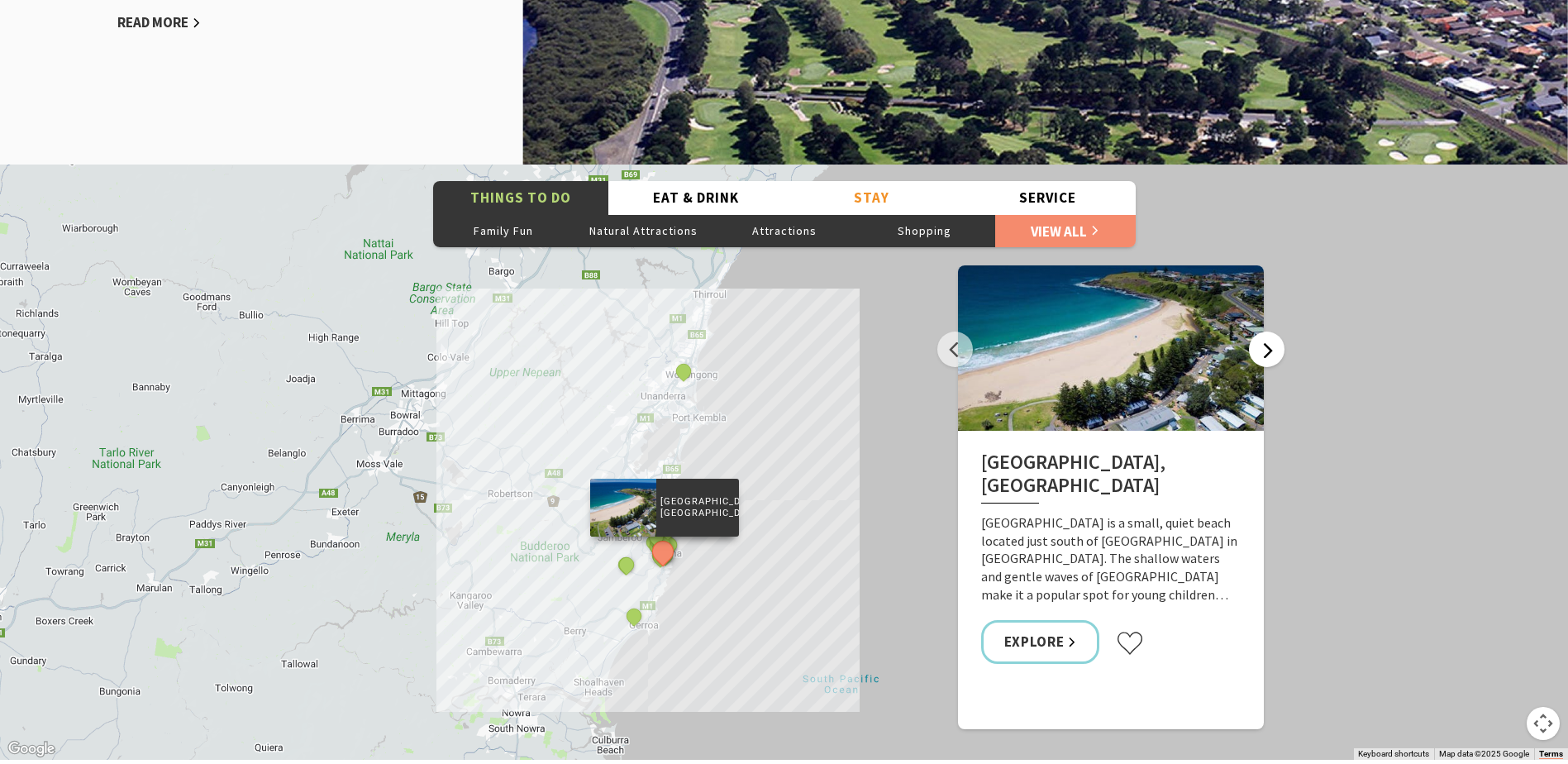
click at [1264, 346] on button "Next" at bounding box center [1267, 349] width 35 height 35
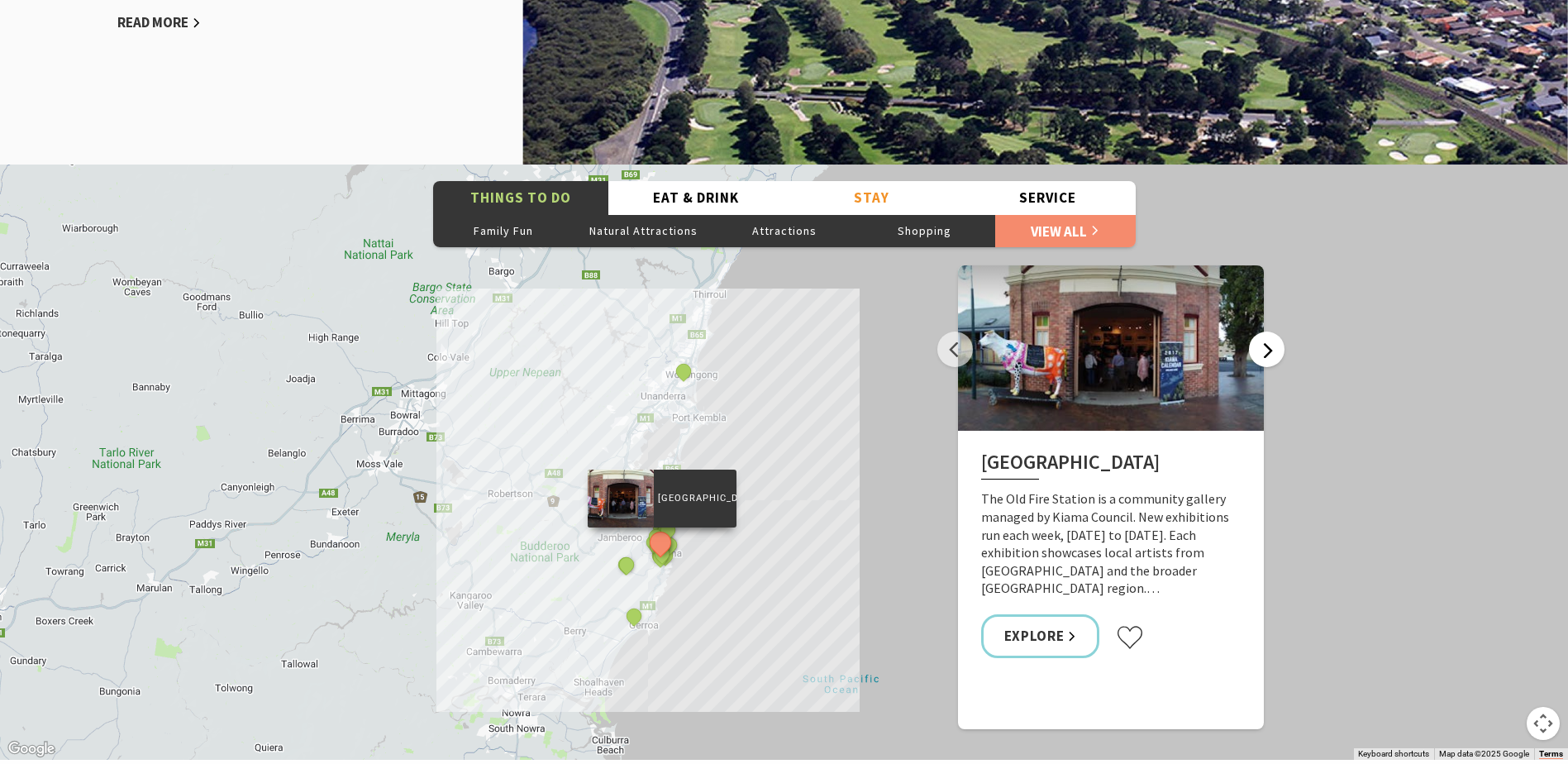
click at [1263, 346] on button "Next" at bounding box center [1267, 349] width 35 height 35
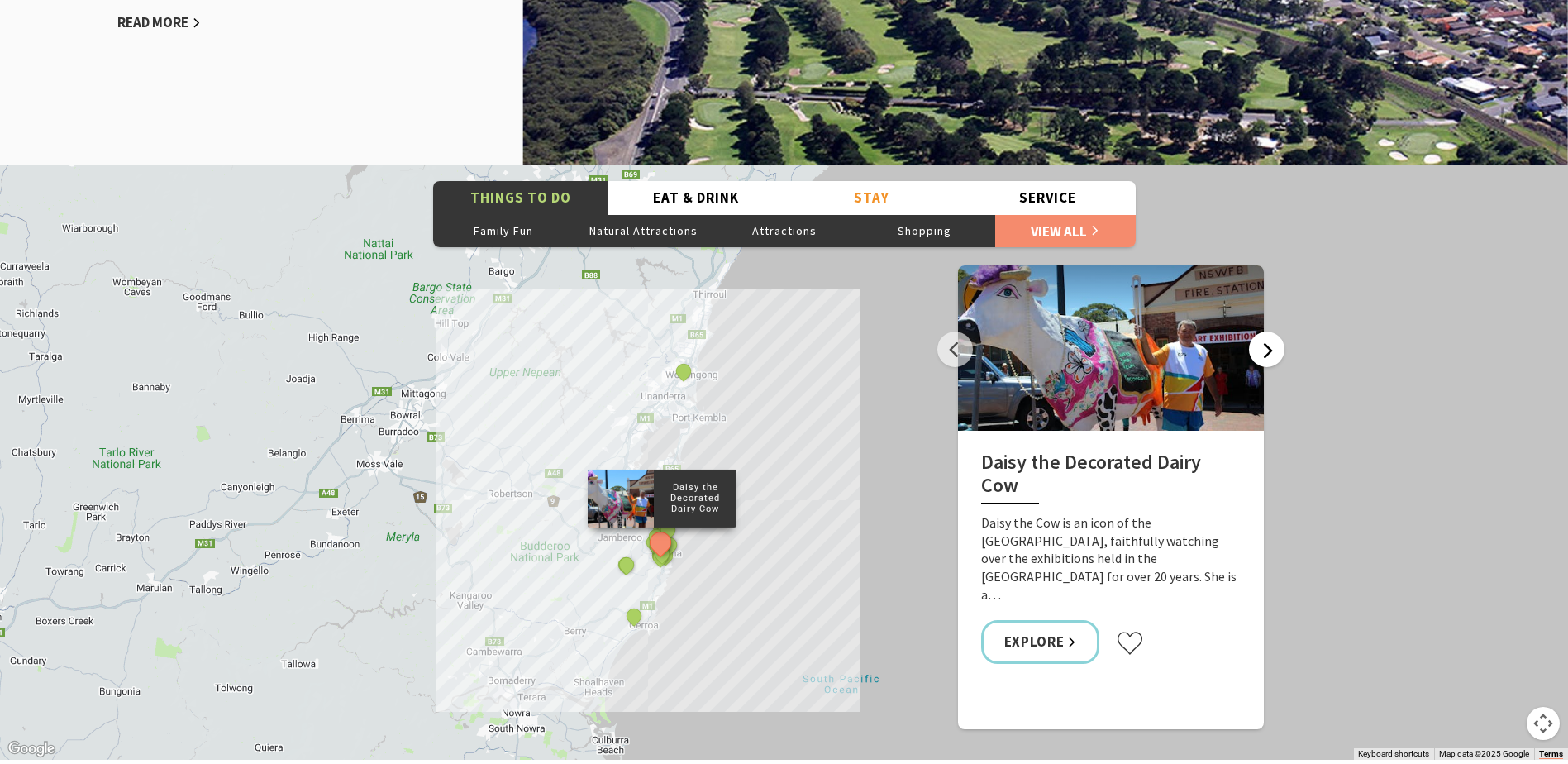
click at [1261, 346] on button "Next" at bounding box center [1267, 349] width 35 height 35
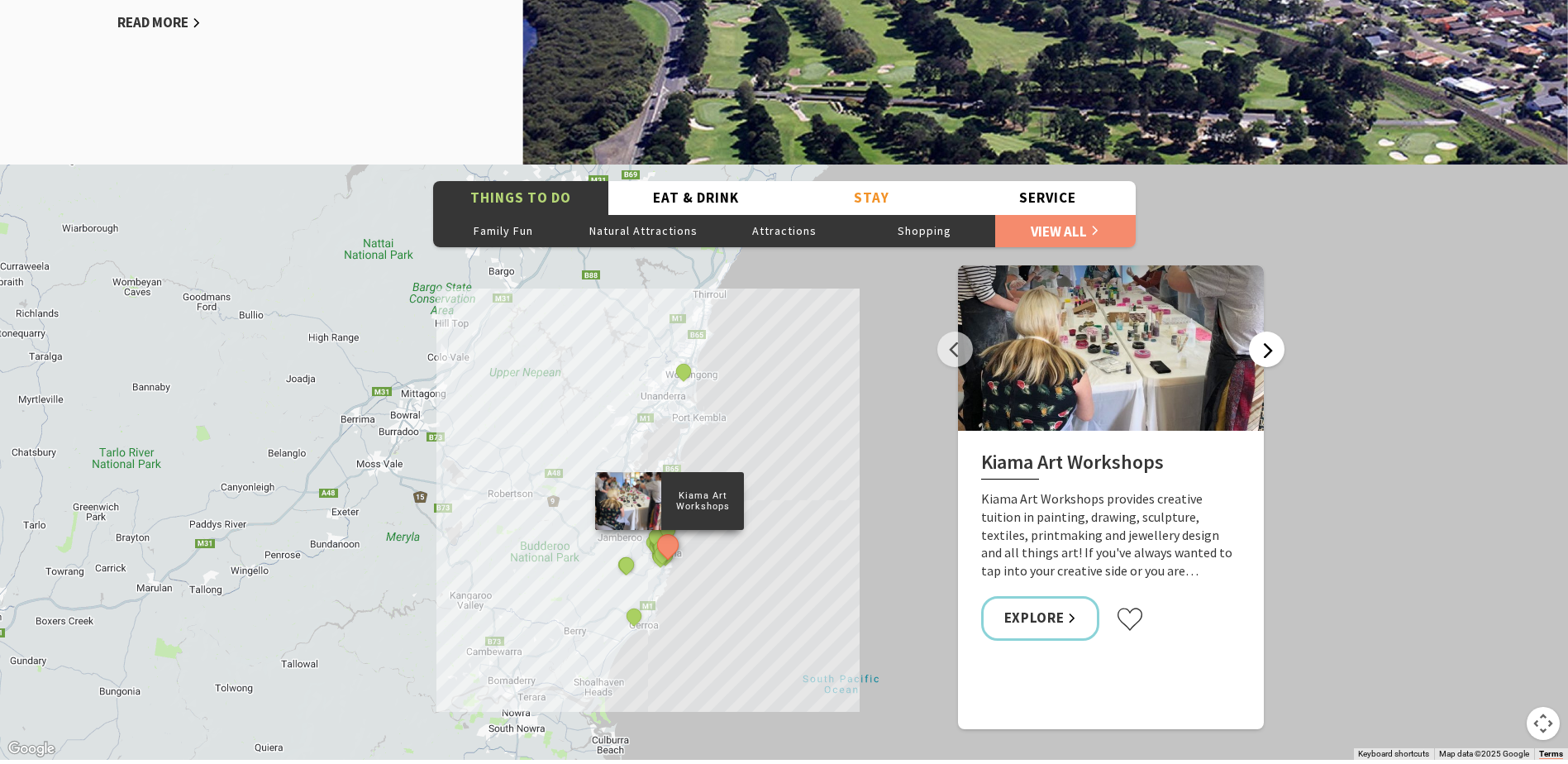
click at [1261, 346] on button "Next" at bounding box center [1267, 349] width 35 height 35
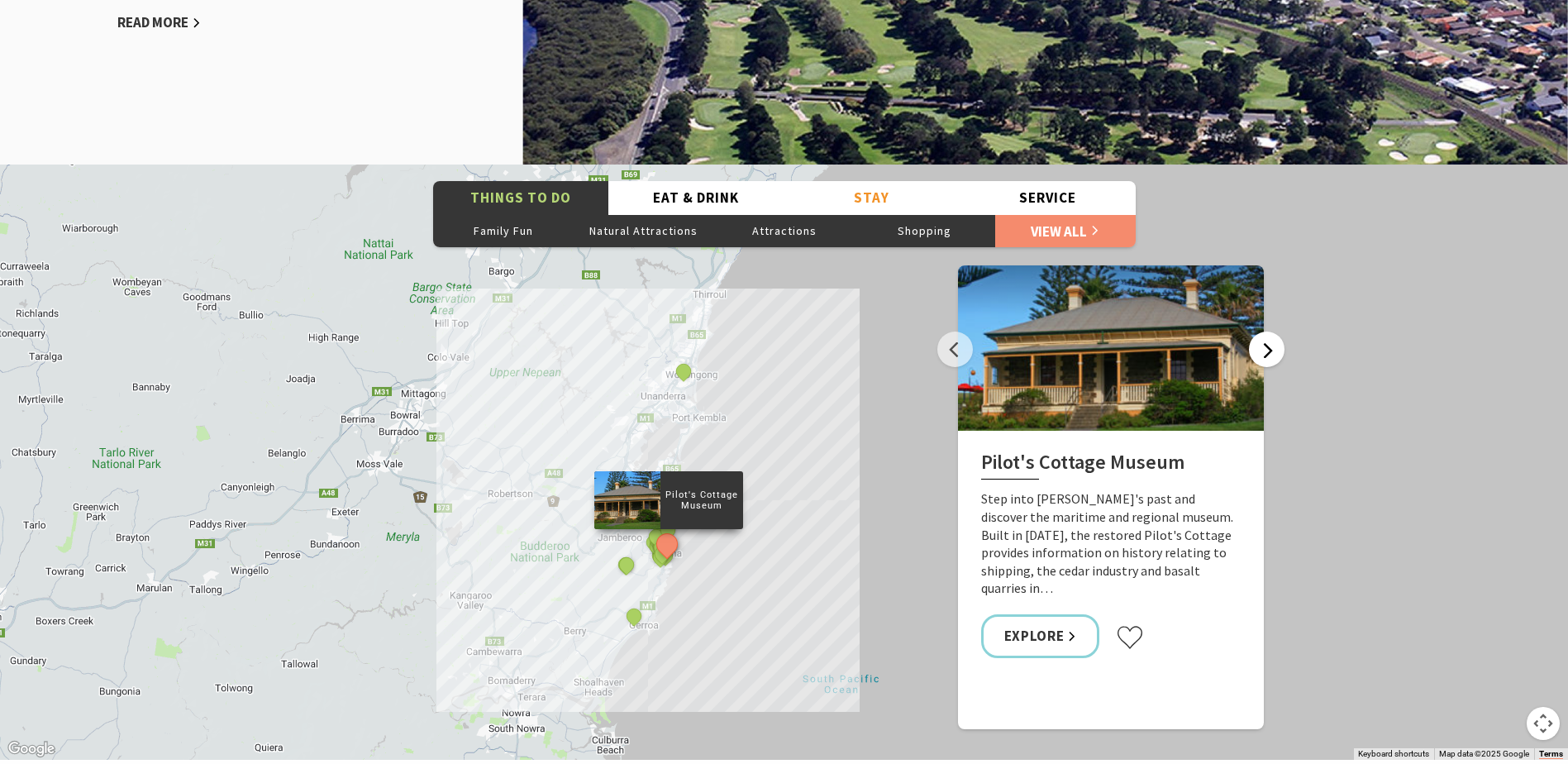
click at [1261, 346] on button "Next" at bounding box center [1267, 349] width 35 height 35
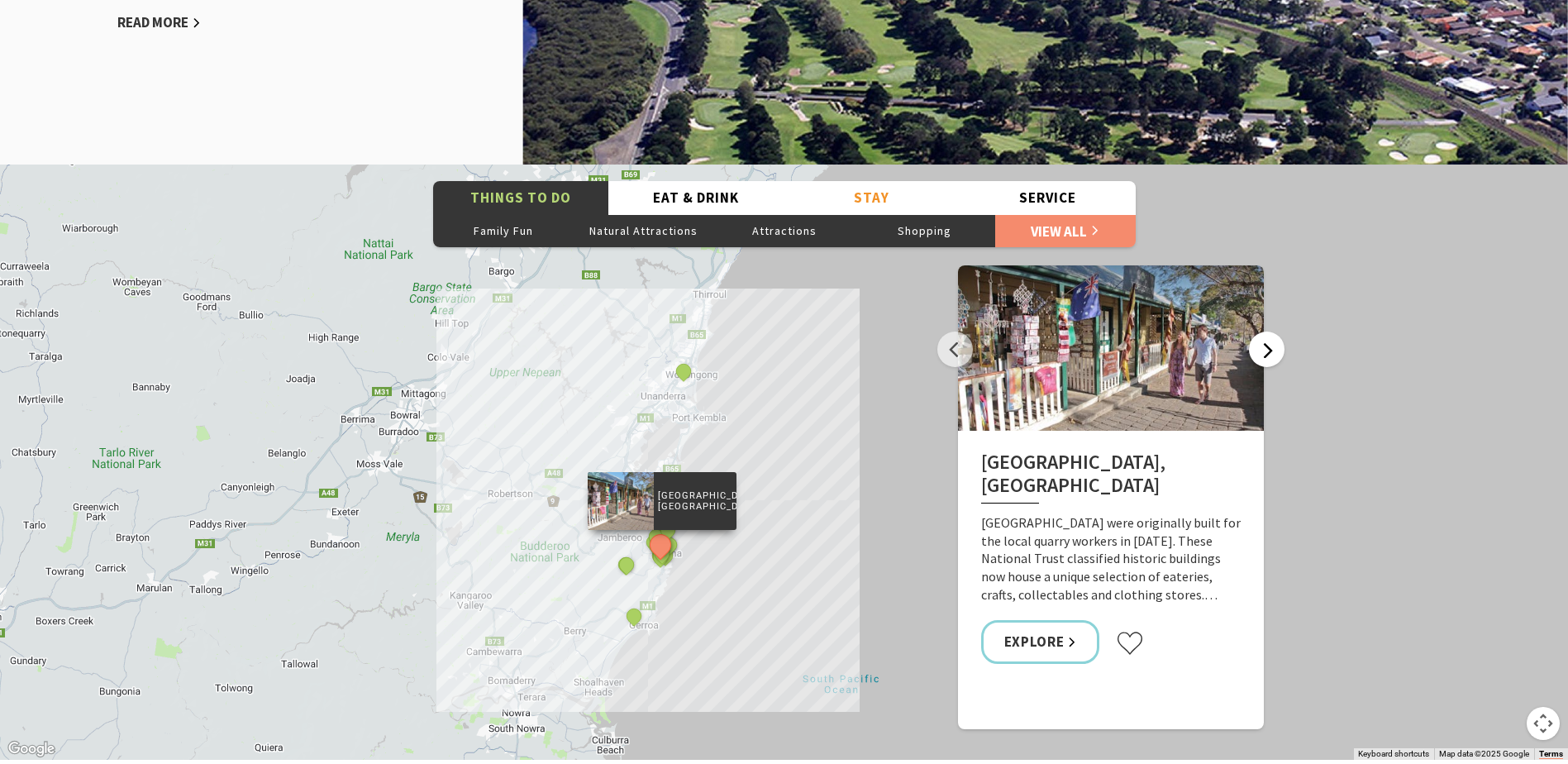
click at [1261, 346] on button "Next" at bounding box center [1267, 349] width 35 height 35
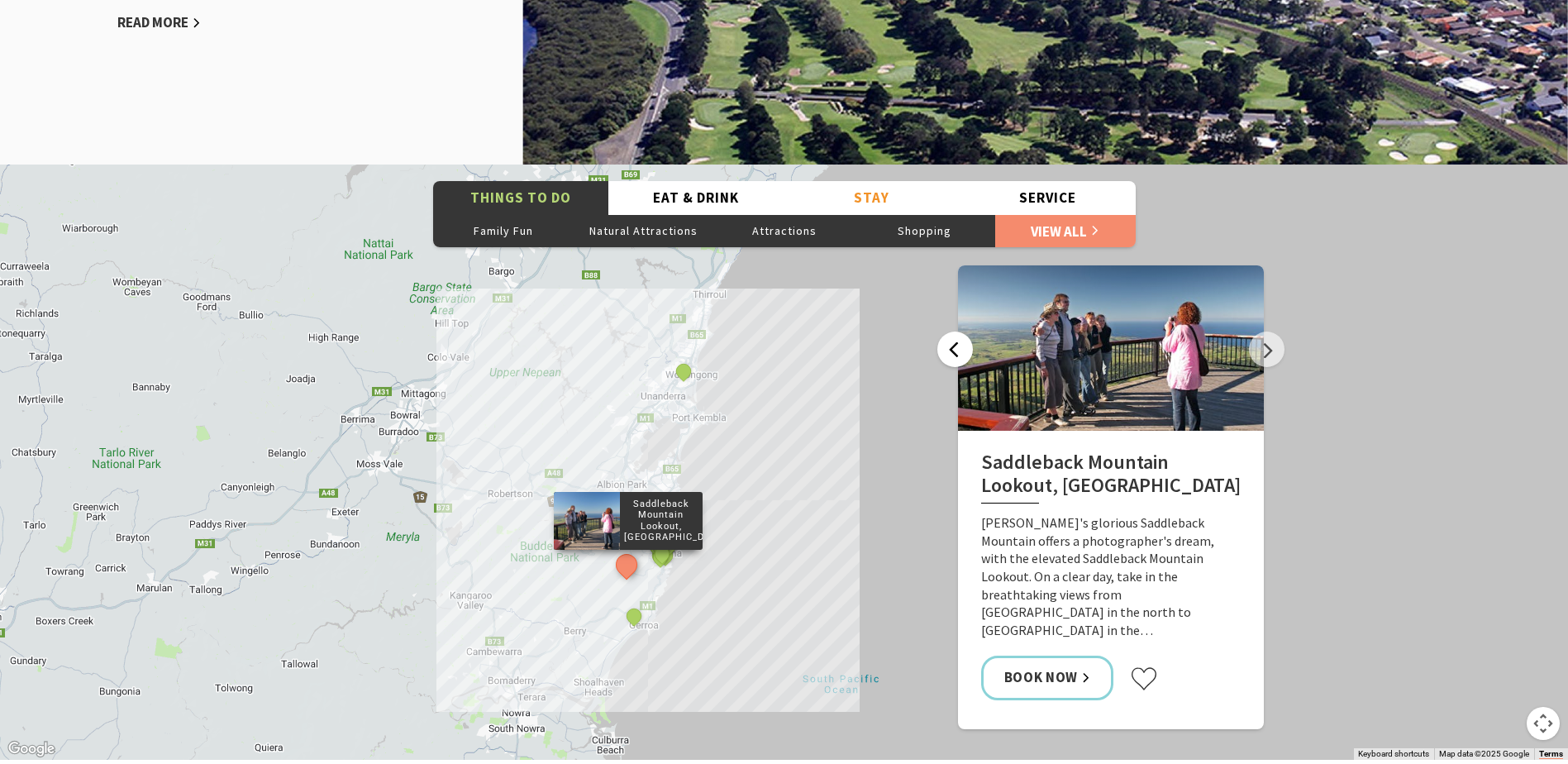
click at [959, 343] on button "Previous" at bounding box center [954, 349] width 35 height 35
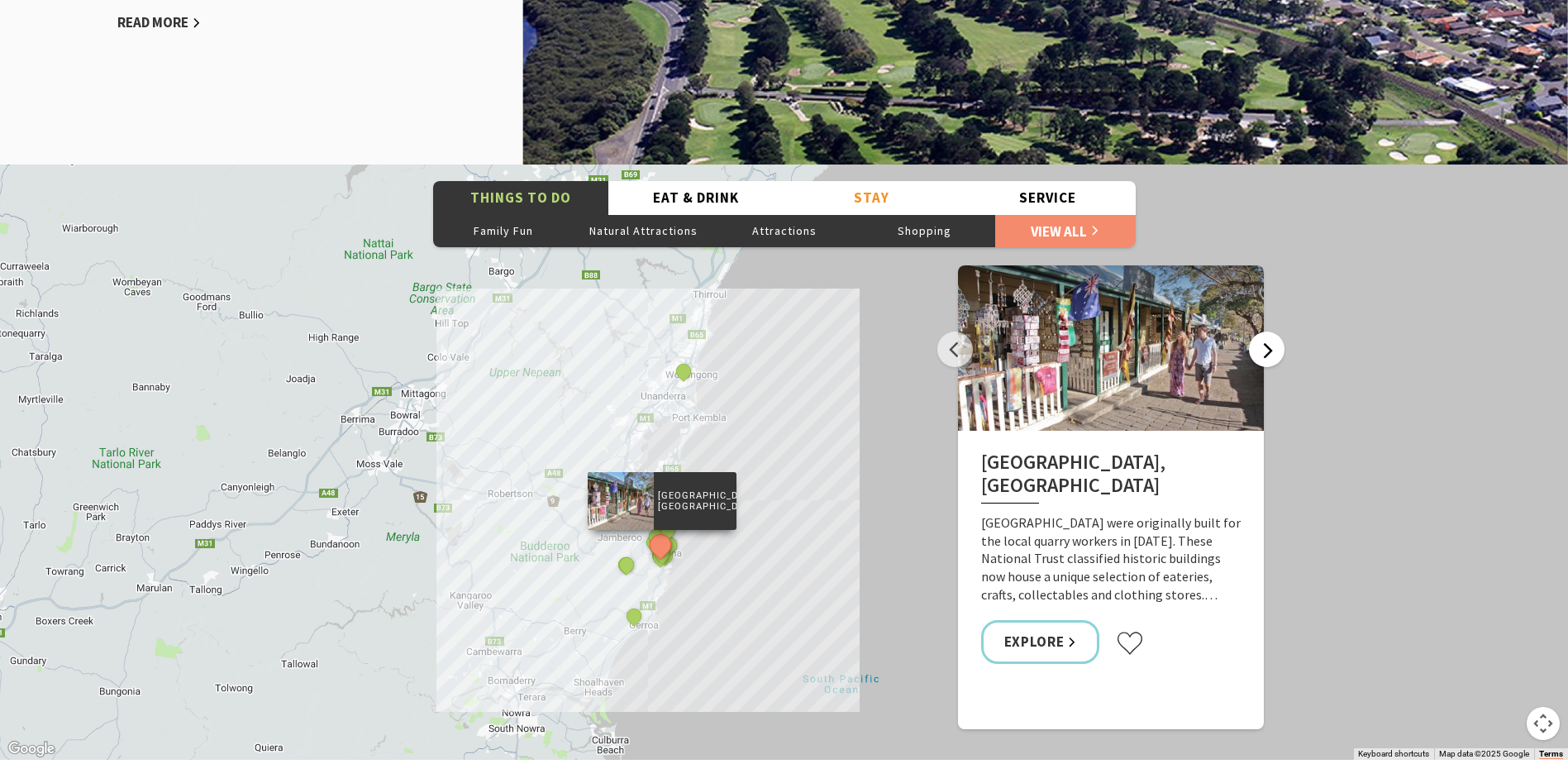
click at [1277, 352] on button "Next" at bounding box center [1267, 349] width 35 height 35
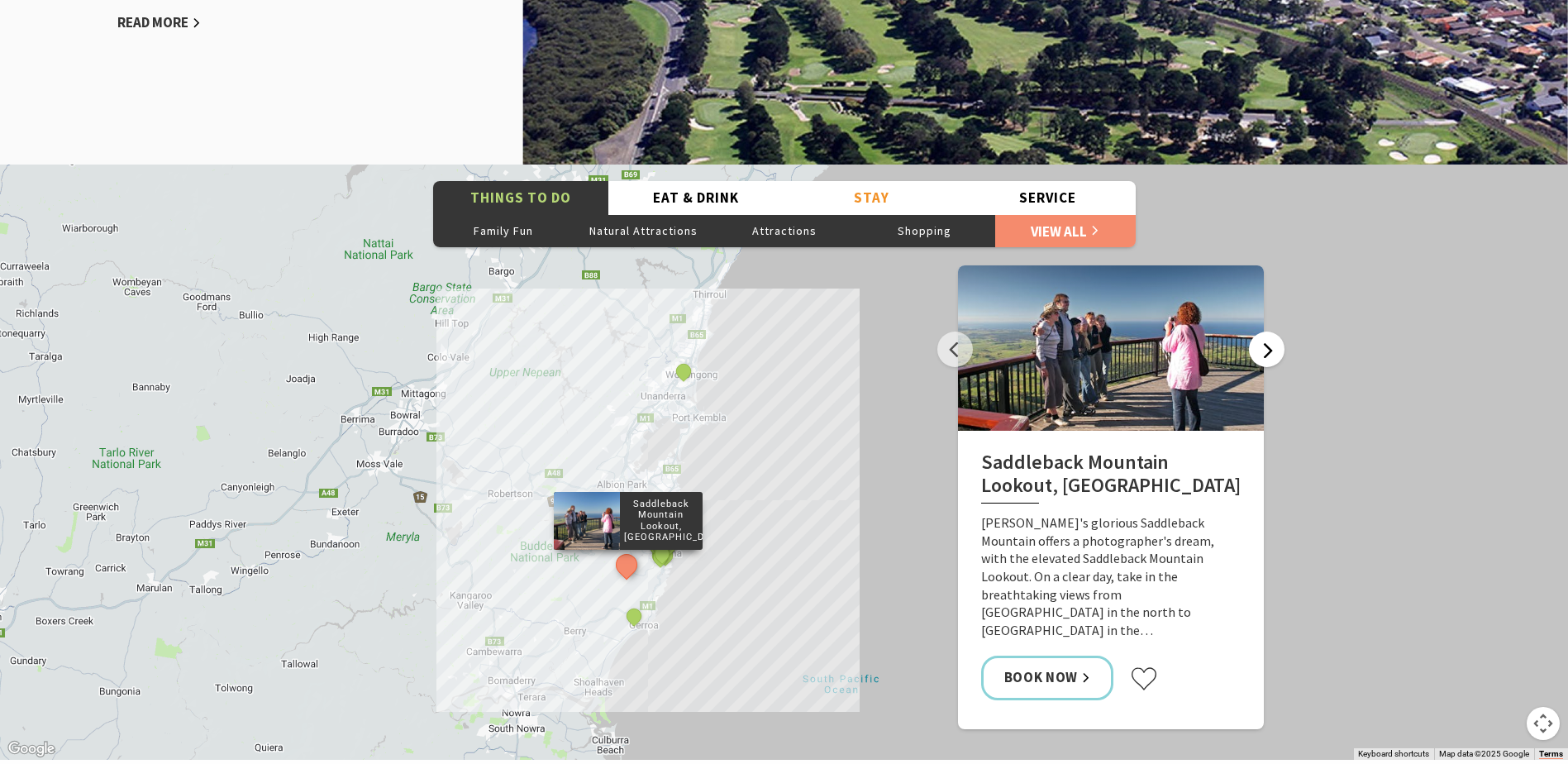
click at [1272, 351] on button "Next" at bounding box center [1267, 349] width 35 height 35
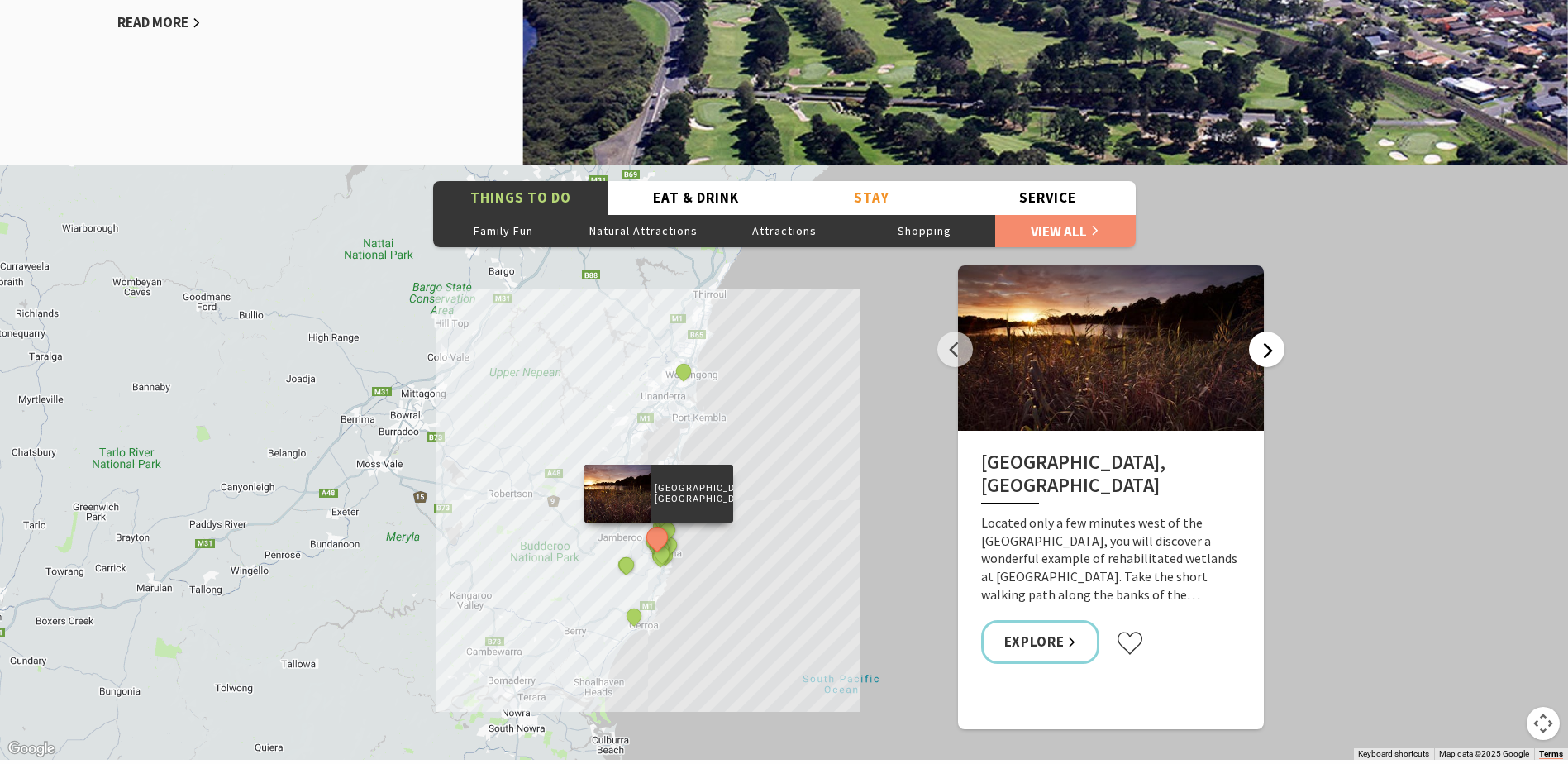
click at [1272, 351] on button "Next" at bounding box center [1267, 349] width 35 height 35
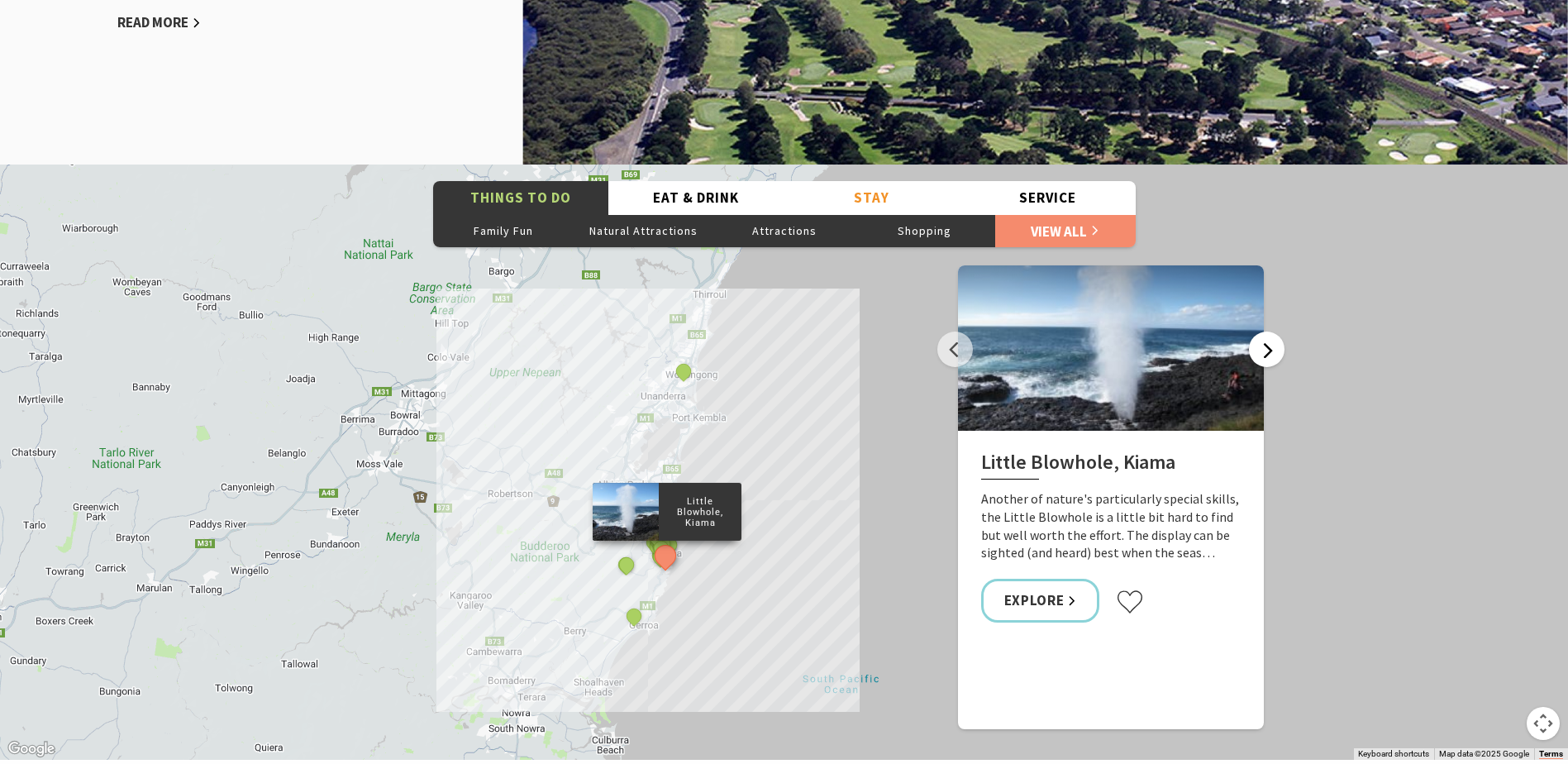
click at [1271, 352] on button "Next" at bounding box center [1267, 349] width 35 height 35
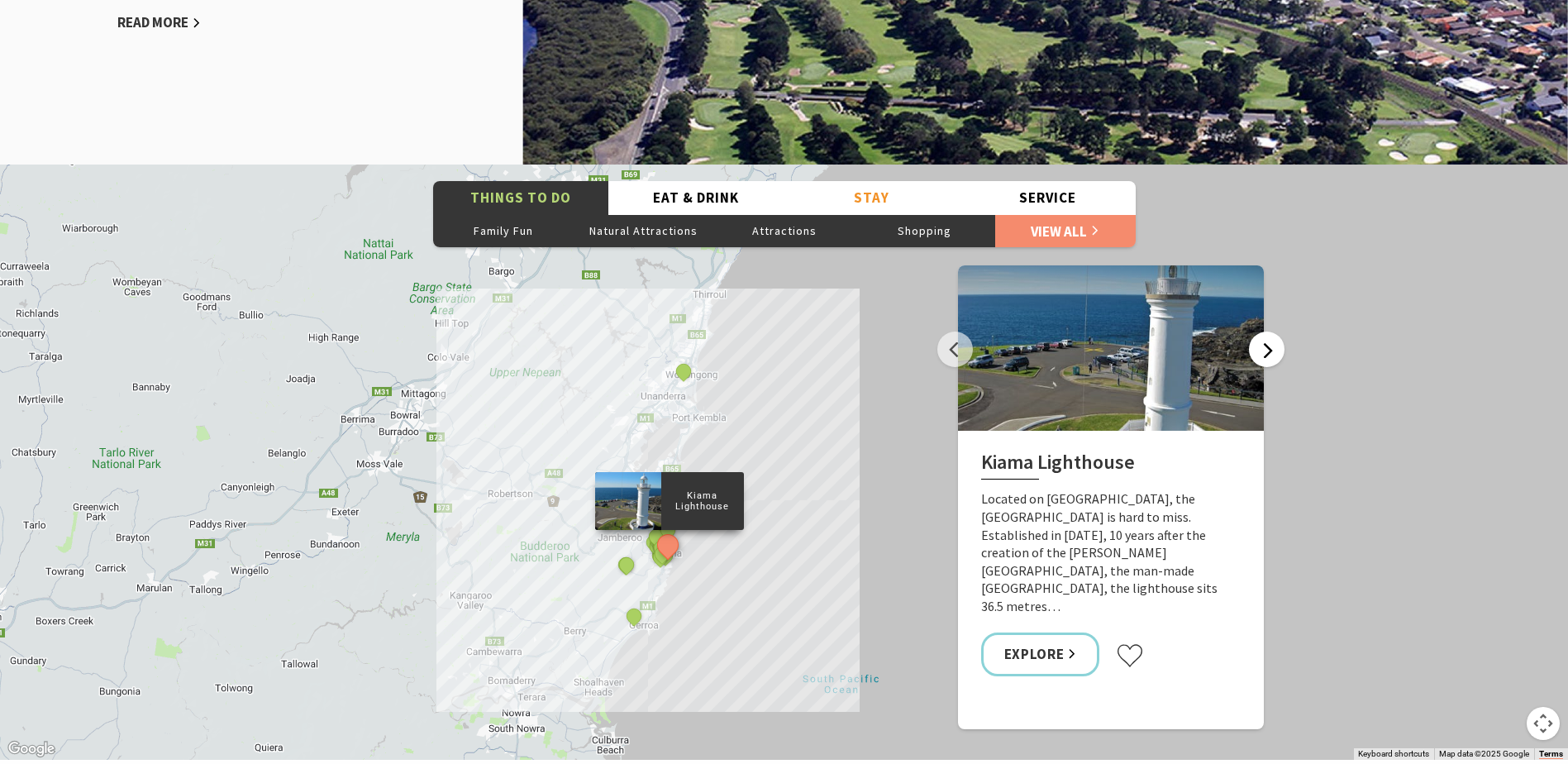
click at [1271, 352] on button "Next" at bounding box center [1267, 349] width 35 height 35
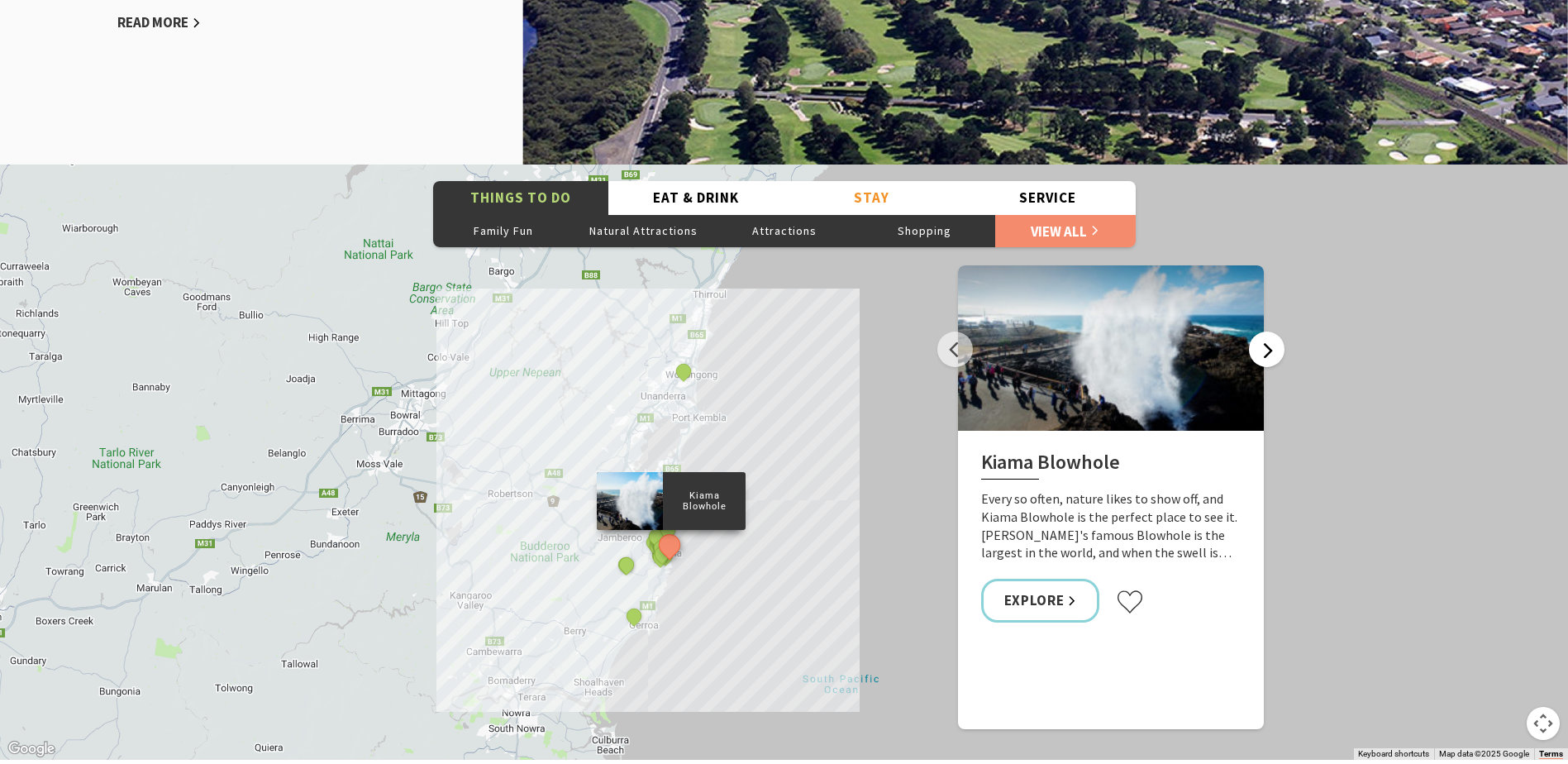
click at [1271, 351] on button "Next" at bounding box center [1267, 349] width 35 height 35
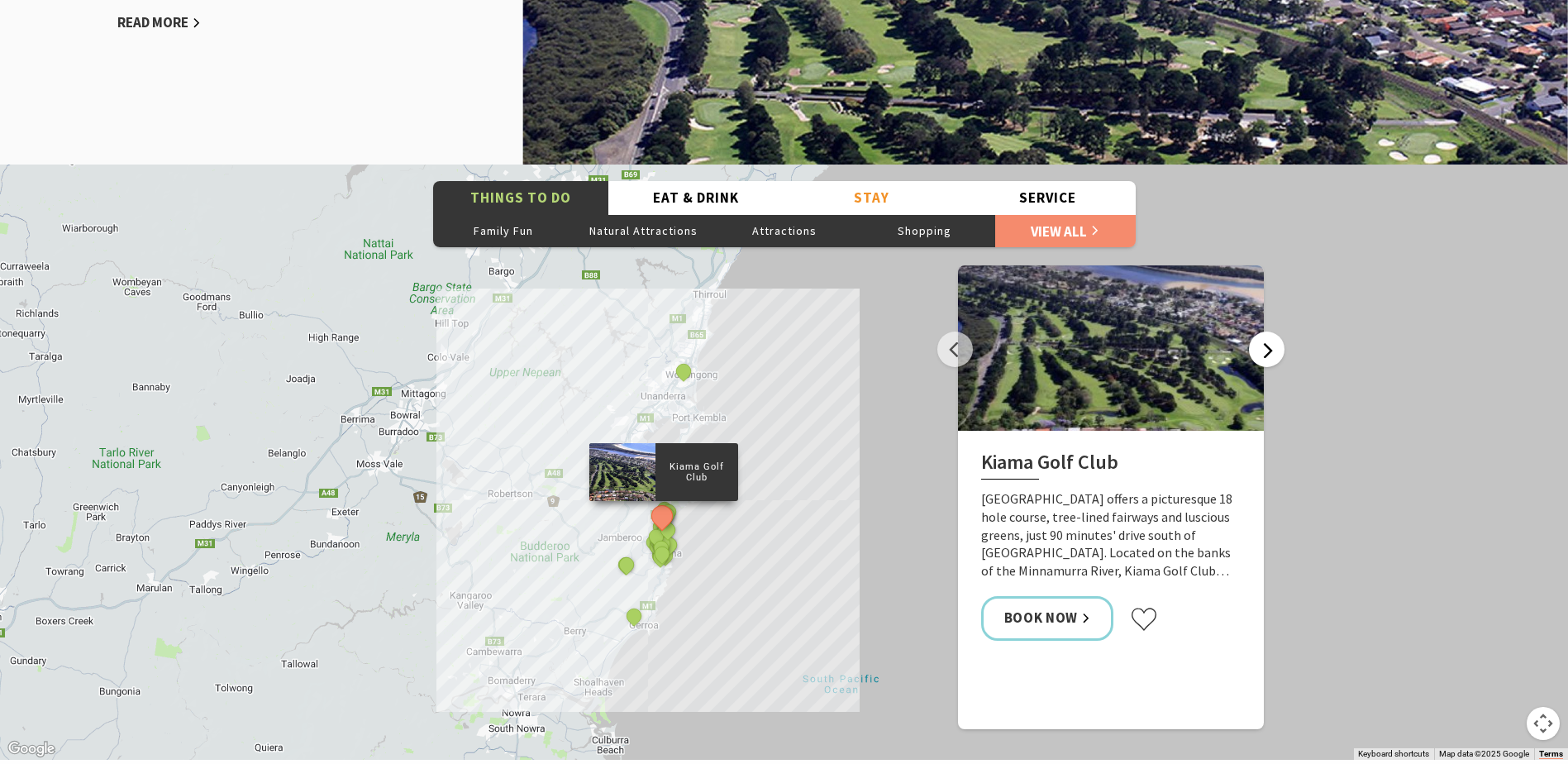
click at [1266, 351] on button "Next" at bounding box center [1267, 349] width 35 height 35
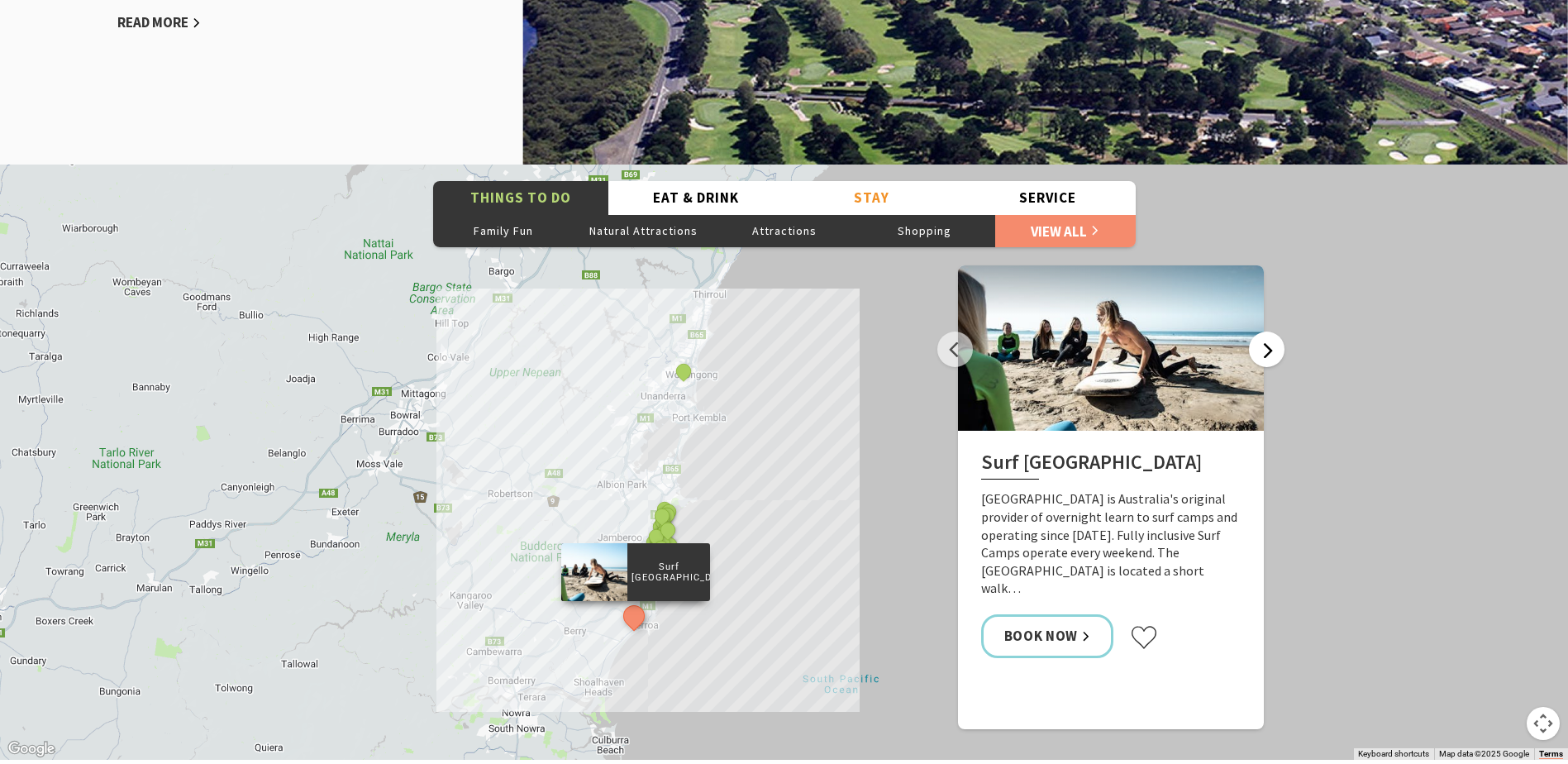
click at [1265, 351] on button "Next" at bounding box center [1267, 349] width 35 height 35
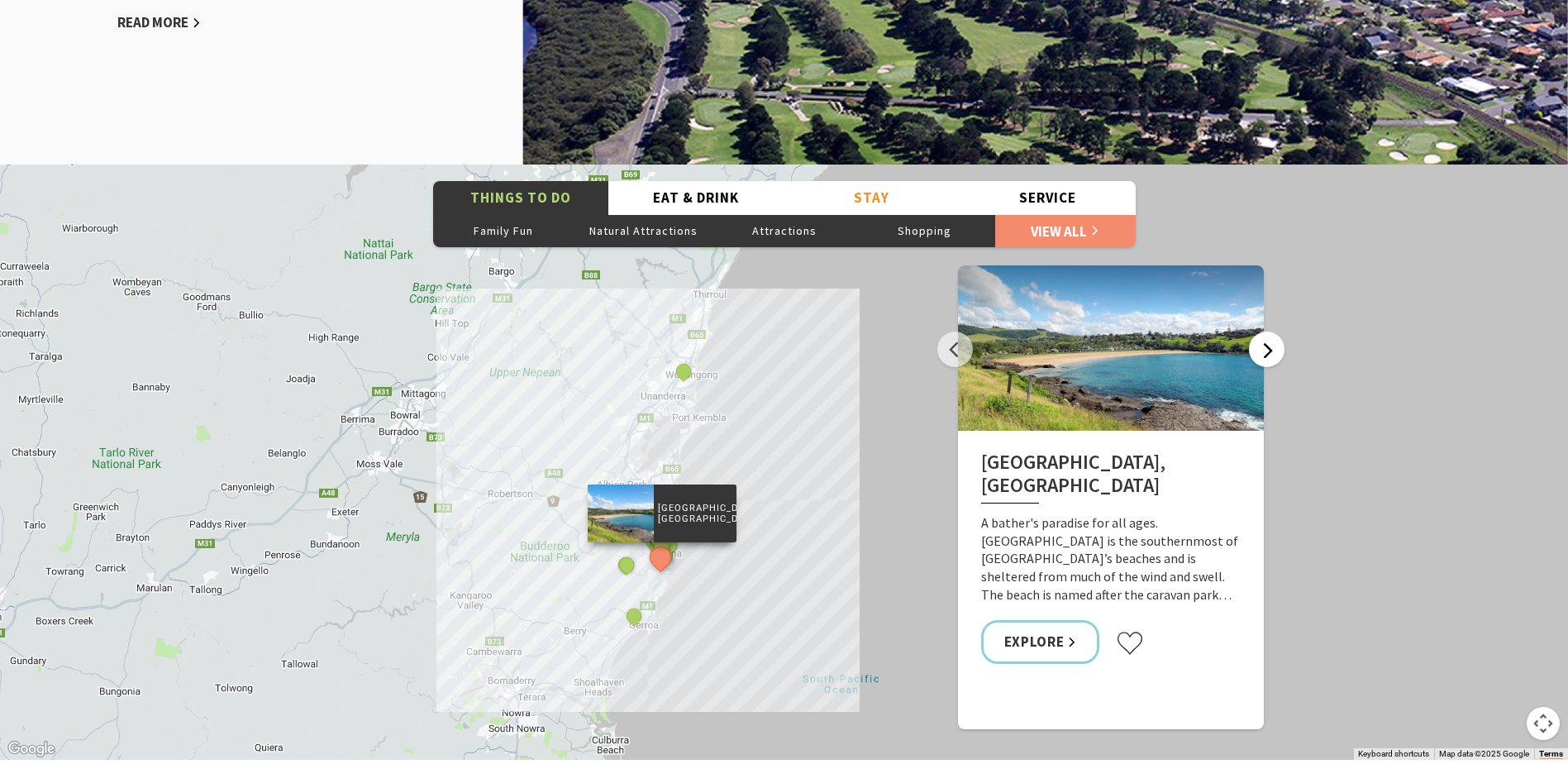
click at [1265, 351] on button "Next" at bounding box center [1267, 349] width 35 height 35
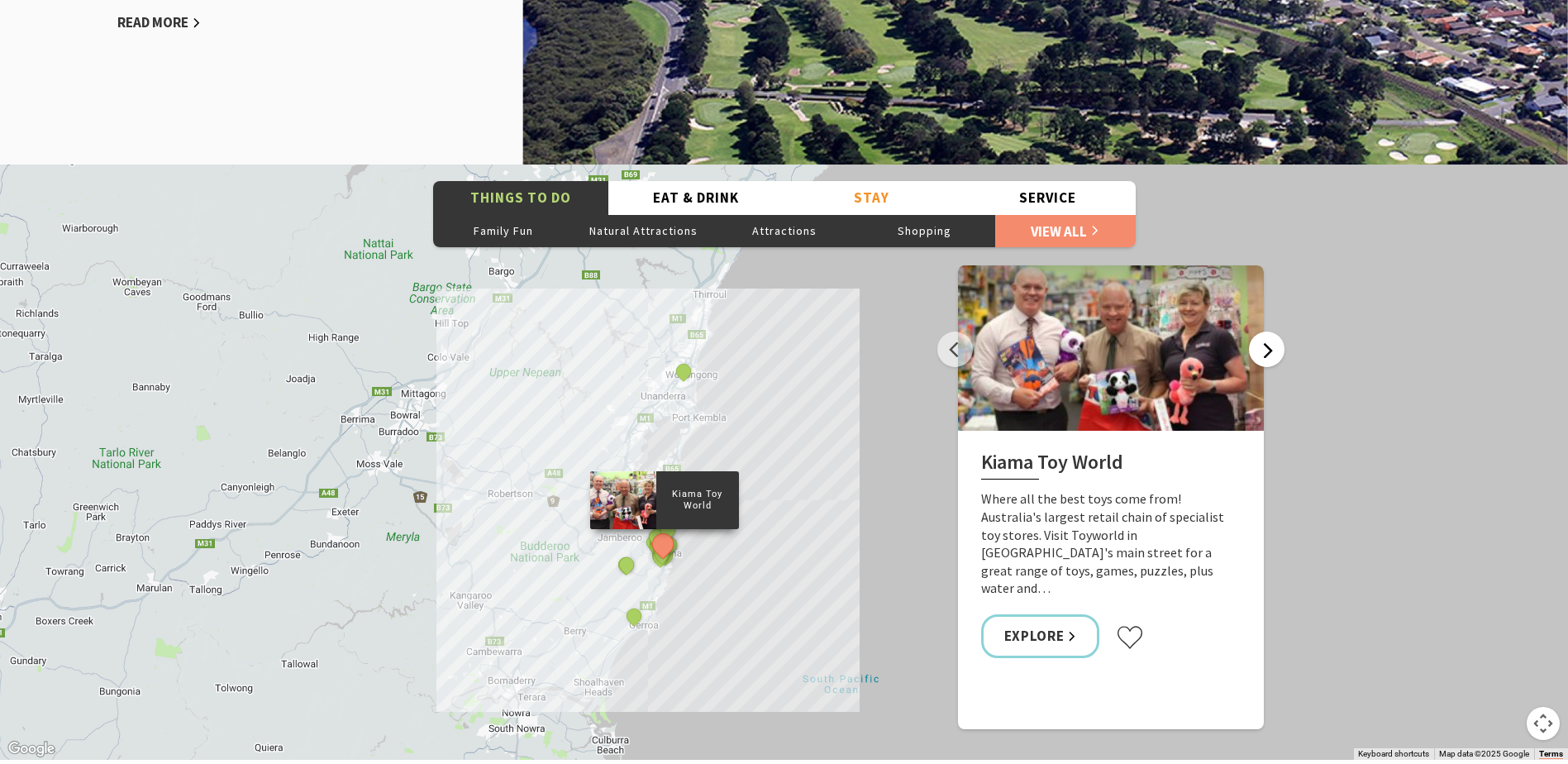
click at [1265, 351] on button "Next" at bounding box center [1267, 349] width 35 height 35
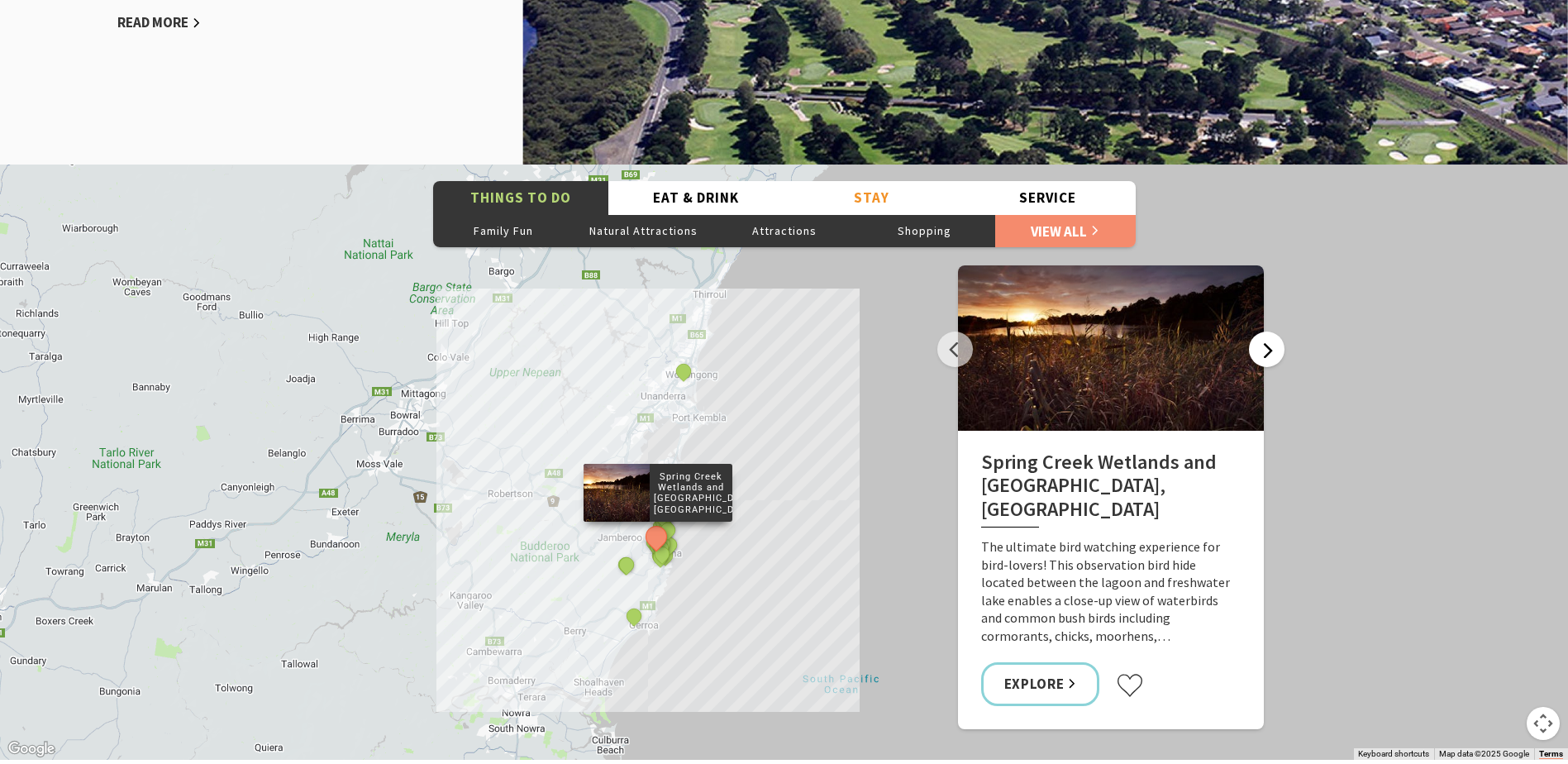
click at [1265, 351] on button "Next" at bounding box center [1267, 349] width 35 height 35
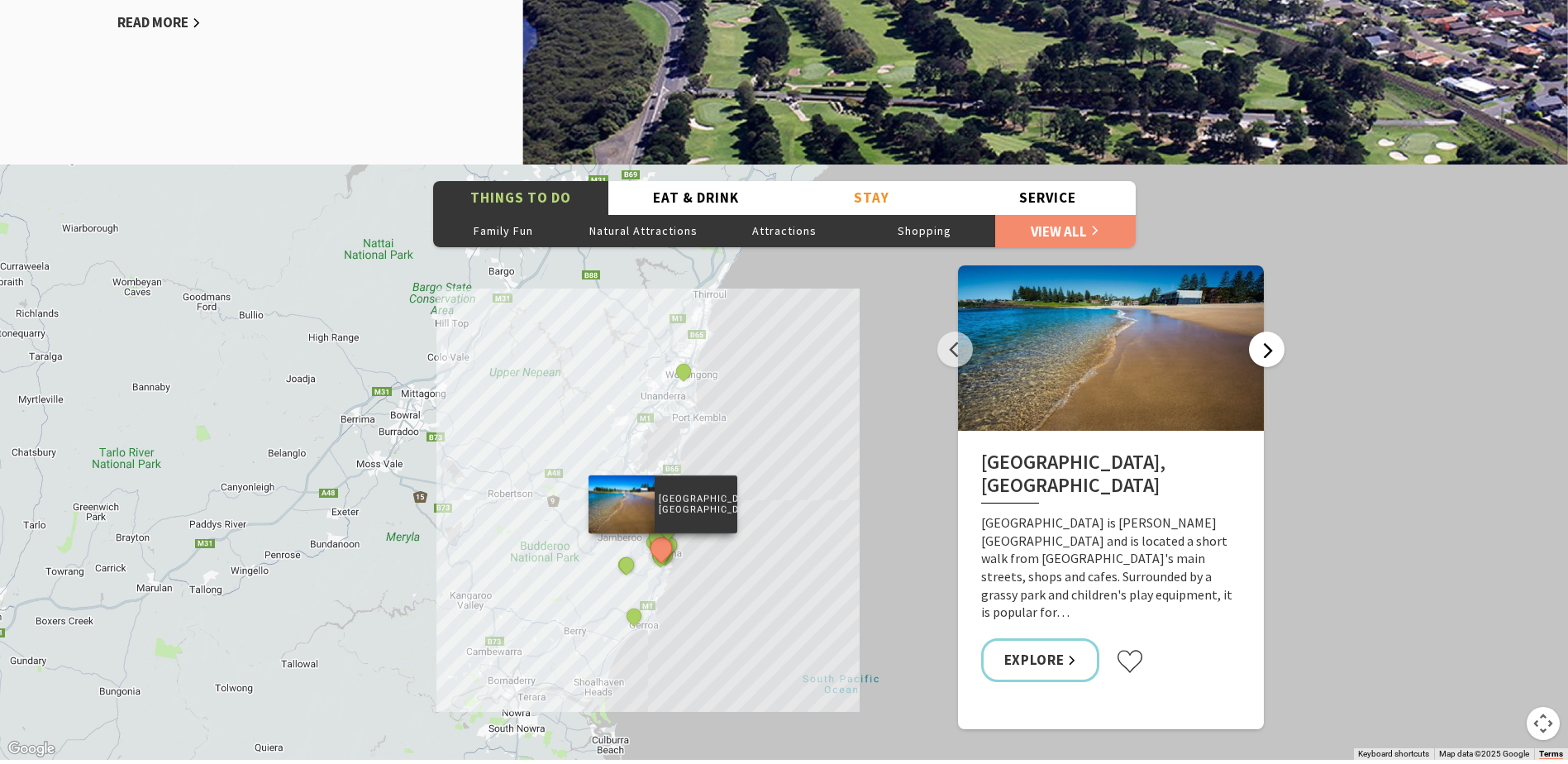
click at [1265, 351] on button "Next" at bounding box center [1267, 349] width 35 height 35
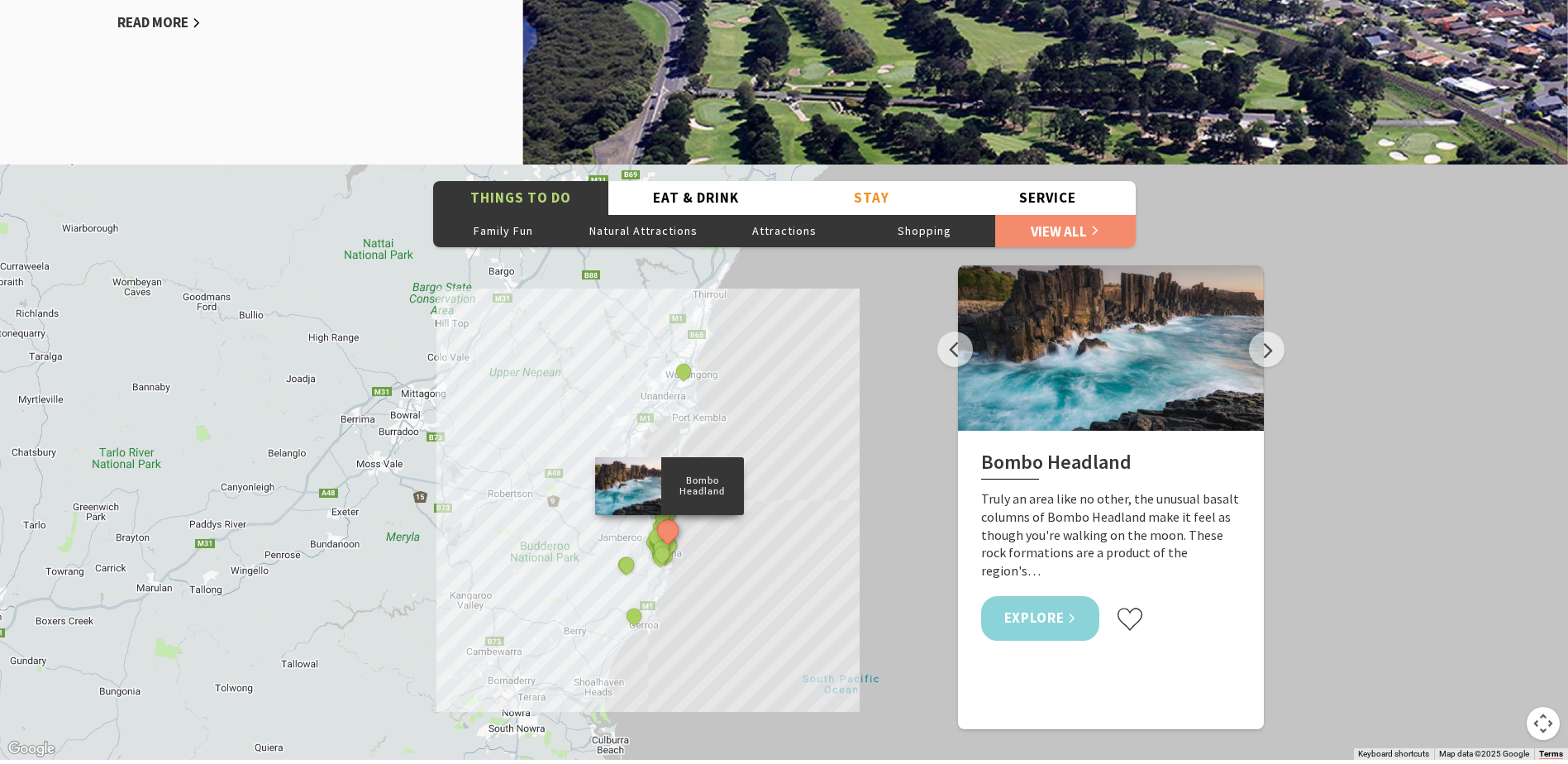
click at [1070, 596] on link "Explore" at bounding box center [1040, 618] width 119 height 44
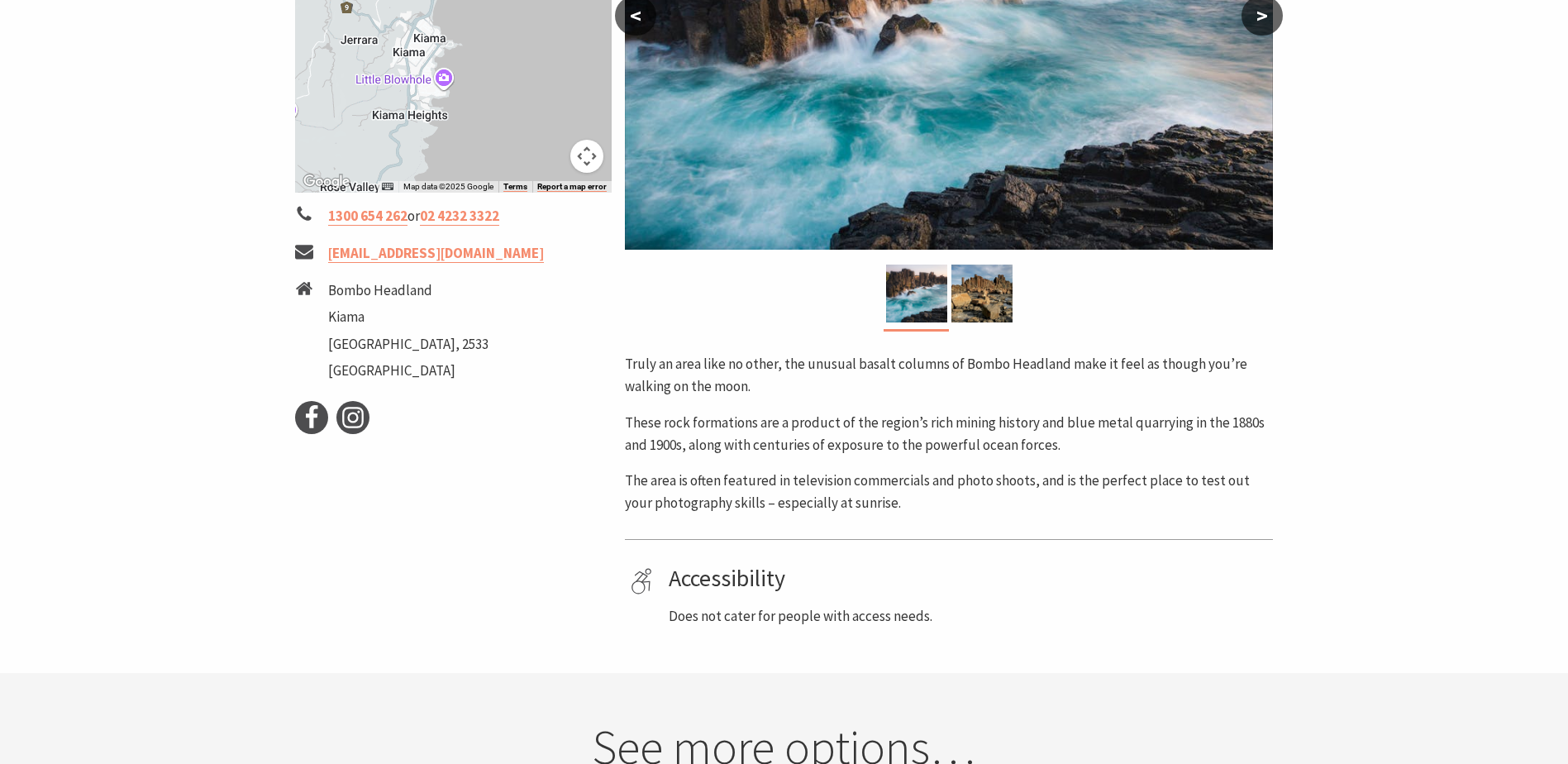
scroll to position [579, 0]
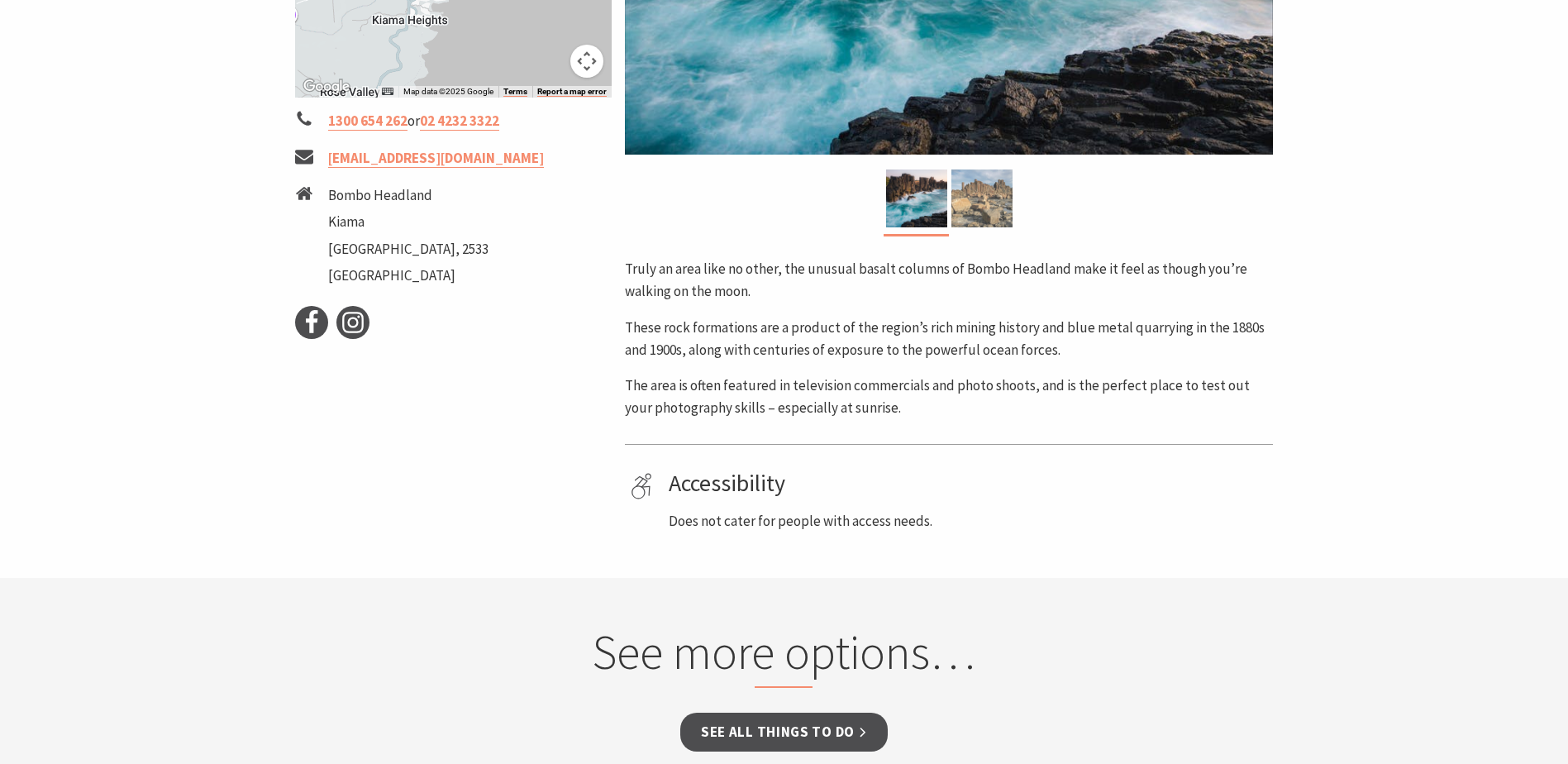
click at [991, 200] on img at bounding box center [981, 199] width 61 height 58
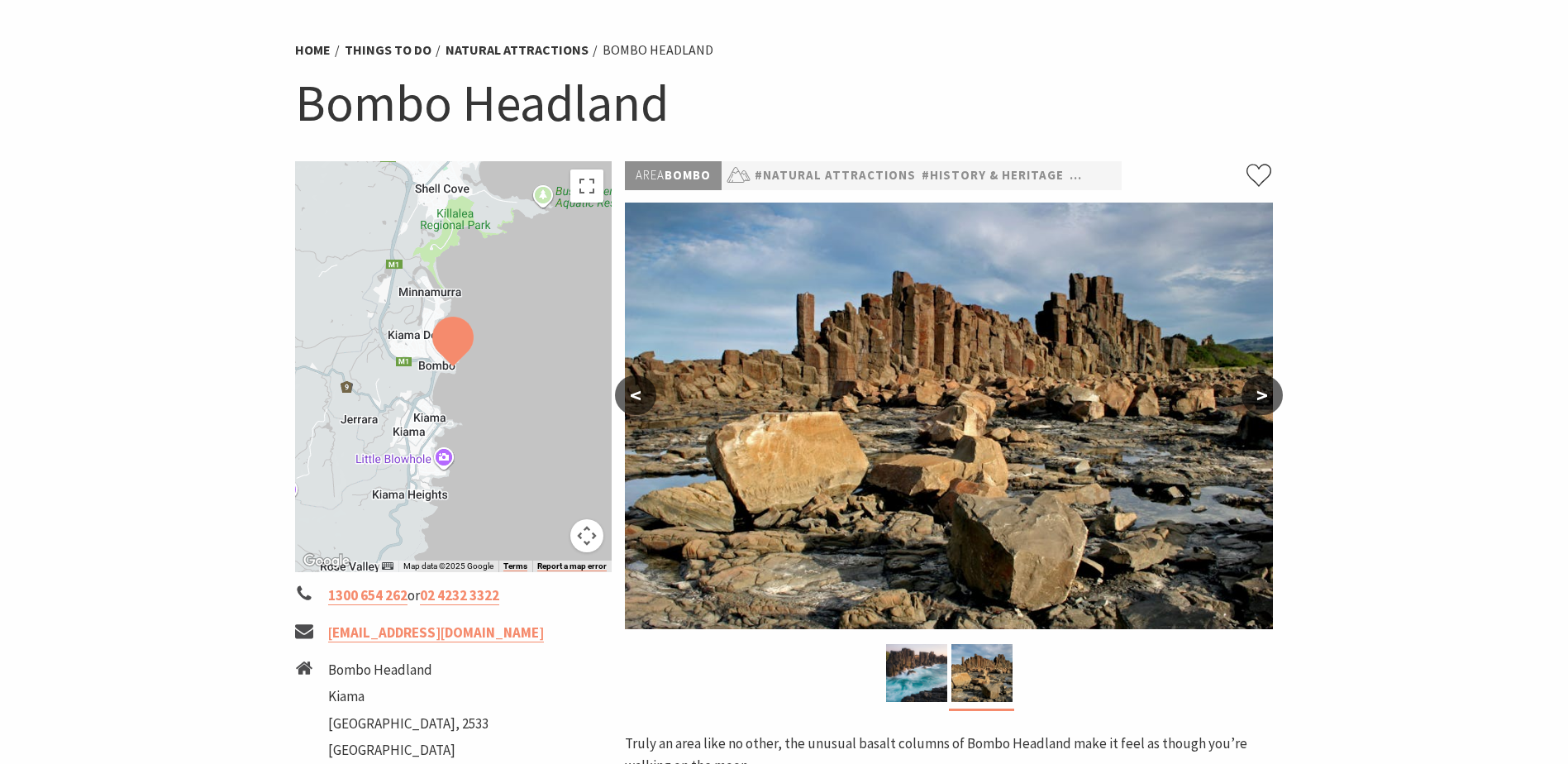
scroll to position [0, 0]
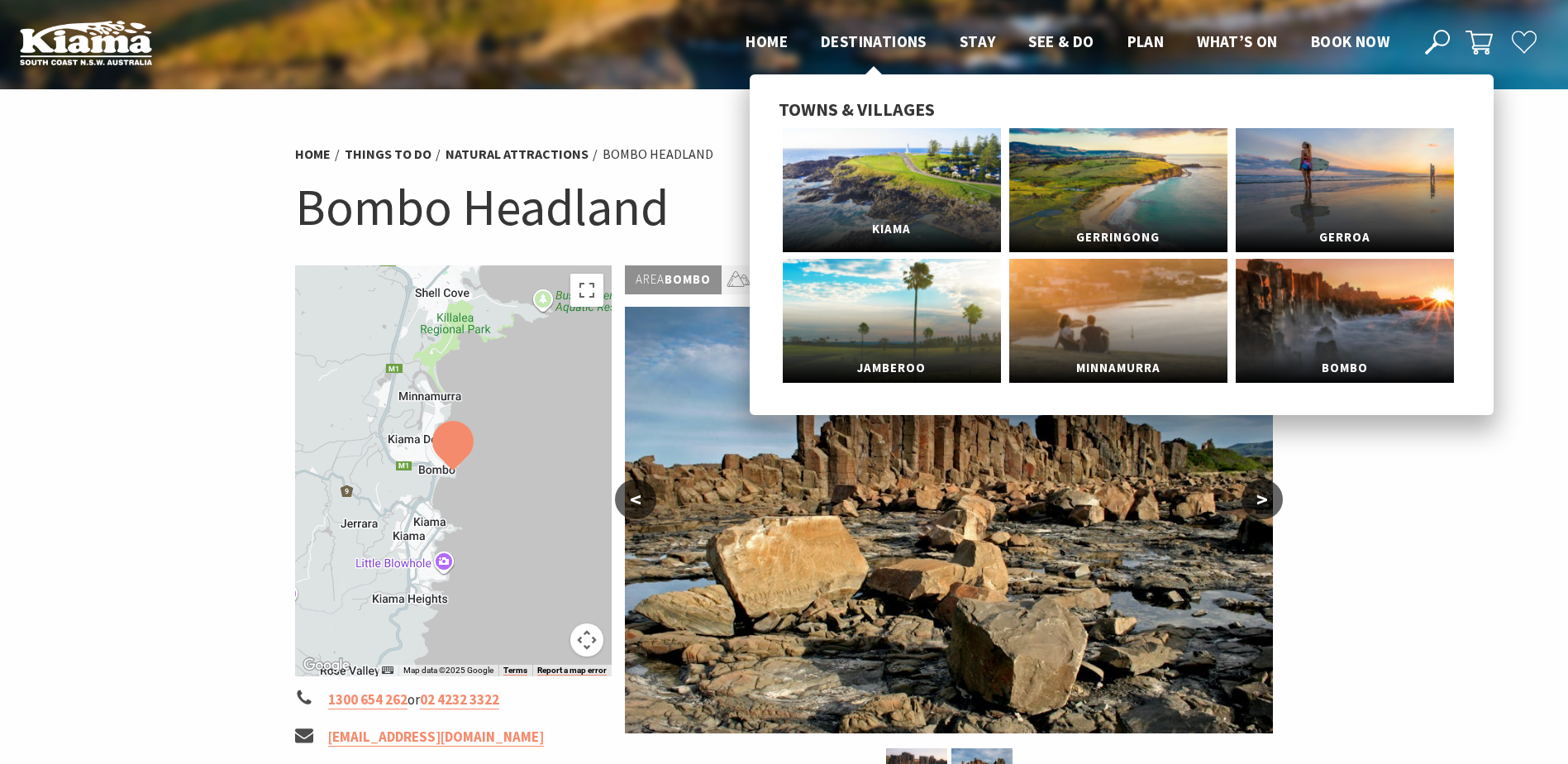
click at [868, 168] on link "Kiama" at bounding box center [892, 190] width 218 height 124
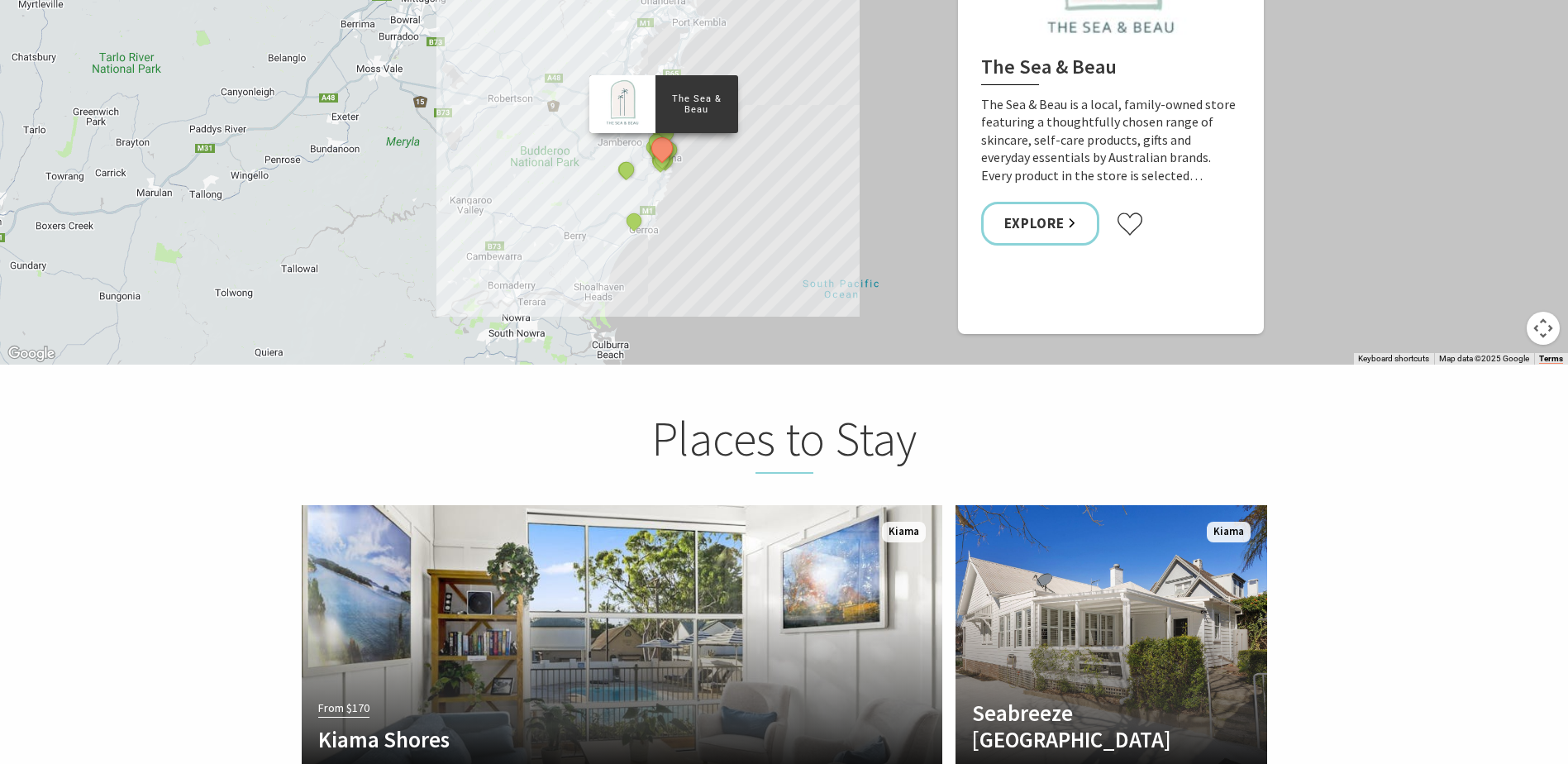
scroll to position [2894, 0]
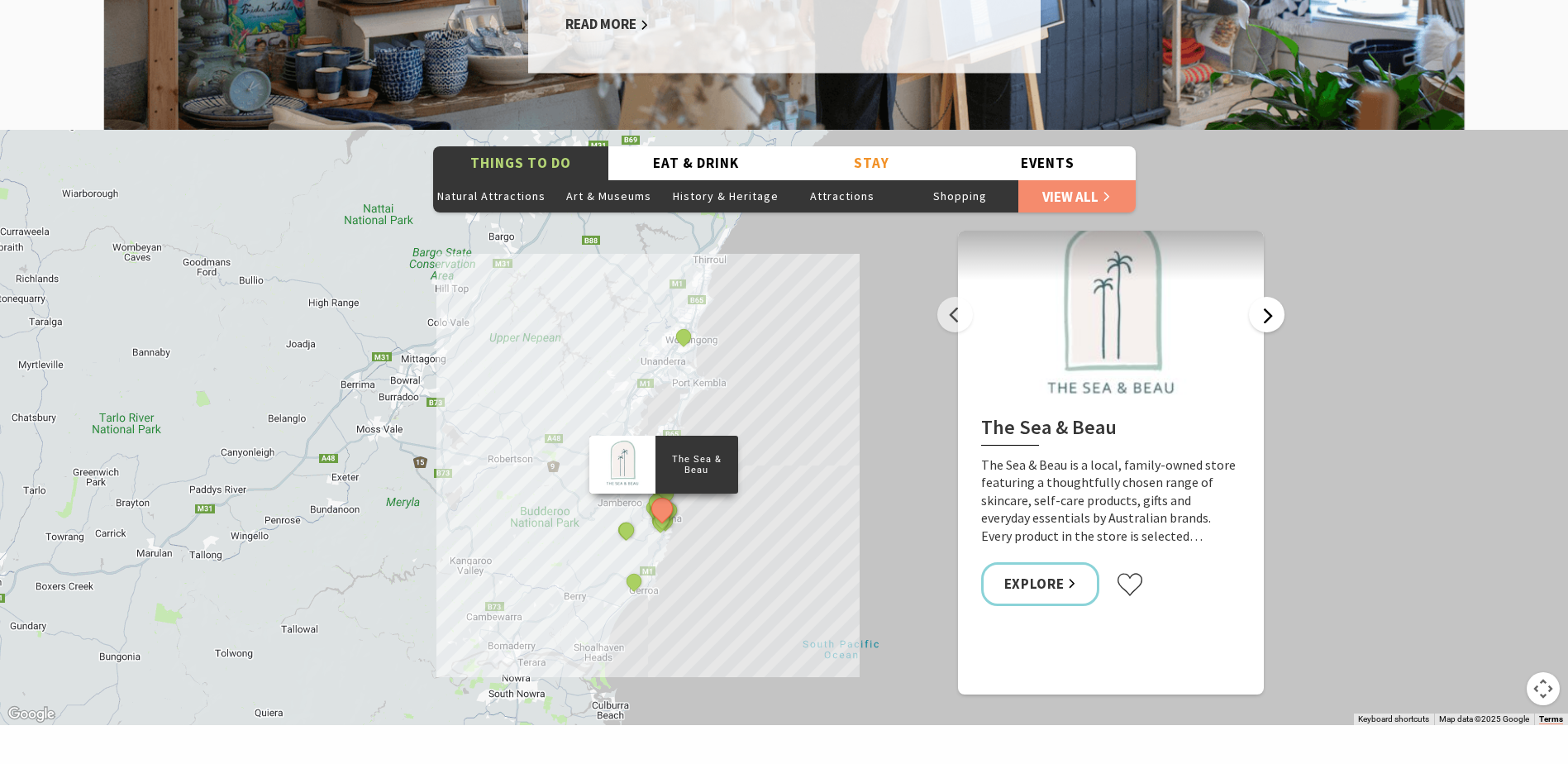
click at [1274, 297] on button "Next" at bounding box center [1267, 314] width 35 height 35
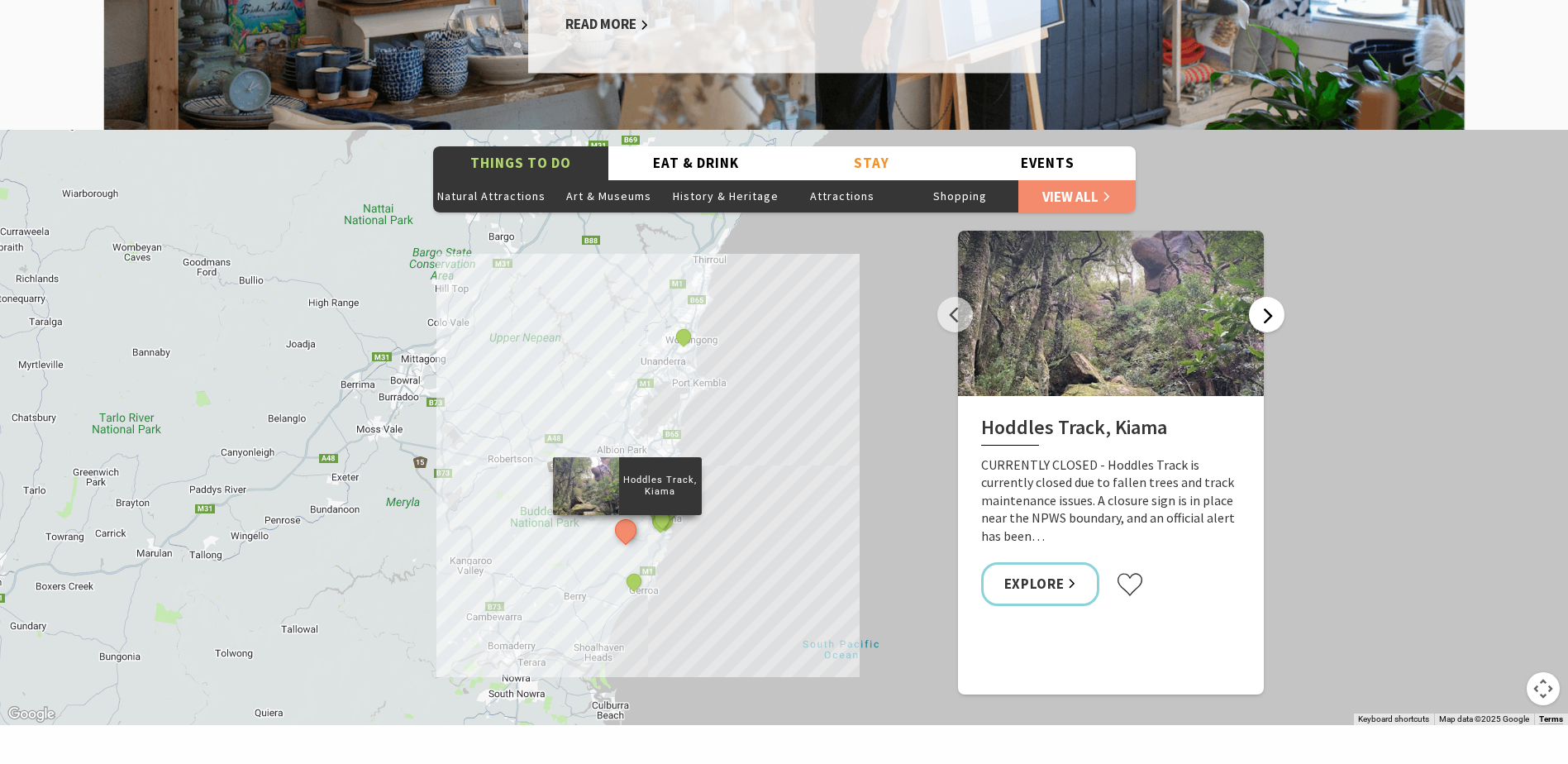
click at [1274, 297] on button "Next" at bounding box center [1267, 314] width 35 height 35
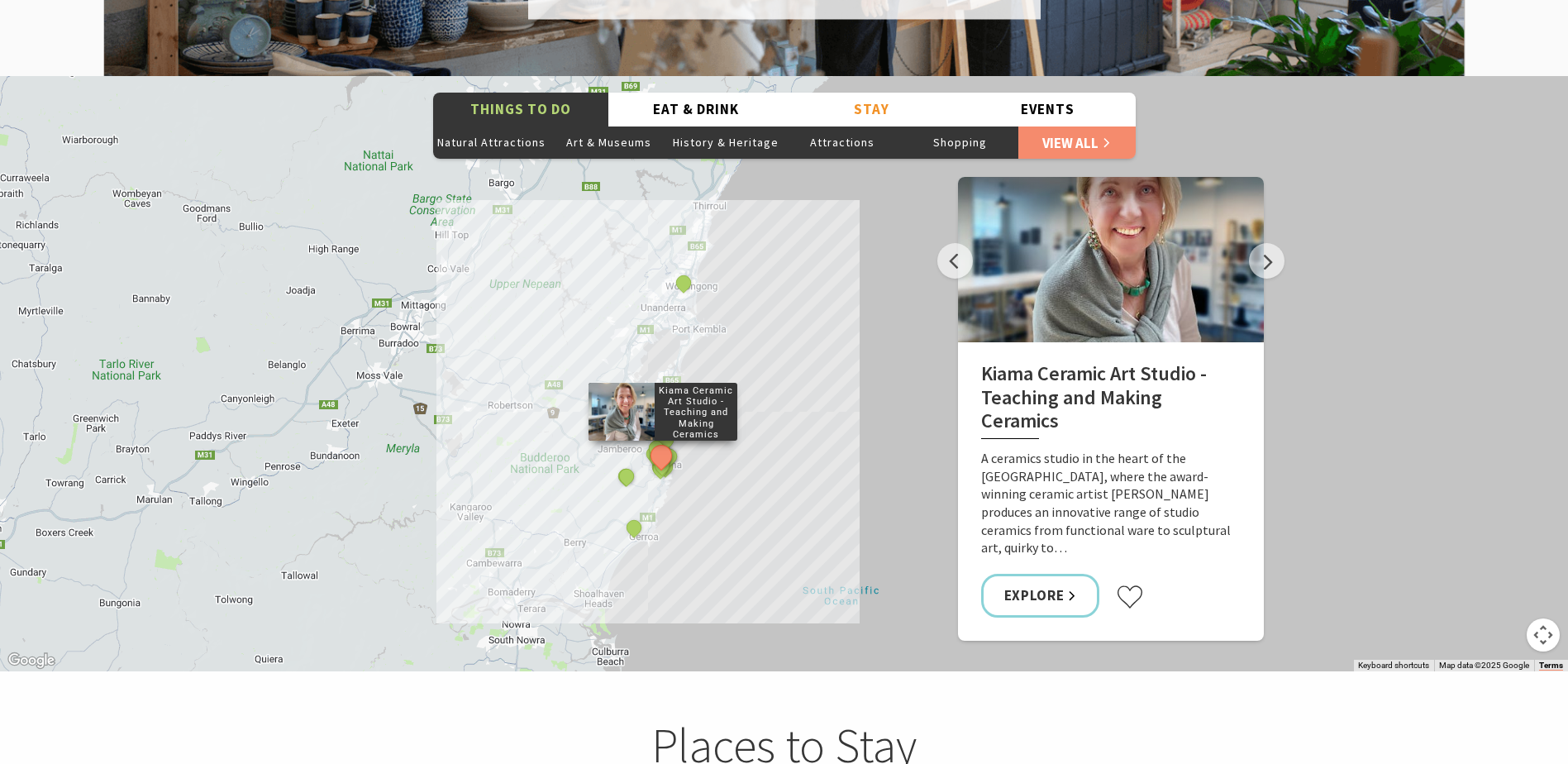
scroll to position [2977, 0]
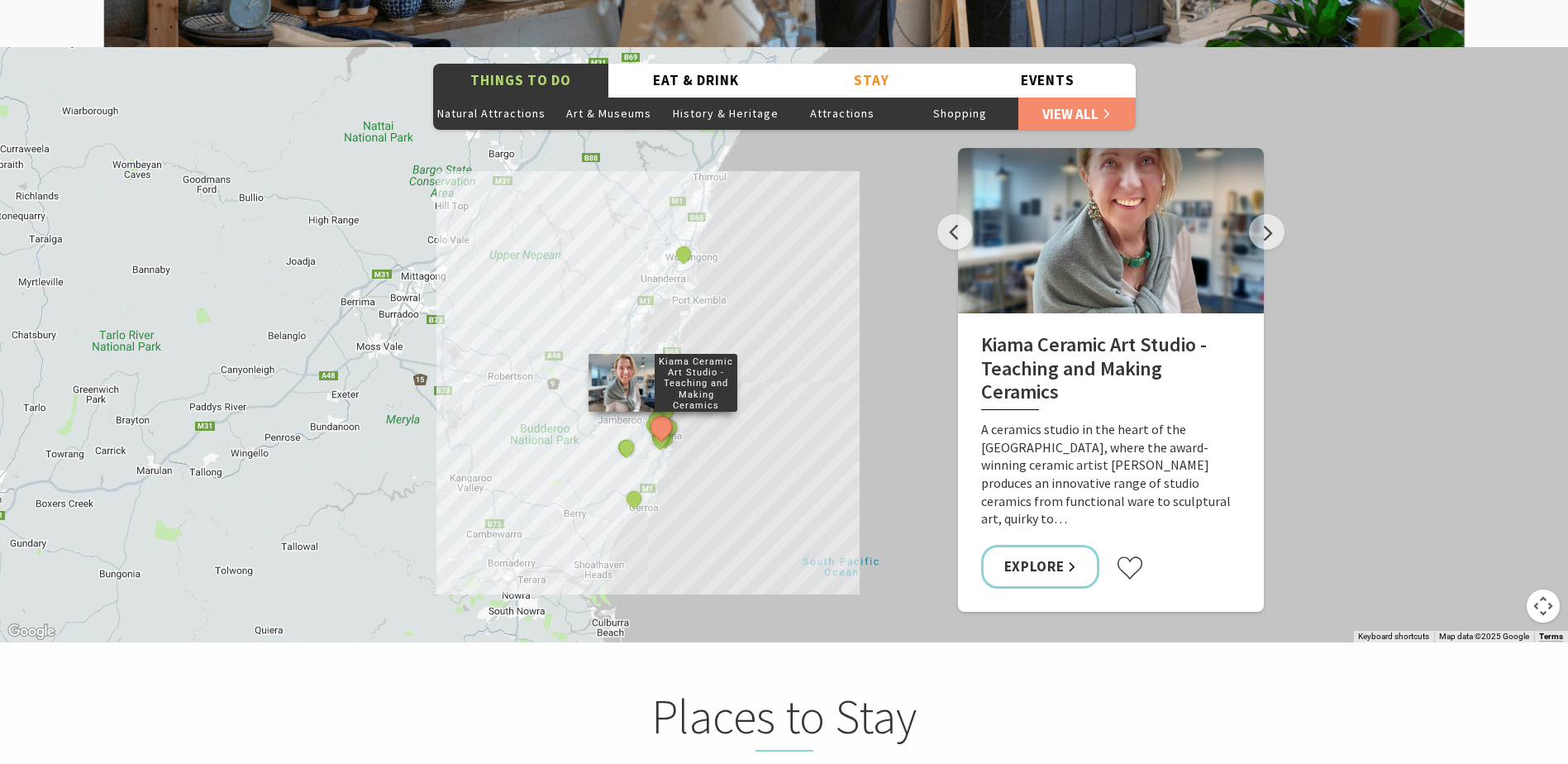
click at [577, 501] on div "The Sea & Beau Hoddles Track, Kiama Kiama Ceramic Art Studio - Teaching and Mak…" at bounding box center [784, 344] width 1568 height 595
click at [955, 97] on button "Shopping" at bounding box center [959, 114] width 117 height 33
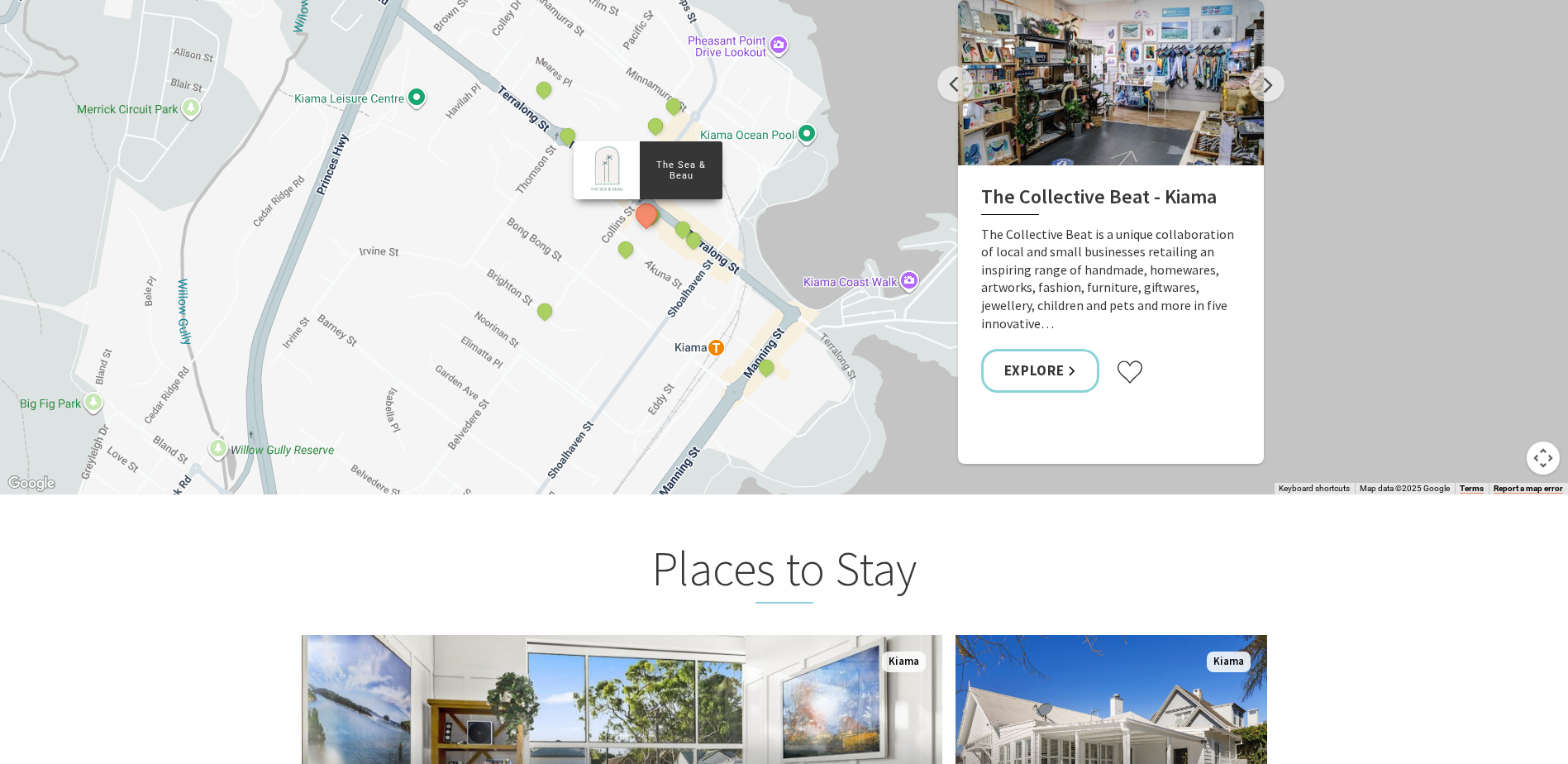
scroll to position [3143, 0]
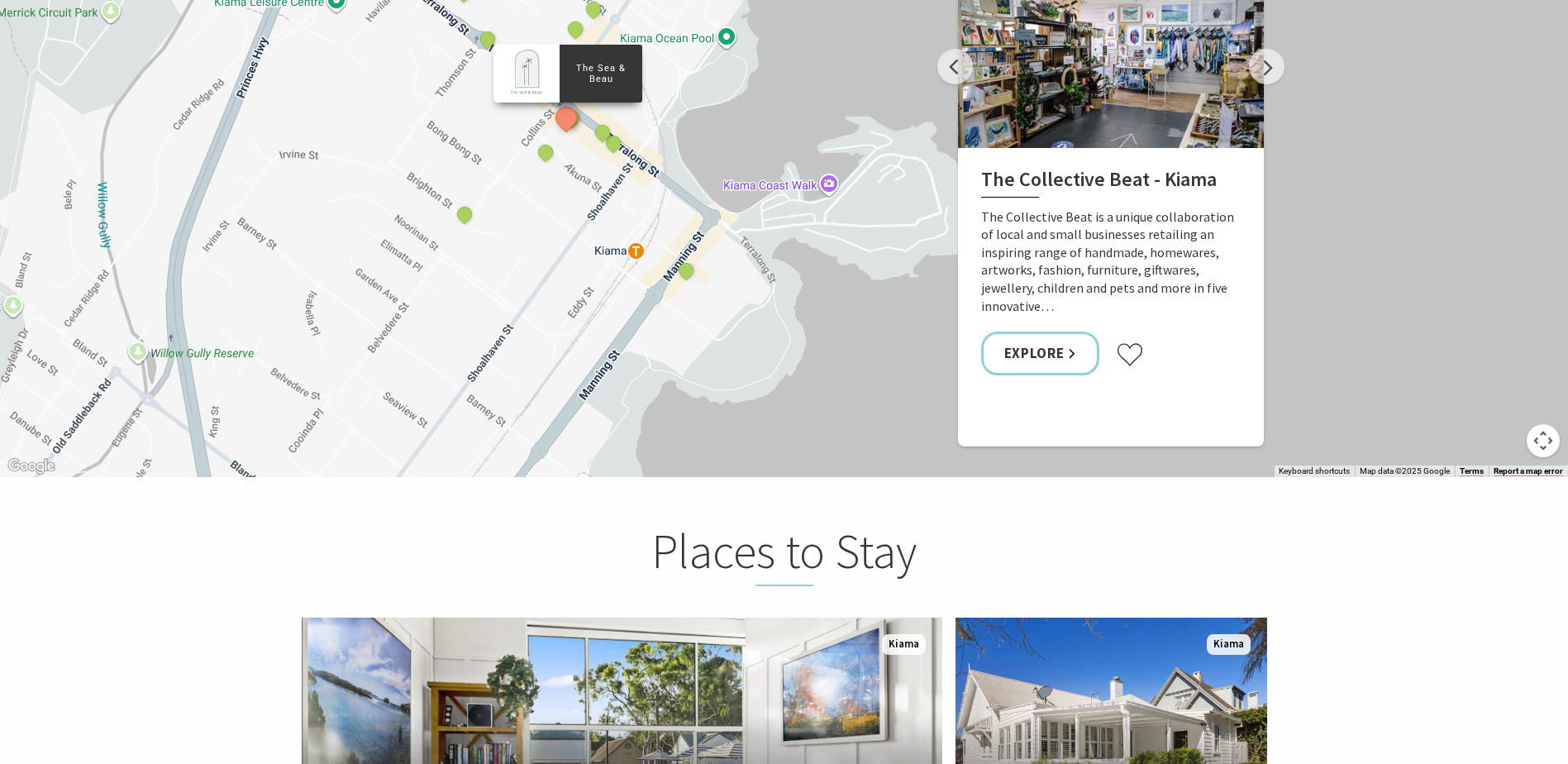
drag, startPoint x: 868, startPoint y: 148, endPoint x: 788, endPoint y: 73, distance: 109.7
click at [788, 73] on div "The Sea & Beau Kiama Ceramic Art Studio - Teaching and Making Ceramics The Coll…" at bounding box center [784, 179] width 1568 height 595
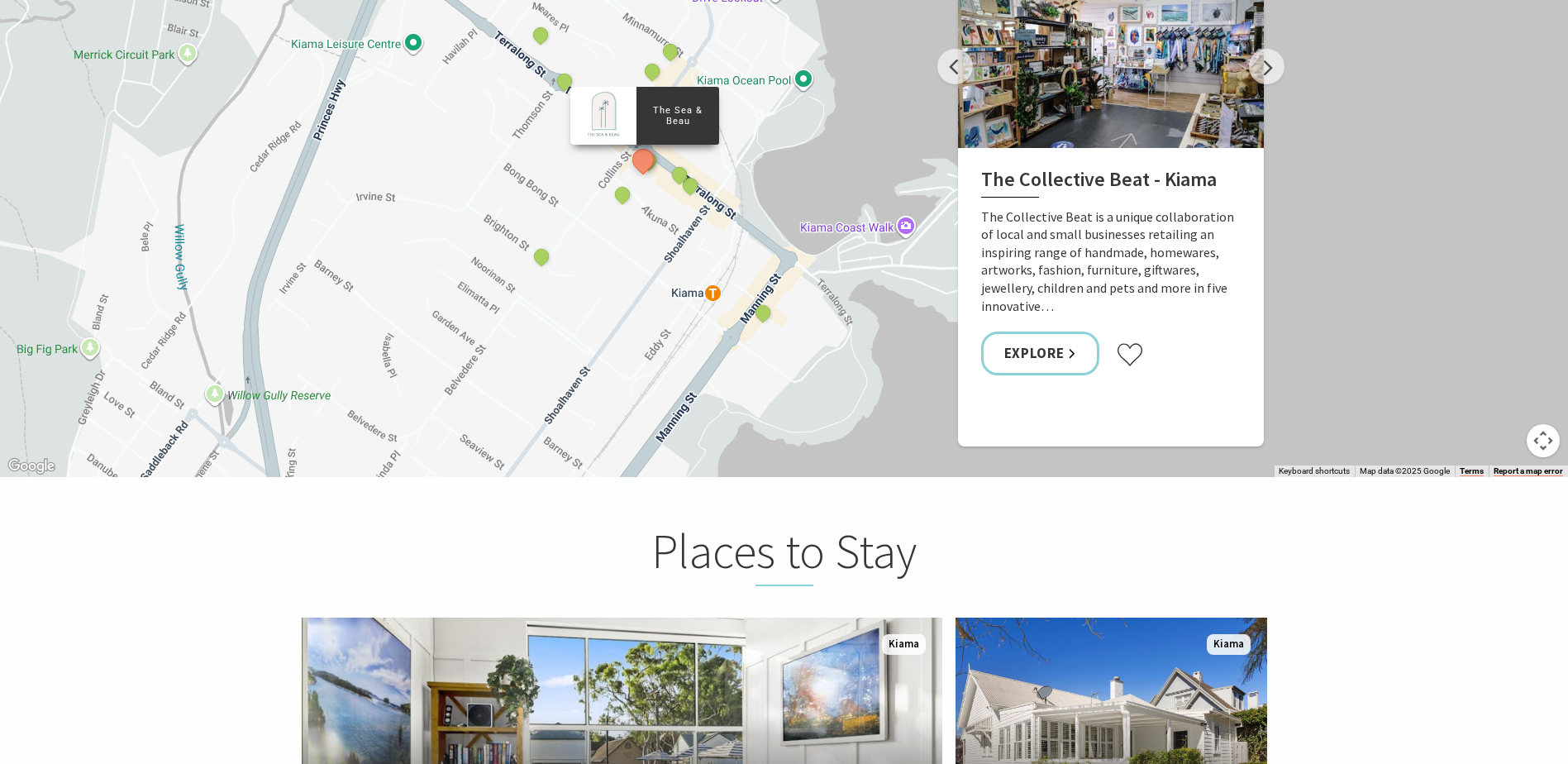
drag, startPoint x: 664, startPoint y: 150, endPoint x: 743, endPoint y: 193, distance: 89.9
click at [743, 193] on div "The Sea & Beau Kiama Ceramic Art Studio - Teaching and Making Ceramics The Coll…" at bounding box center [784, 179] width 1568 height 595
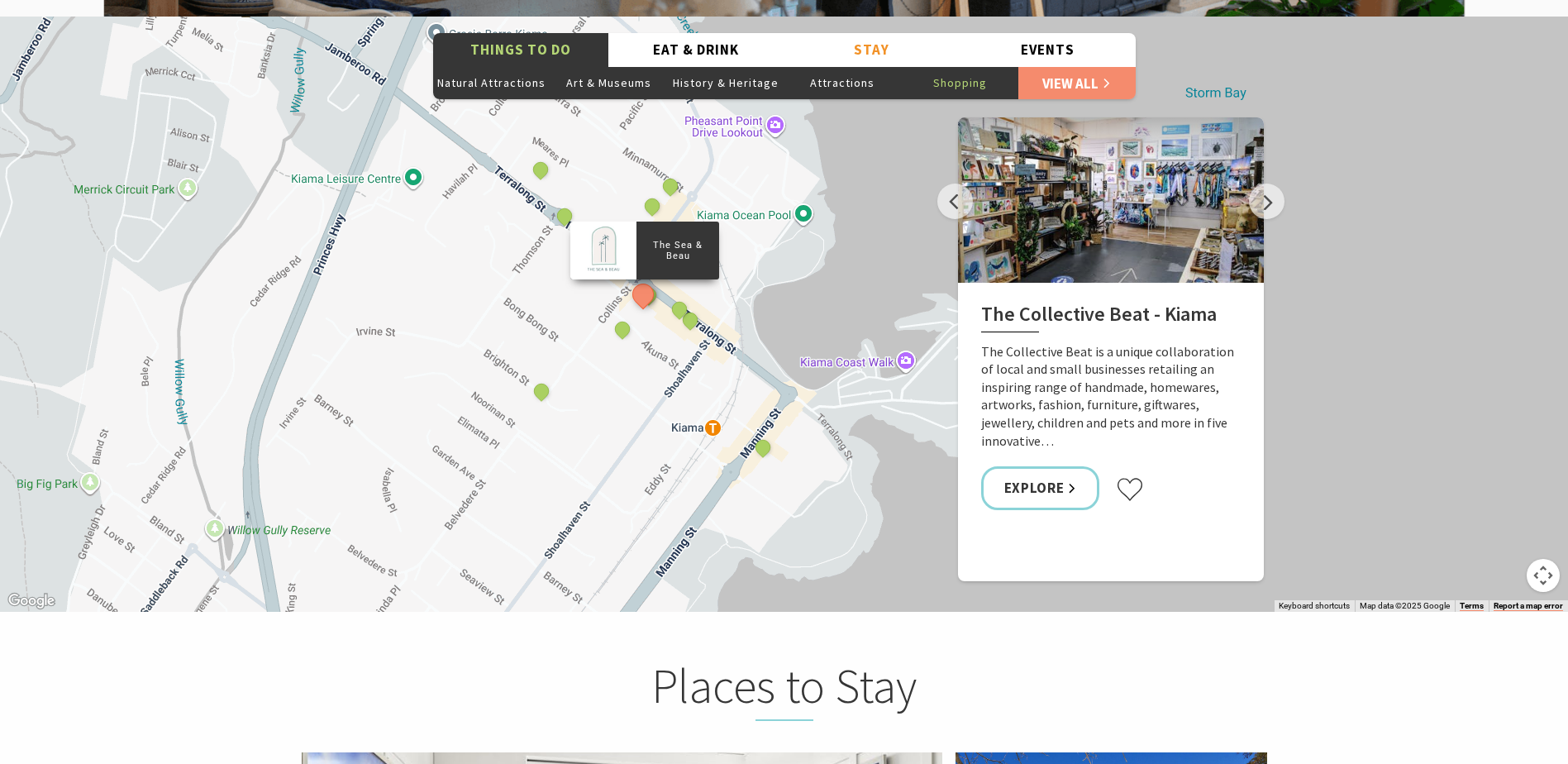
scroll to position [2977, 0]
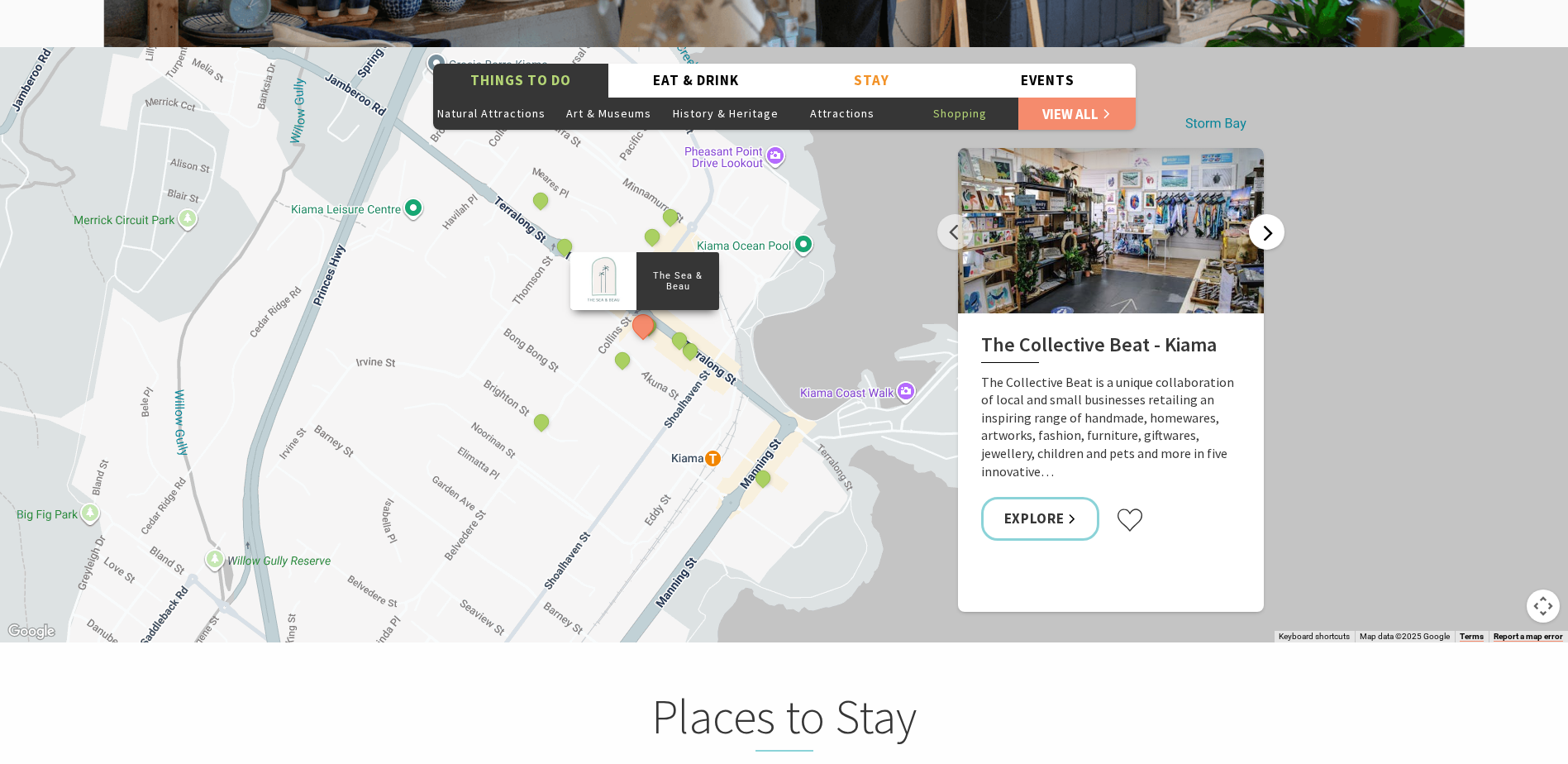
click at [1260, 214] on button "Next" at bounding box center [1267, 232] width 35 height 35
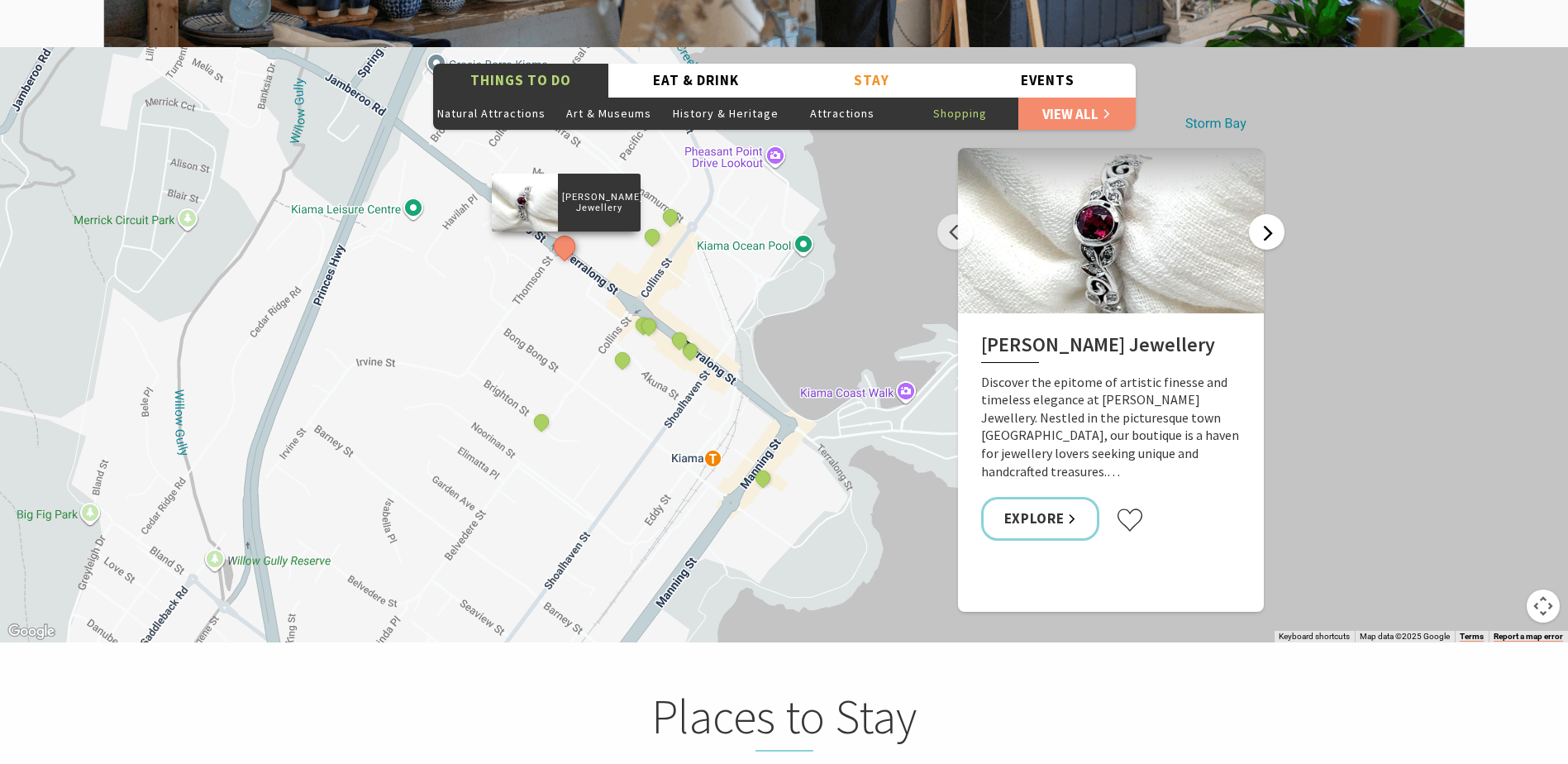
click at [1260, 214] on button "Next" at bounding box center [1267, 232] width 35 height 35
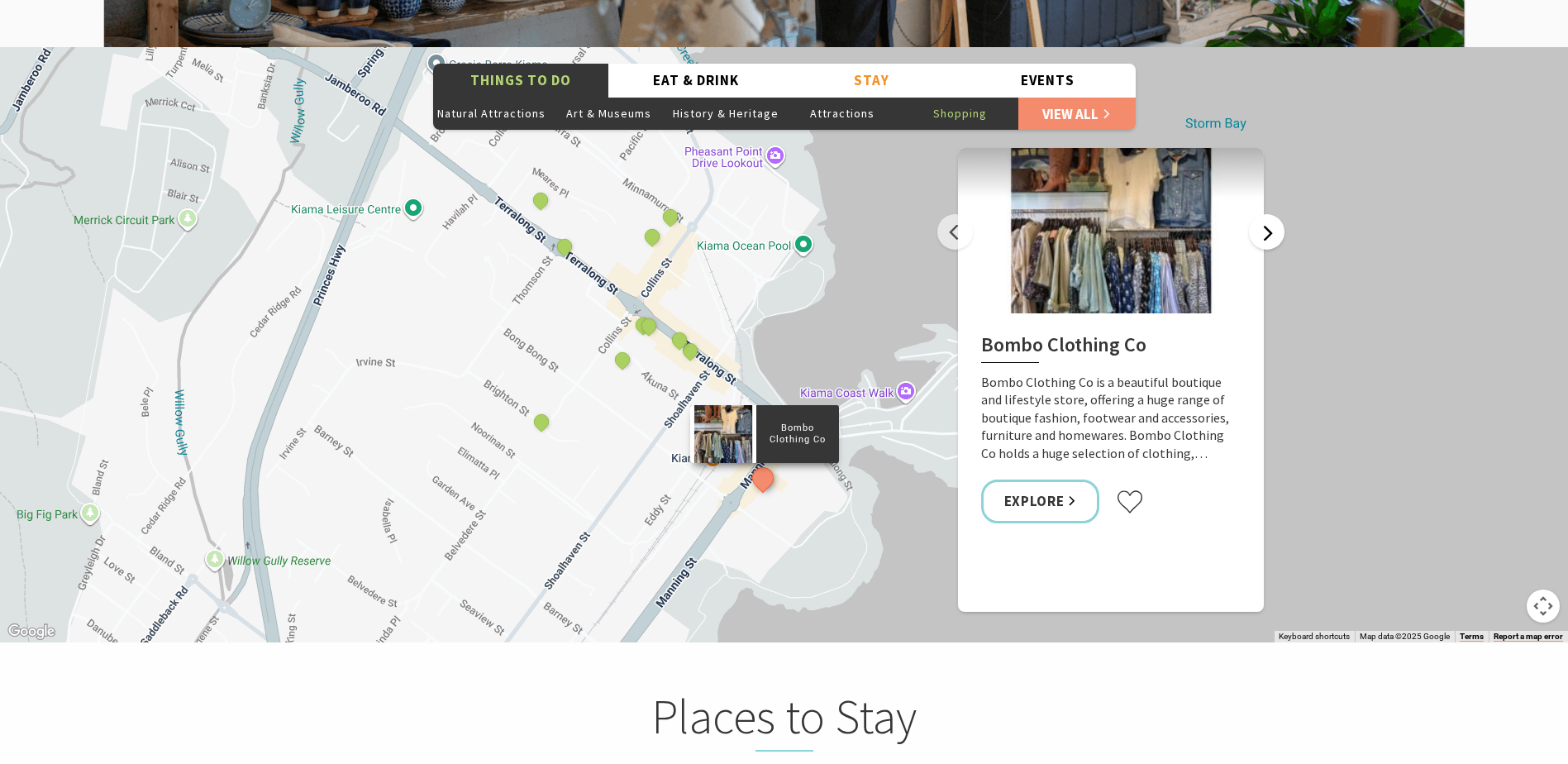
click at [1260, 214] on button "Next" at bounding box center [1267, 232] width 35 height 35
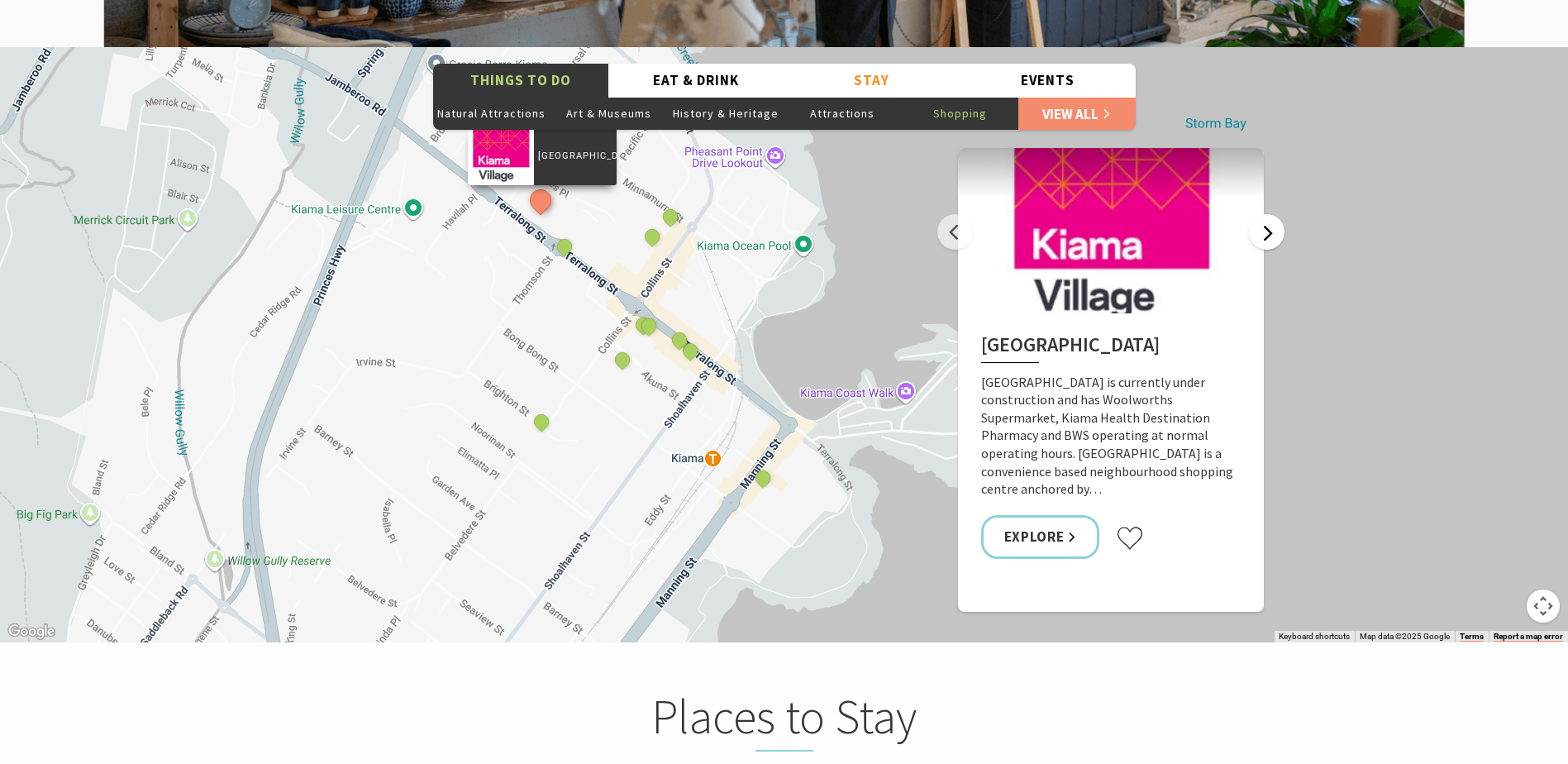
click at [1260, 214] on button "Next" at bounding box center [1267, 232] width 35 height 35
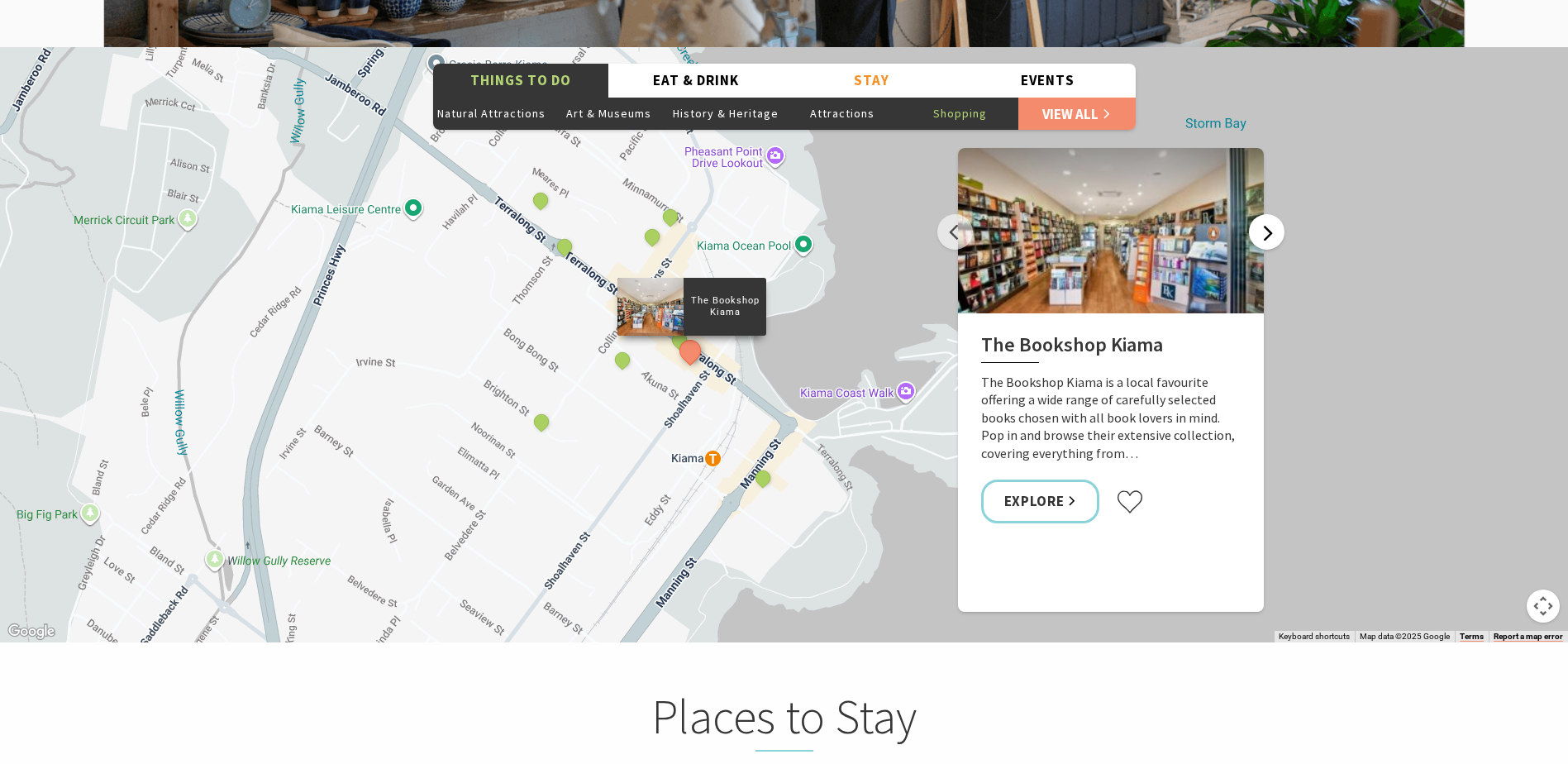
click at [1260, 214] on button "Next" at bounding box center [1267, 232] width 35 height 35
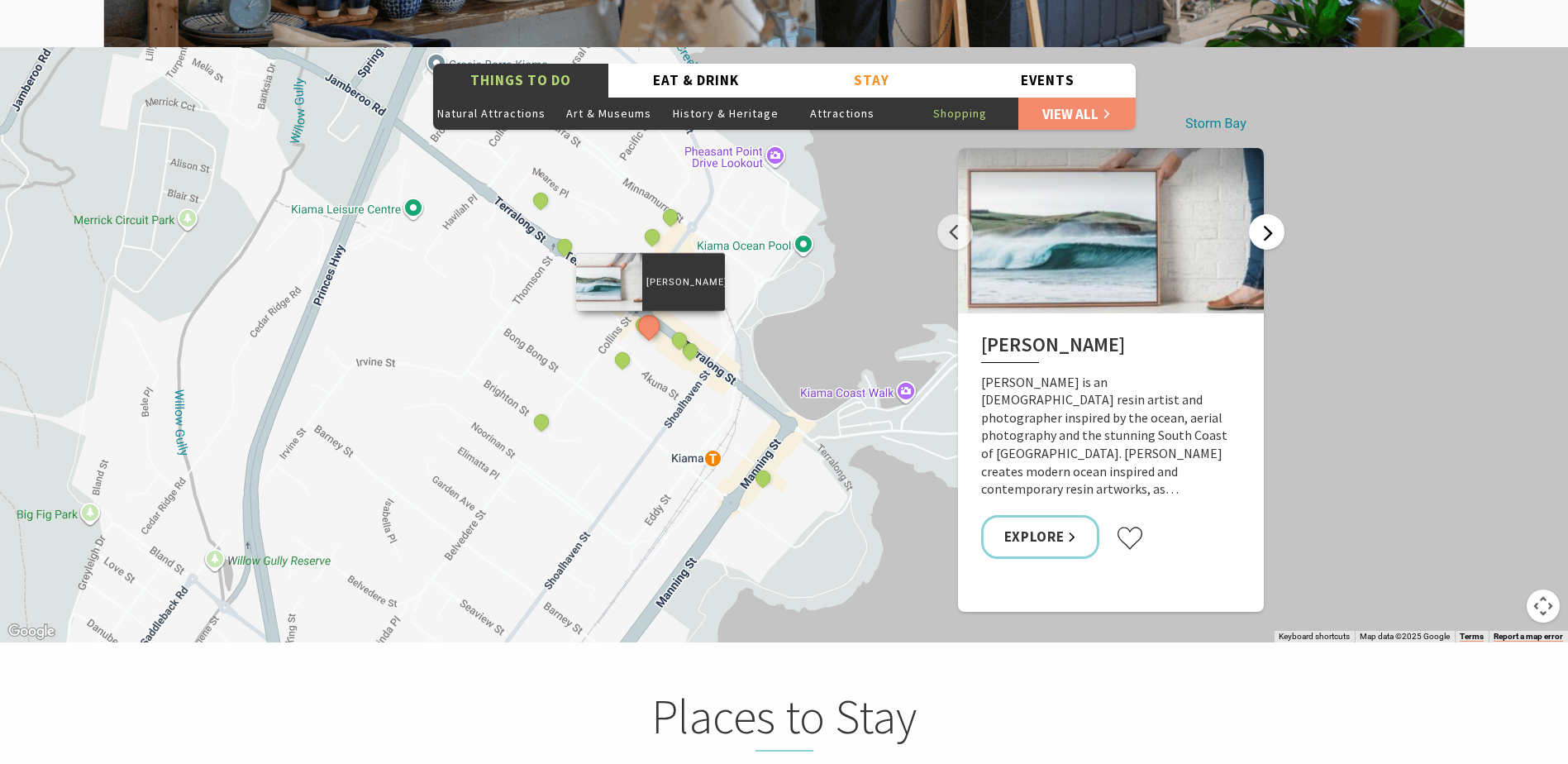
click at [1260, 214] on button "Next" at bounding box center [1267, 232] width 35 height 35
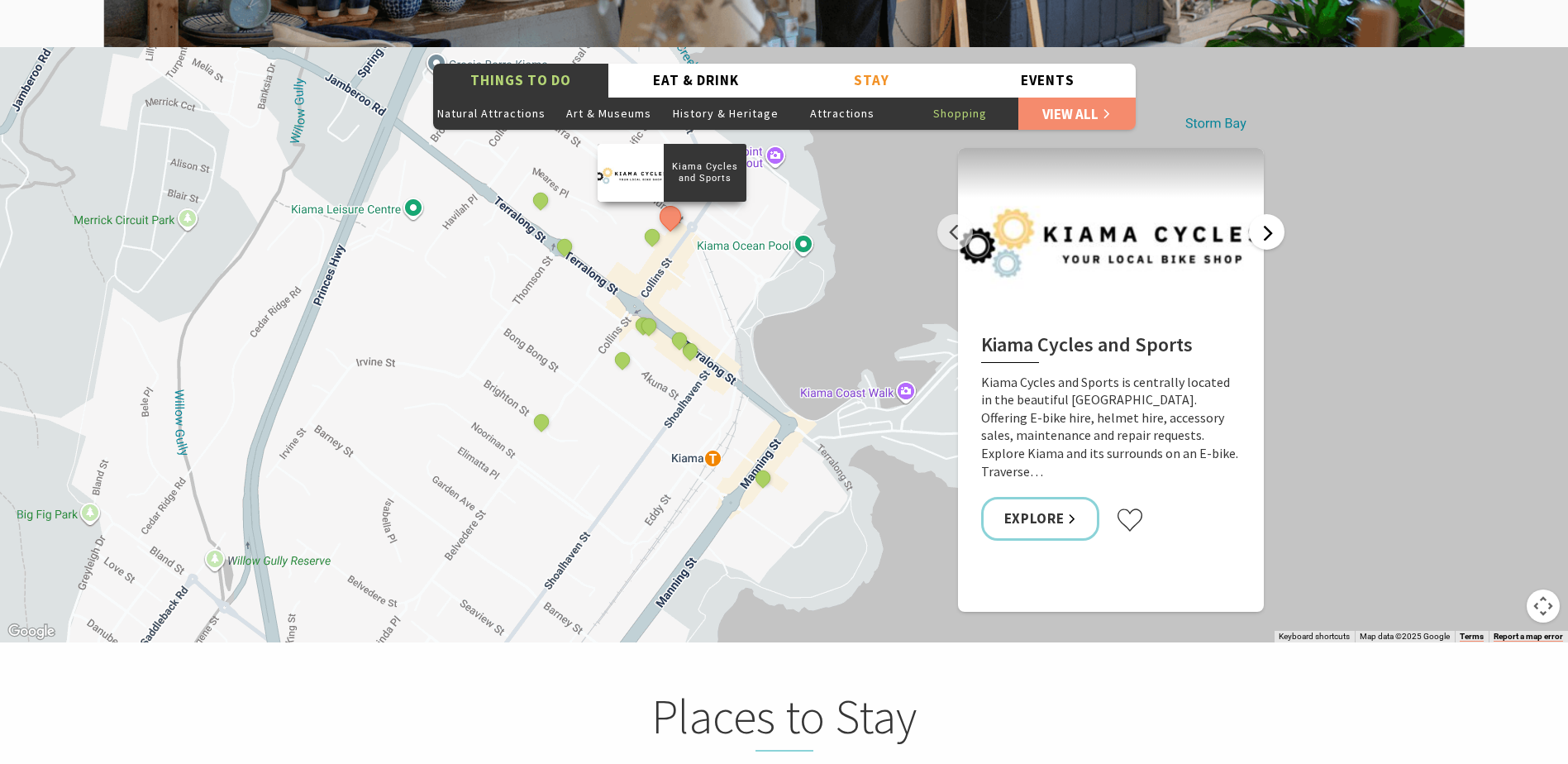
click at [1260, 214] on button "Next" at bounding box center [1267, 232] width 35 height 35
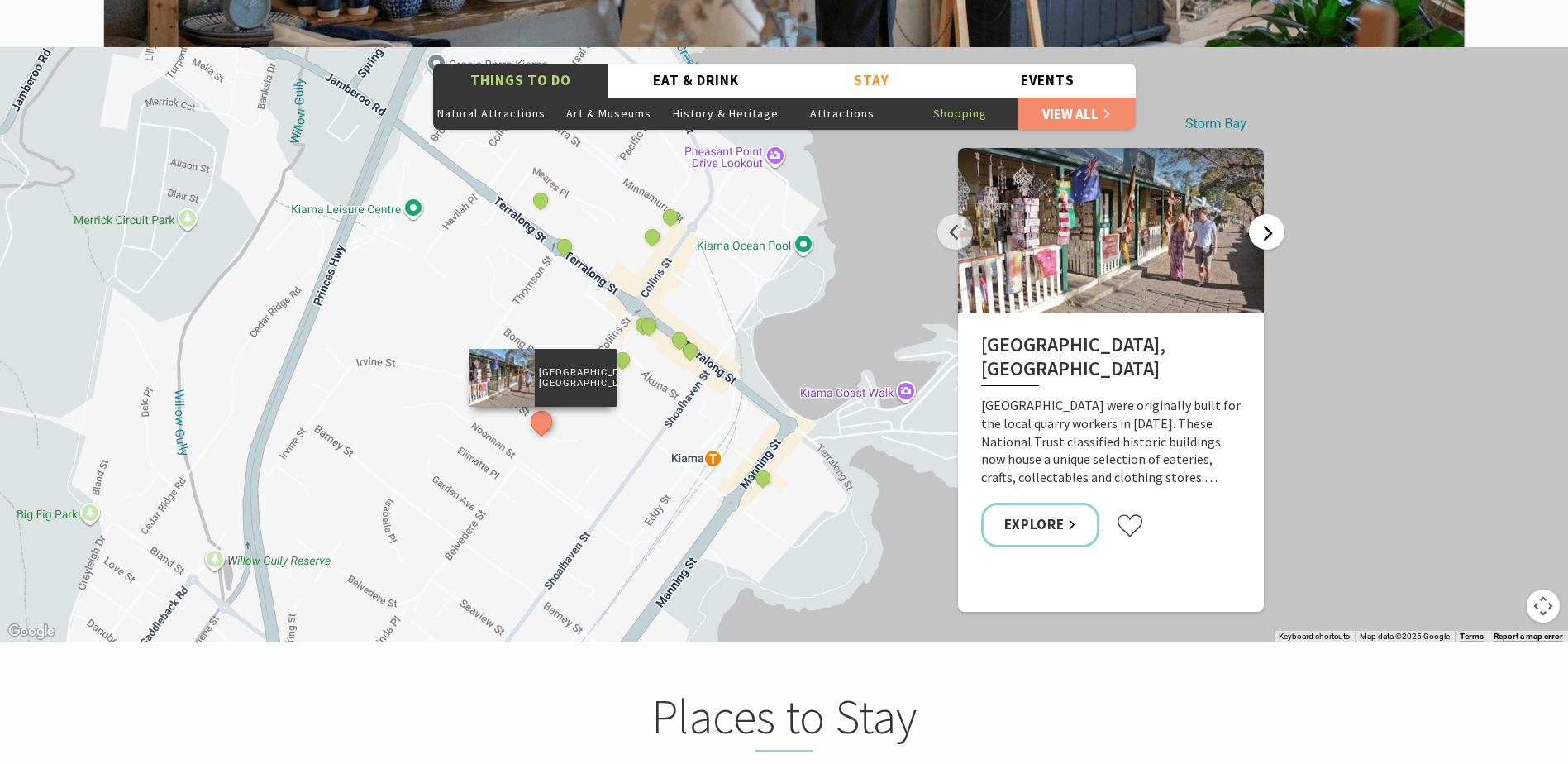
click at [1259, 214] on button "Next" at bounding box center [1267, 232] width 35 height 35
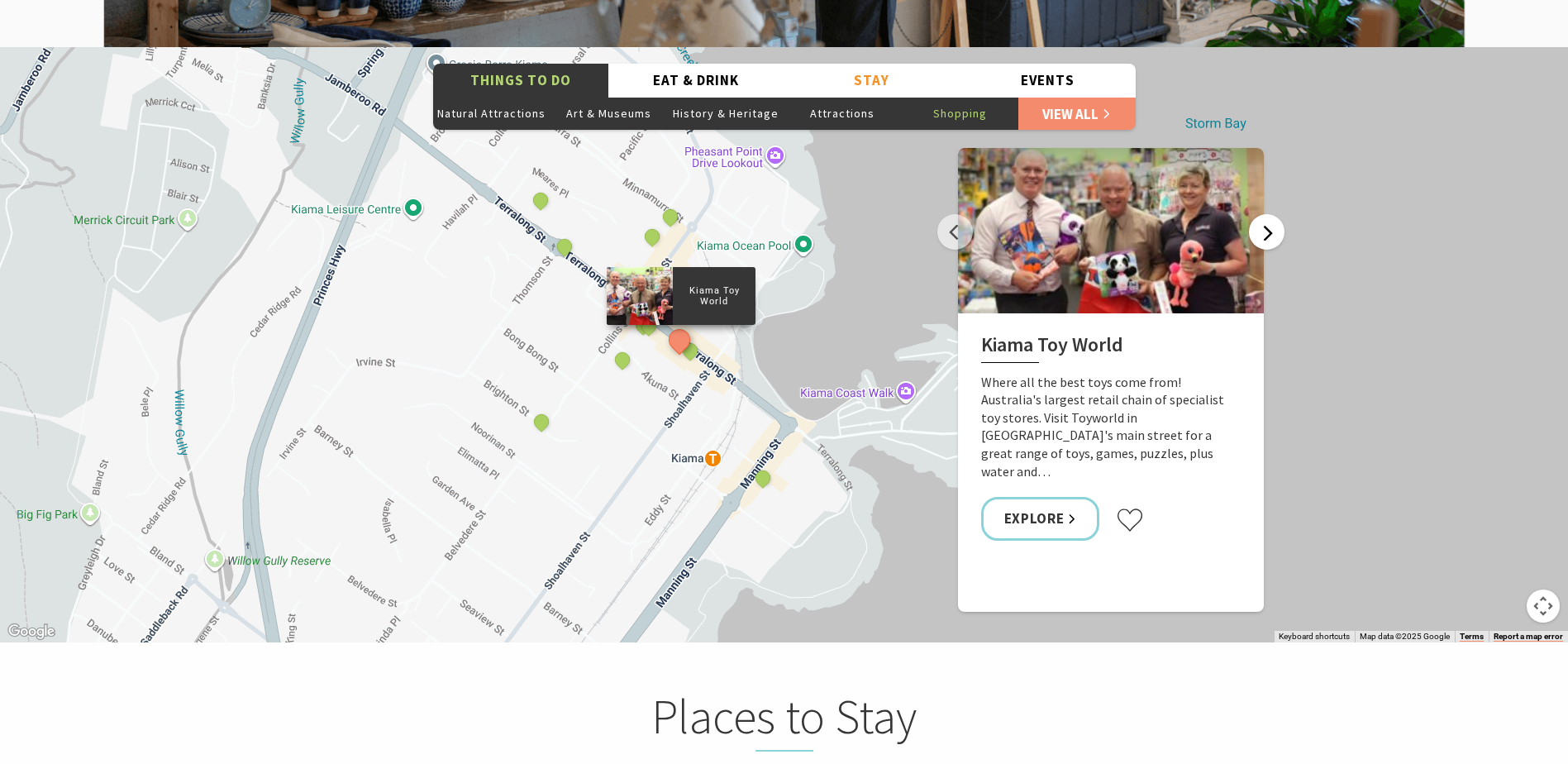
click at [1259, 214] on button "Next" at bounding box center [1267, 232] width 35 height 35
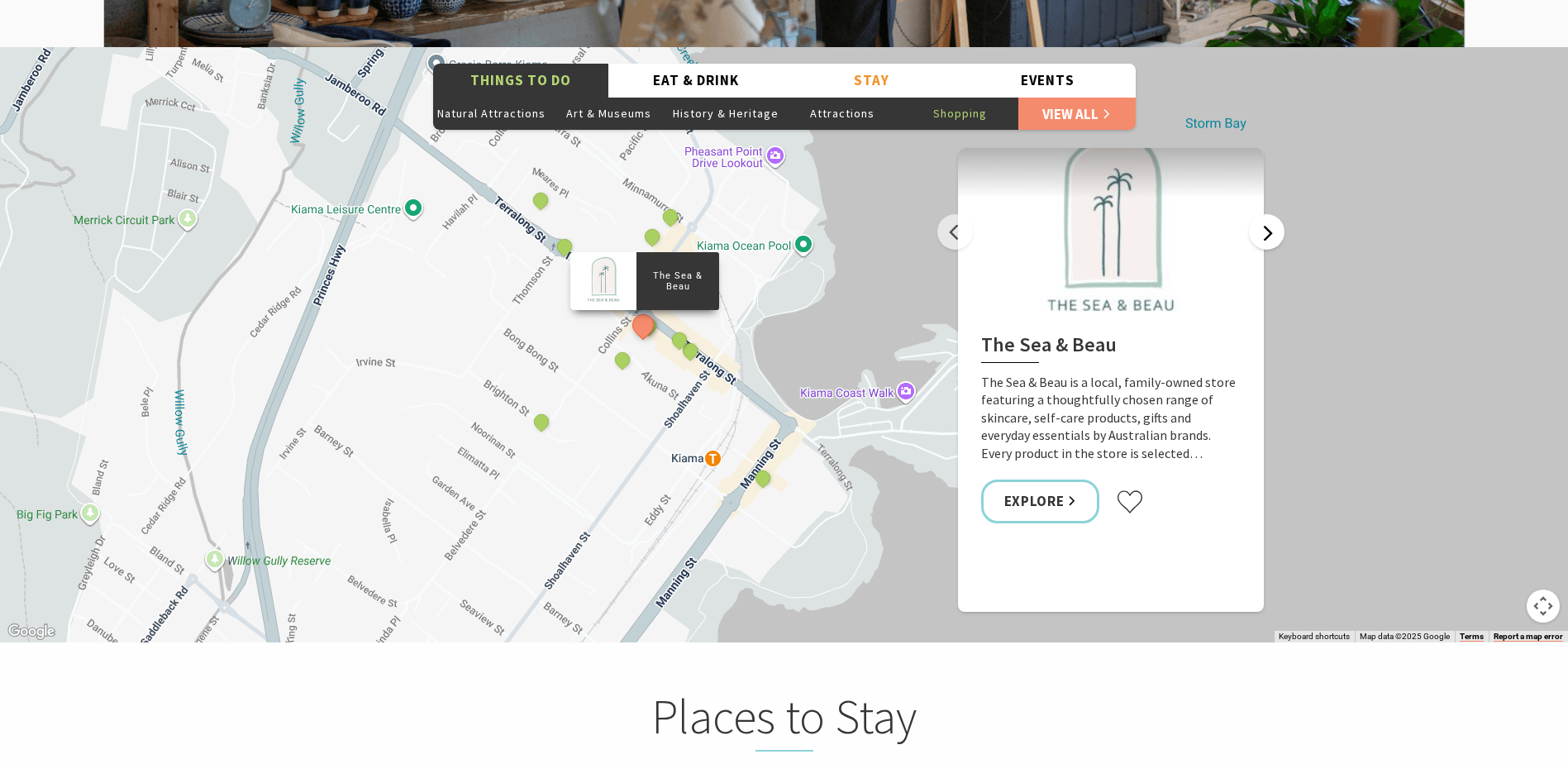
click at [1259, 214] on button "Next" at bounding box center [1267, 232] width 35 height 35
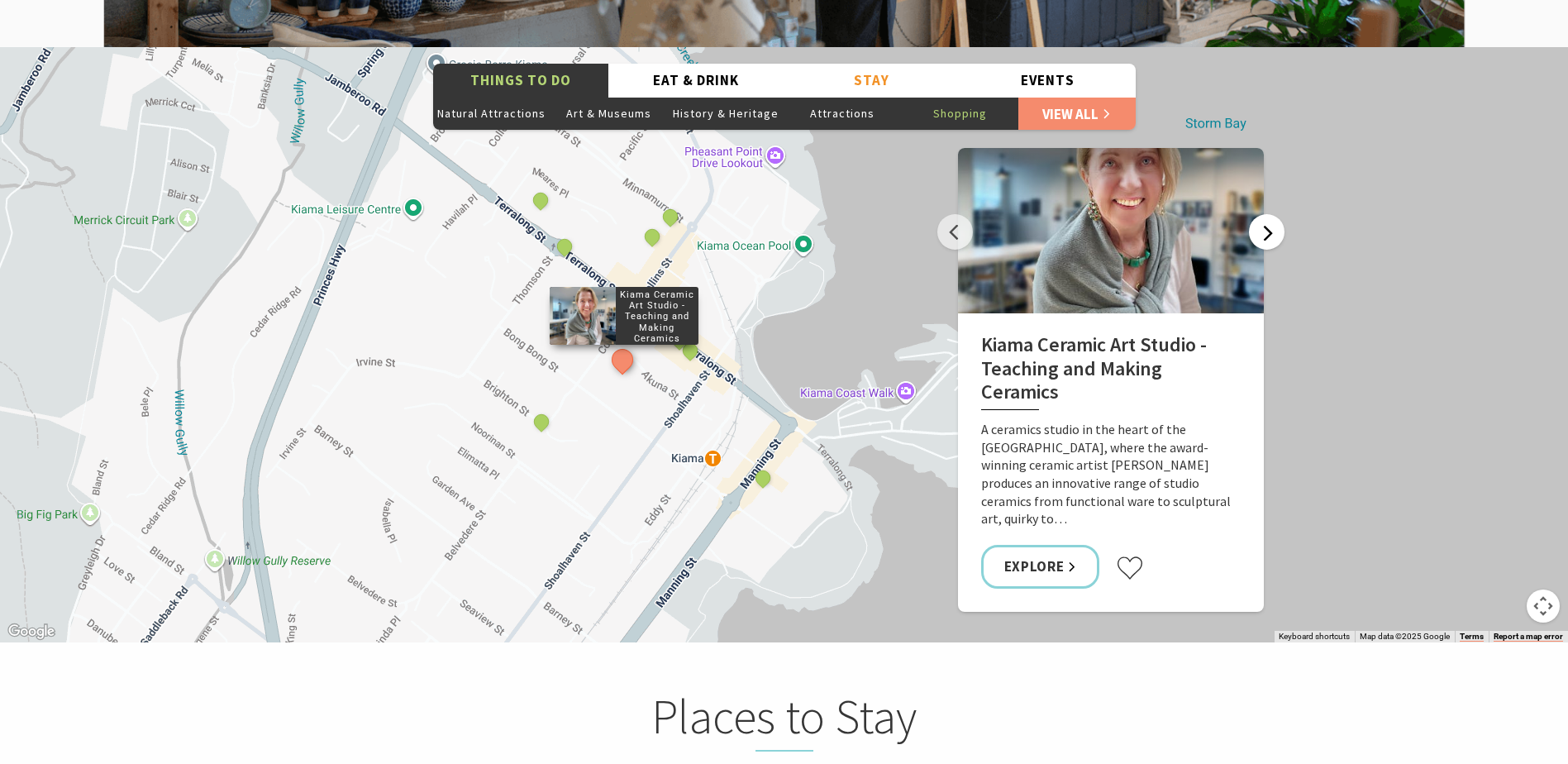
click at [1259, 214] on button "Next" at bounding box center [1267, 232] width 35 height 35
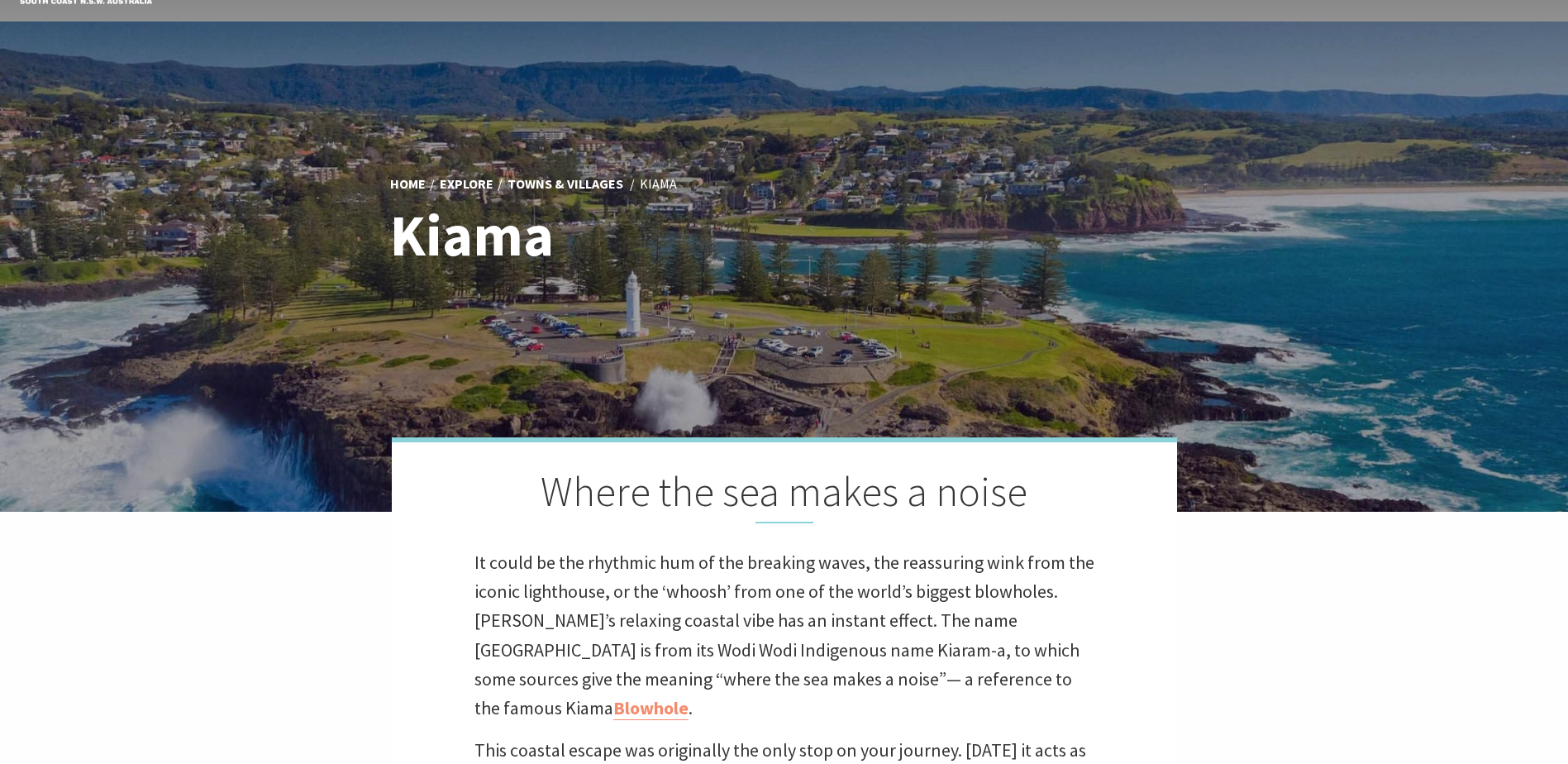
scroll to position [0, 0]
